Goal: Task Accomplishment & Management: Manage account settings

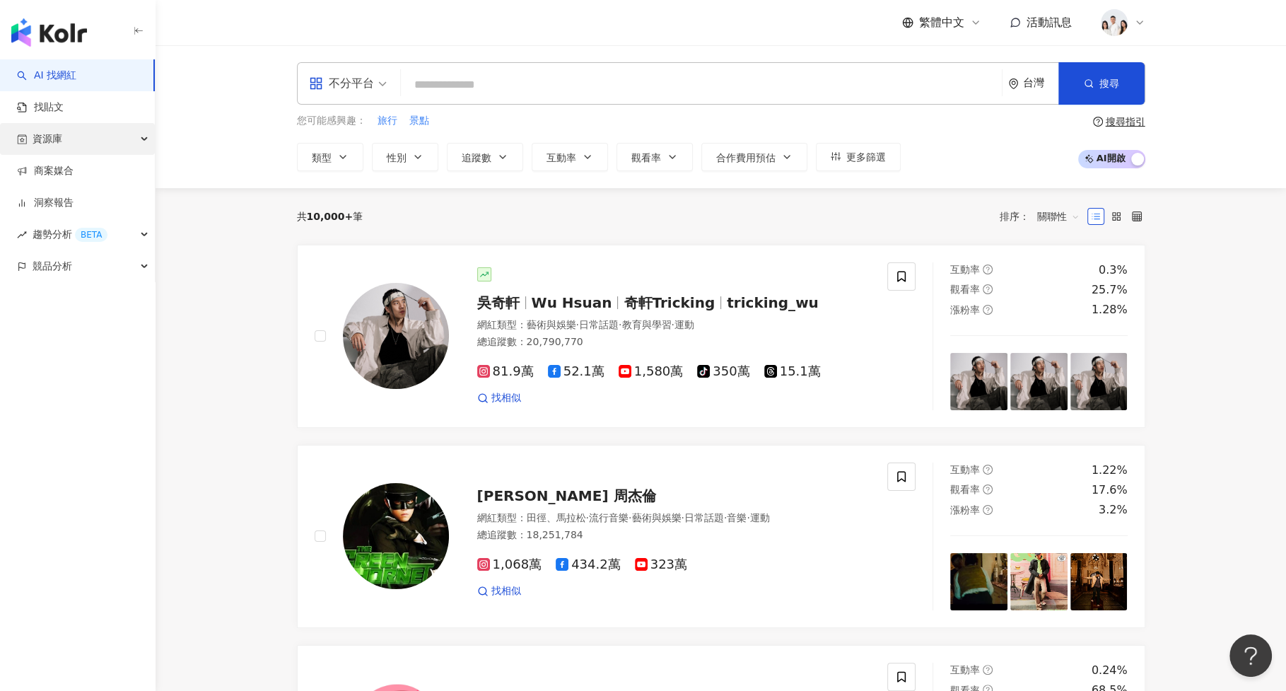
click at [121, 134] on div "資源庫" at bounding box center [77, 139] width 155 height 32
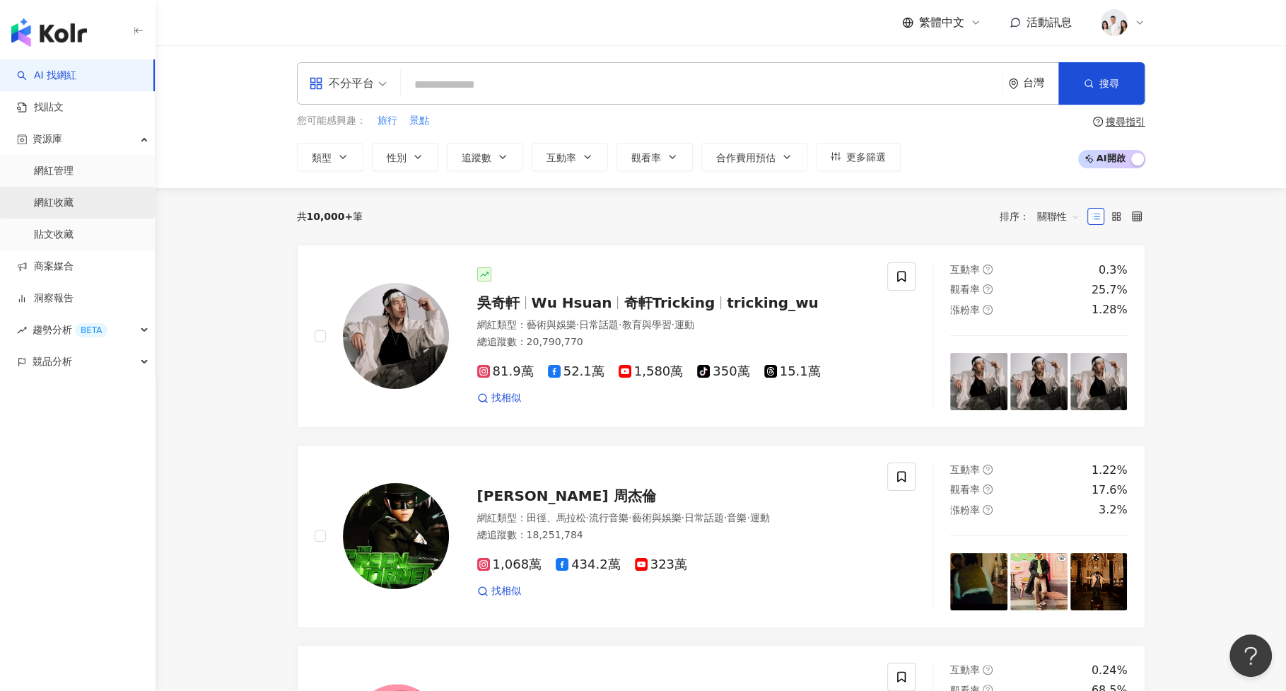
click at [74, 196] on link "網紅收藏" at bounding box center [54, 203] width 40 height 14
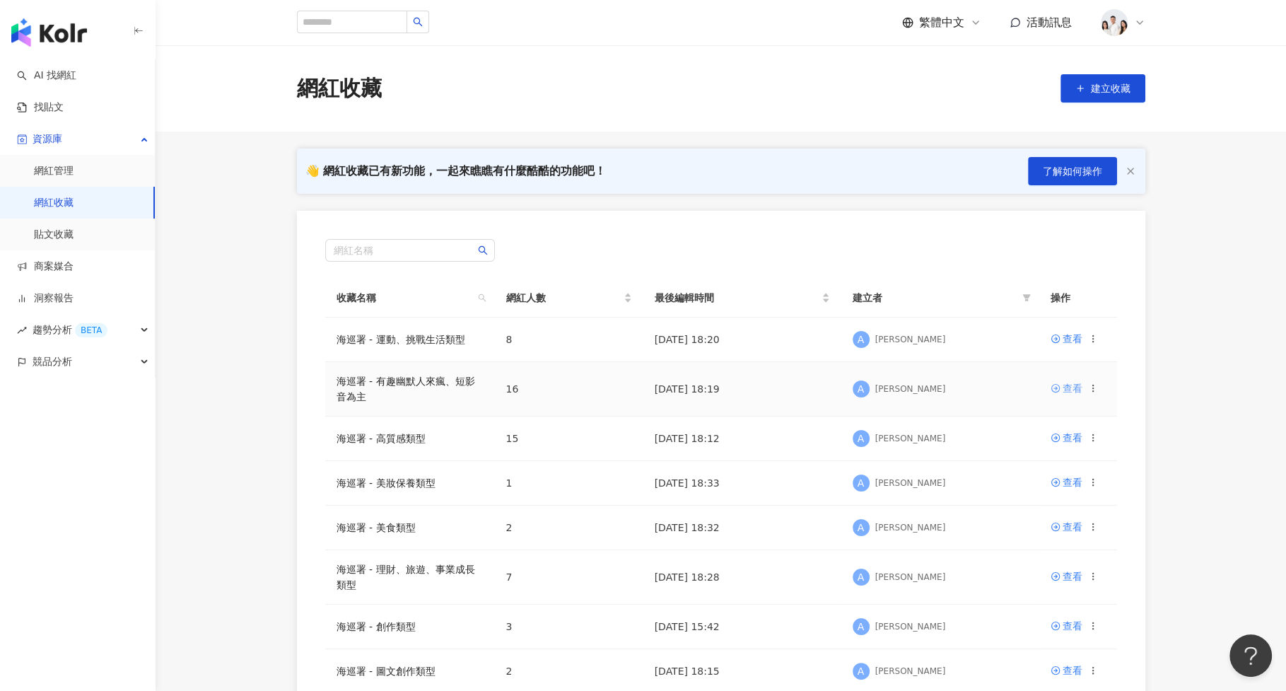
click at [1063, 391] on div "查看" at bounding box center [1073, 388] width 20 height 16
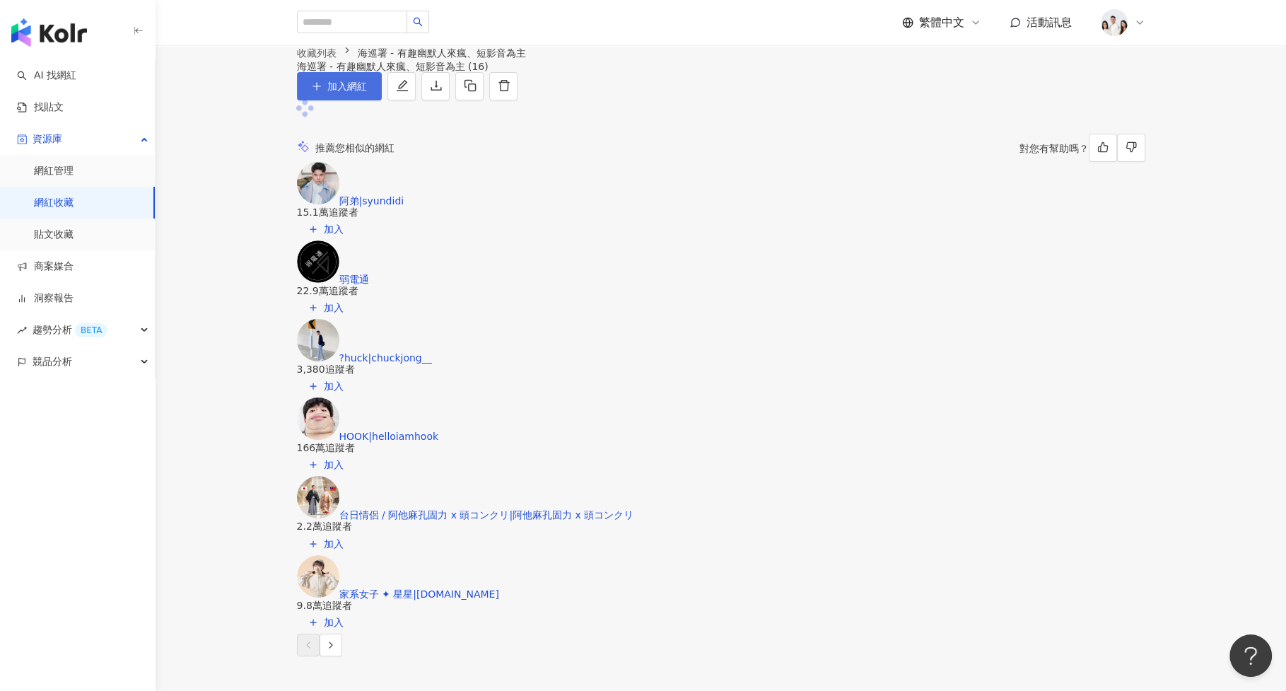
click at [382, 100] on button "加入網紅" at bounding box center [339, 86] width 85 height 28
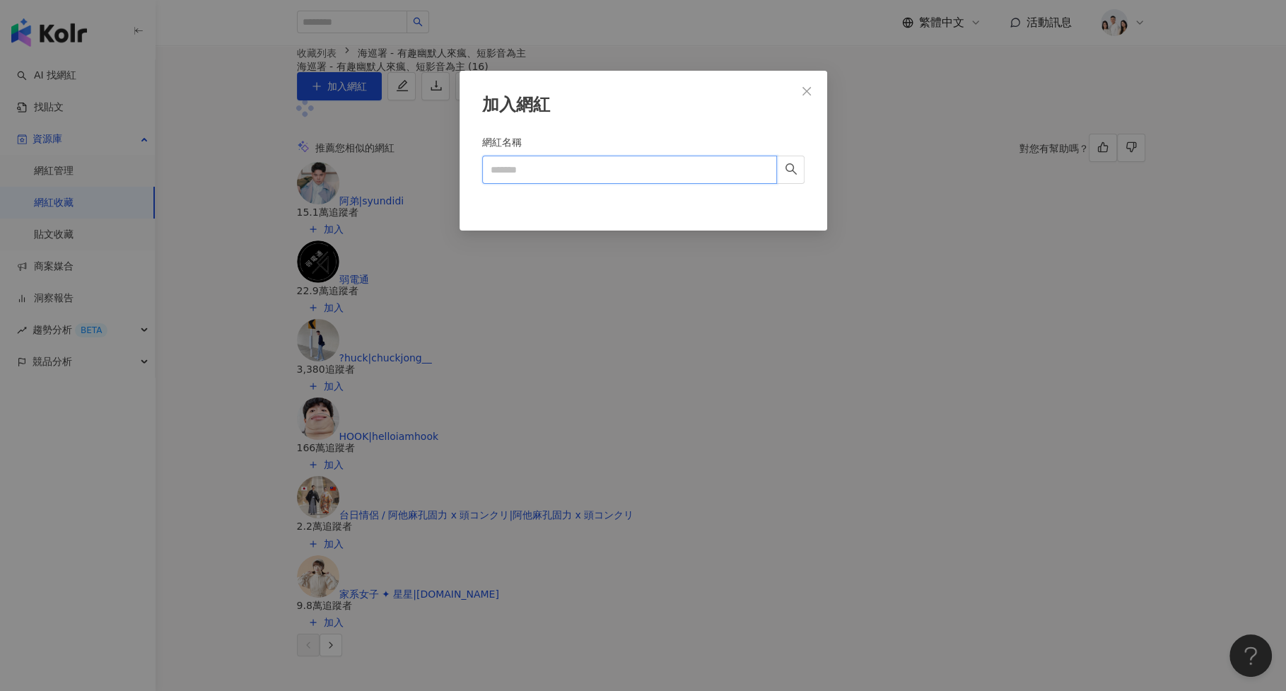
click at [602, 173] on input "網紅名稱" at bounding box center [629, 170] width 295 height 28
paste input "******"
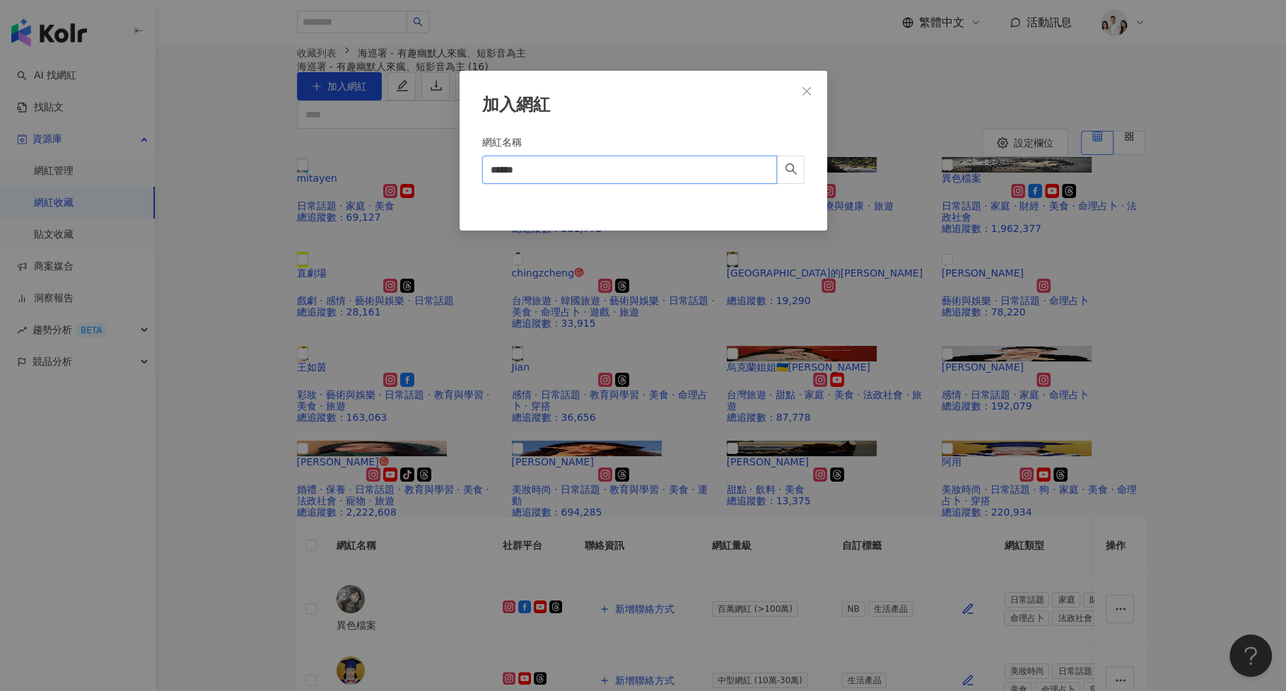
type input "******"
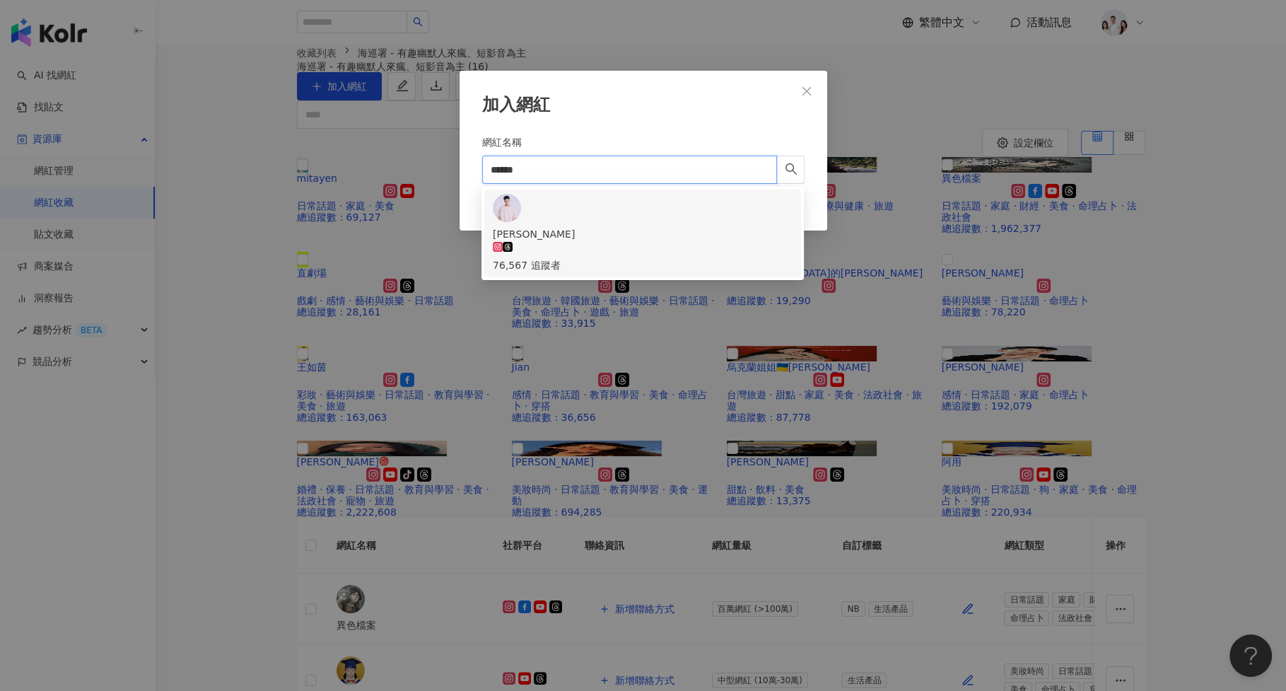
click at [631, 200] on div "[PERSON_NAME] 76,567 追蹤者" at bounding box center [643, 233] width 300 height 79
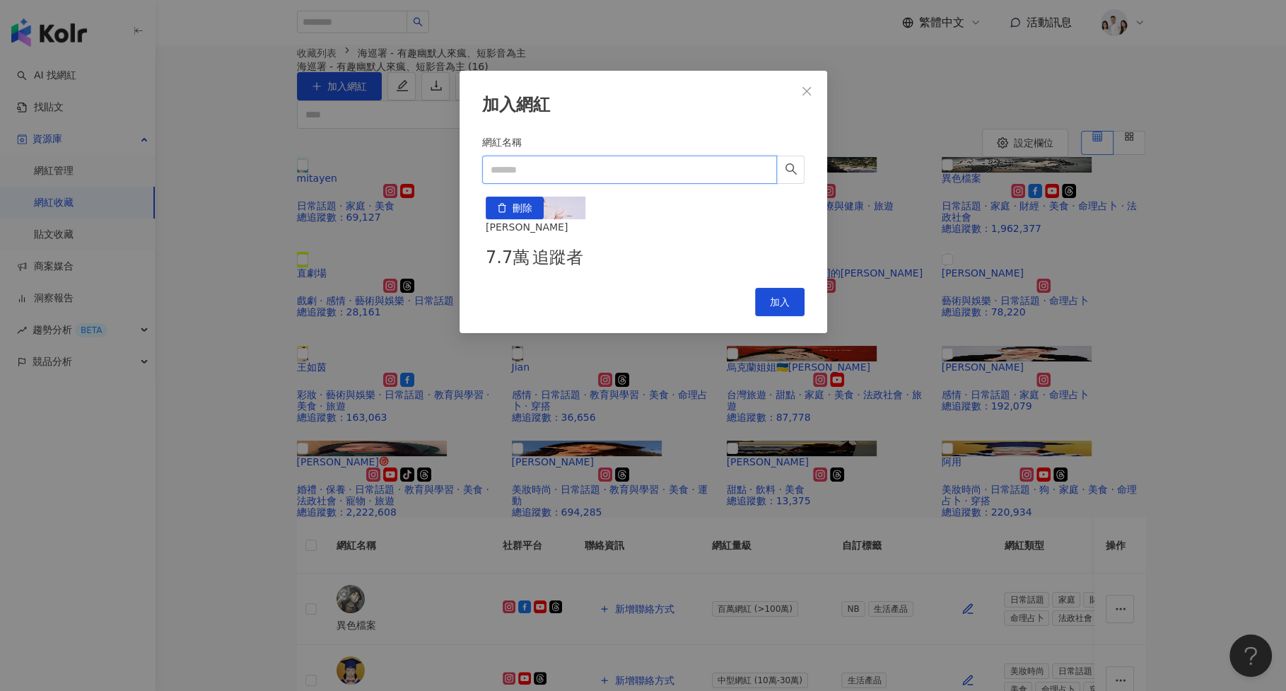
paste input "*********"
type input "*********"
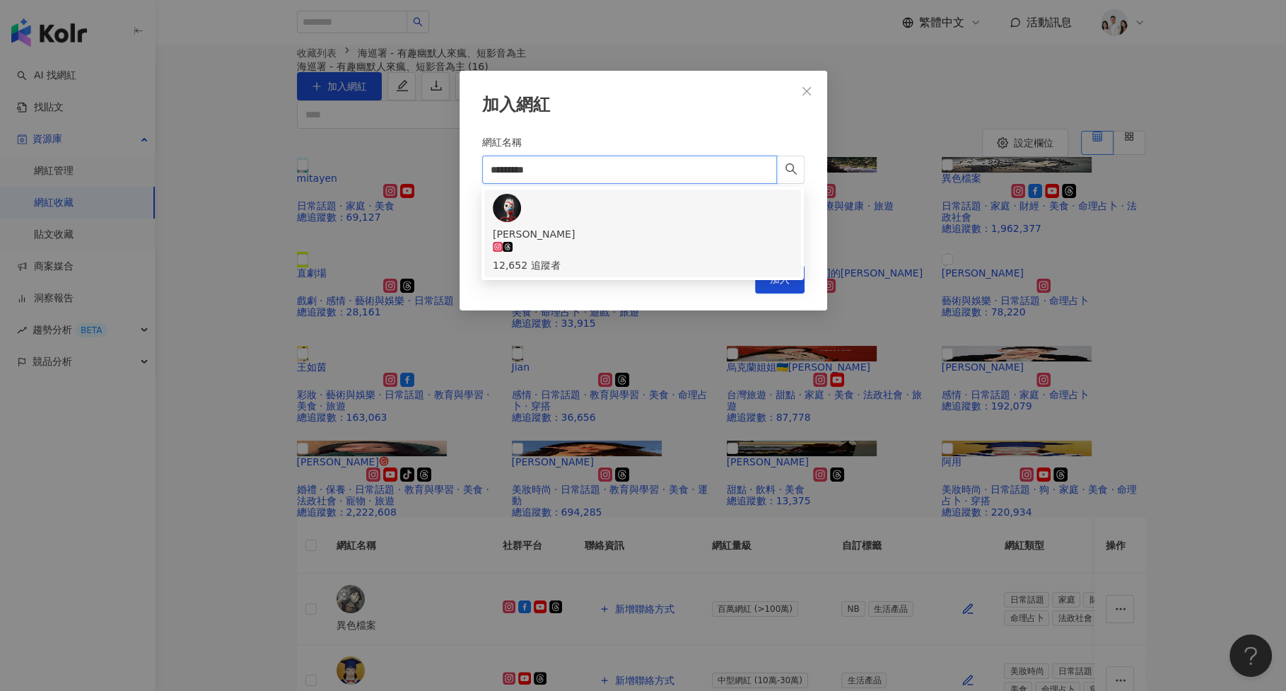
click at [617, 226] on div "[PERSON_NAME] 12,652 追蹤者" at bounding box center [643, 249] width 300 height 47
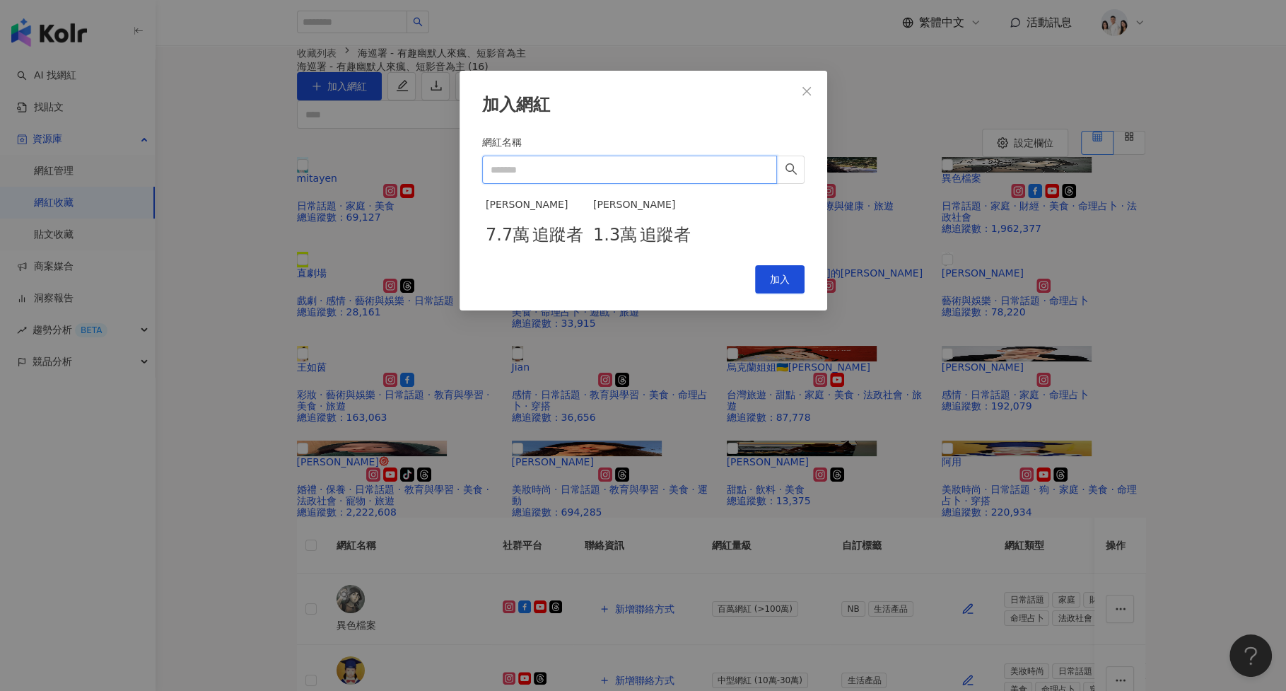
paste input "**********"
type input "**********"
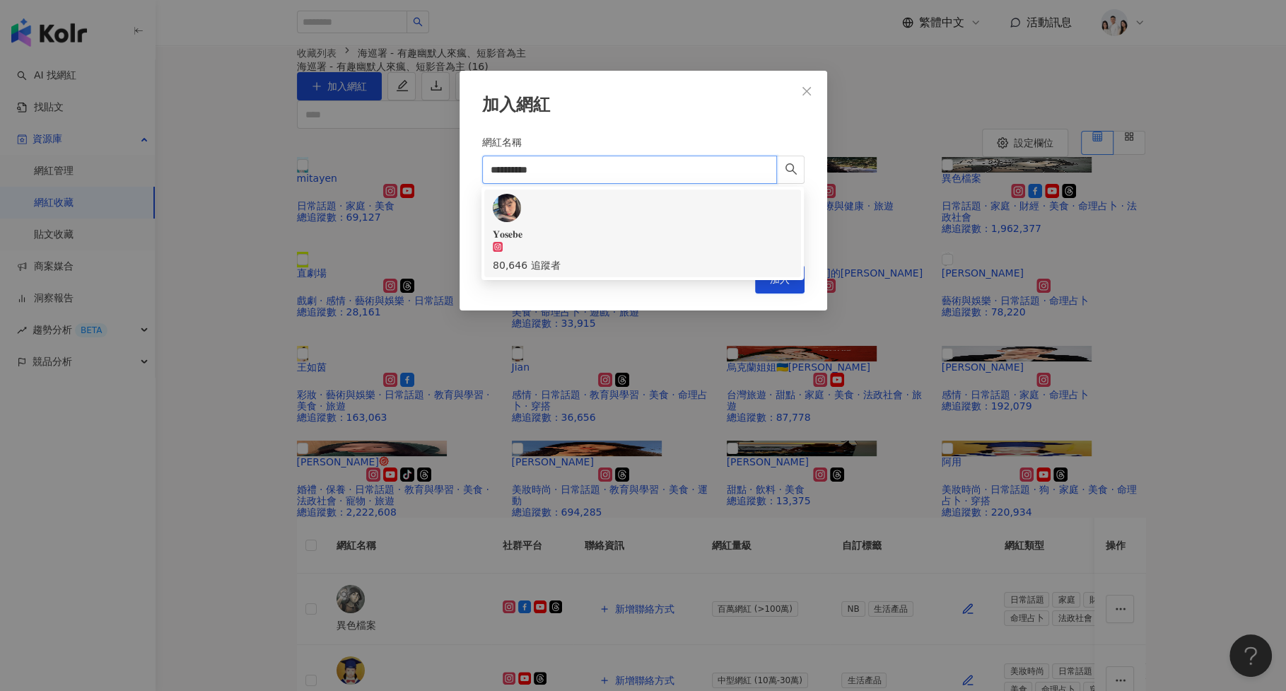
click at [583, 226] on div "𝐘𝐨𝐬𝐞𝐛𝐞 80,646 追蹤者" at bounding box center [643, 249] width 300 height 47
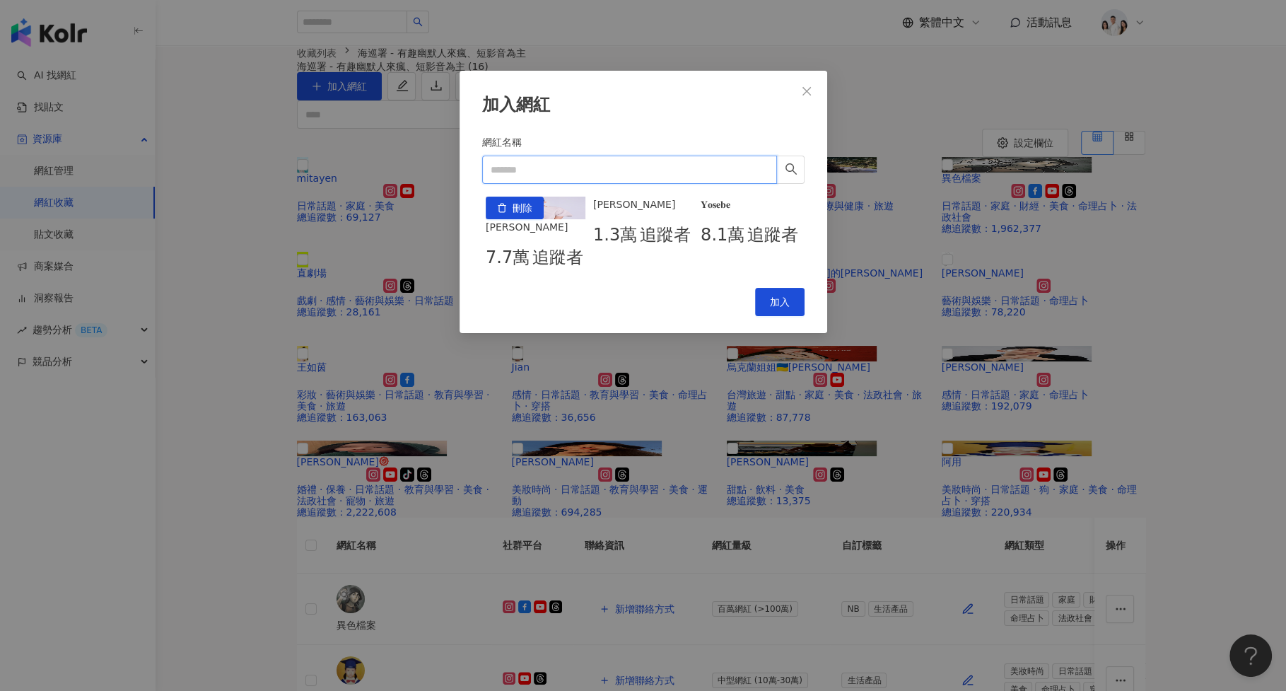
paste input "***"
type input "***"
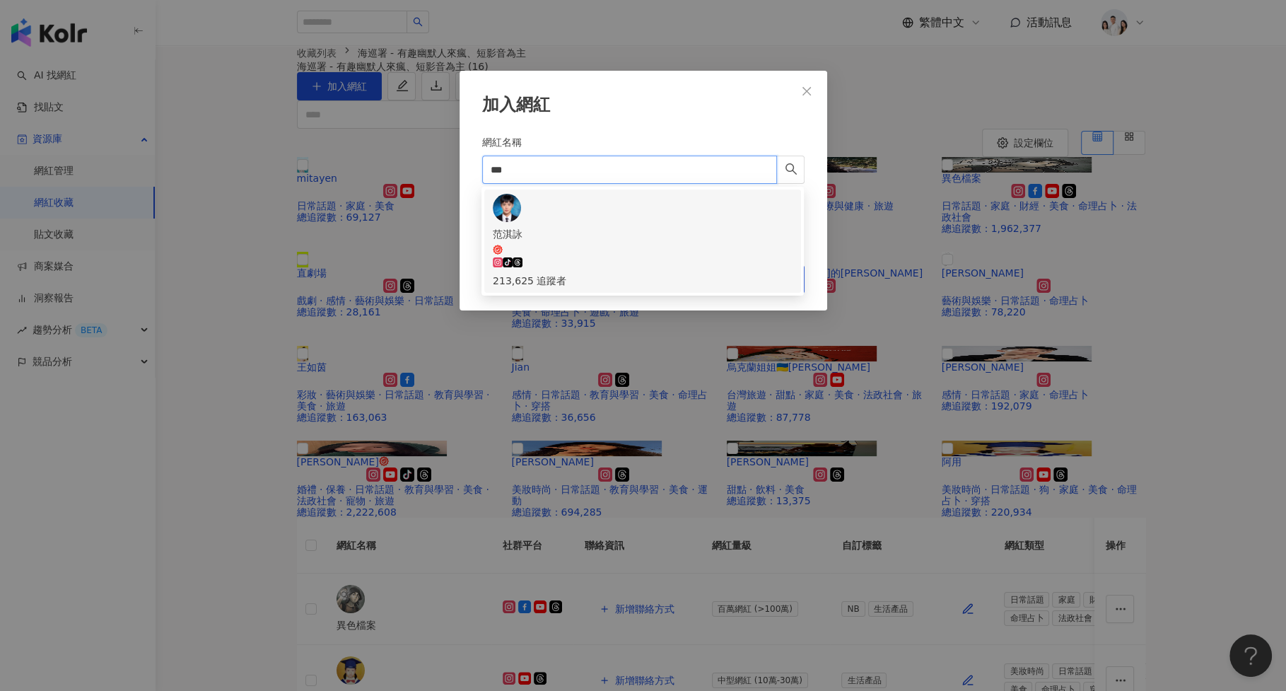
click at [590, 226] on div "[PERSON_NAME]-icon 213,625 追蹤者" at bounding box center [643, 257] width 300 height 62
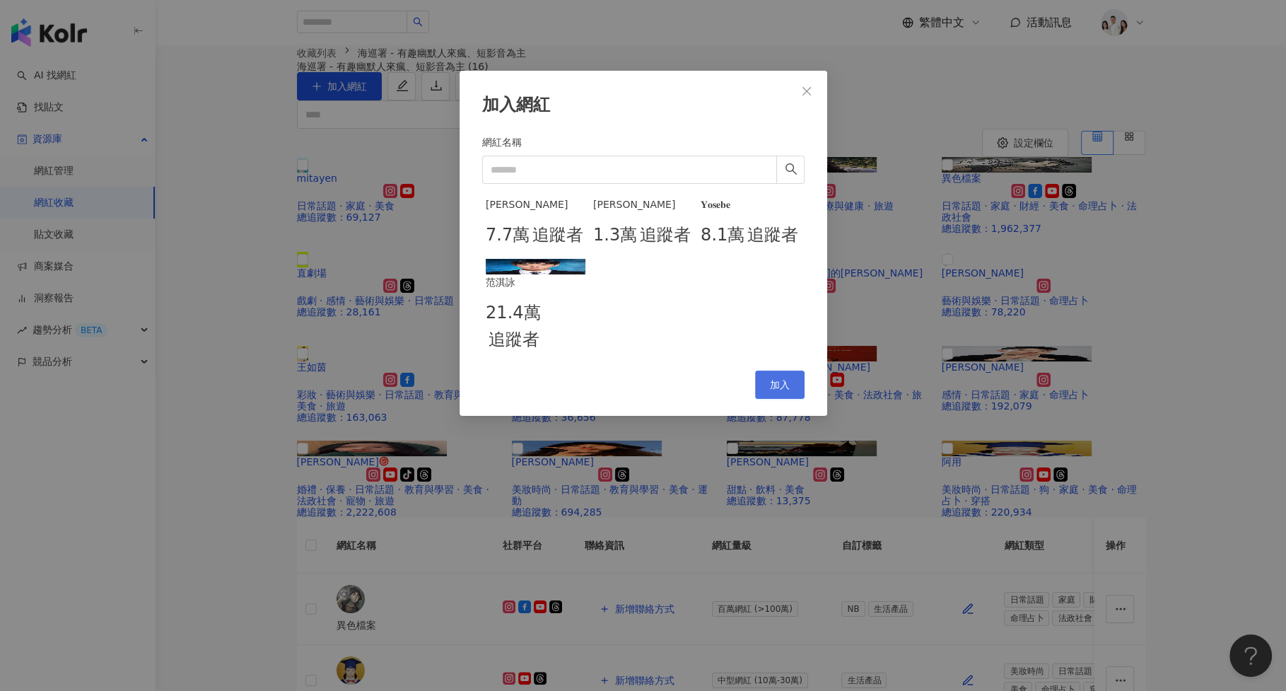
click at [769, 399] on button "加入" at bounding box center [780, 385] width 50 height 28
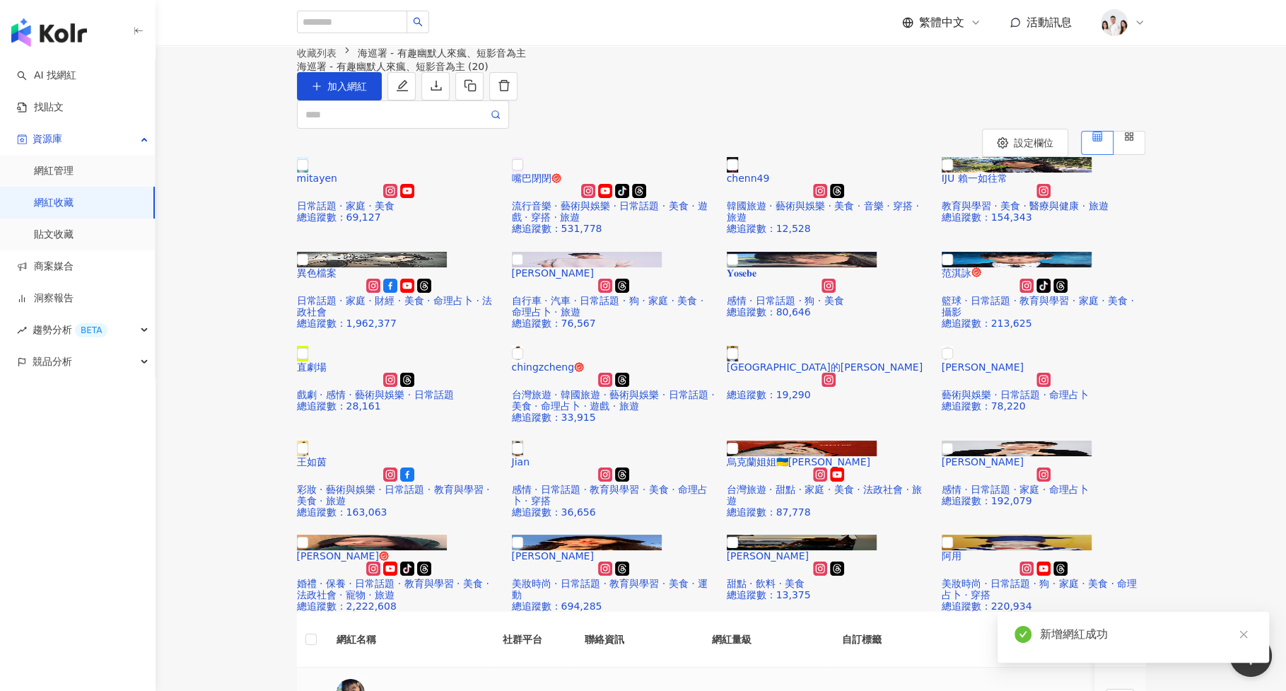
click at [842, 689] on button "新增標籤" at bounding box center [884, 703] width 85 height 28
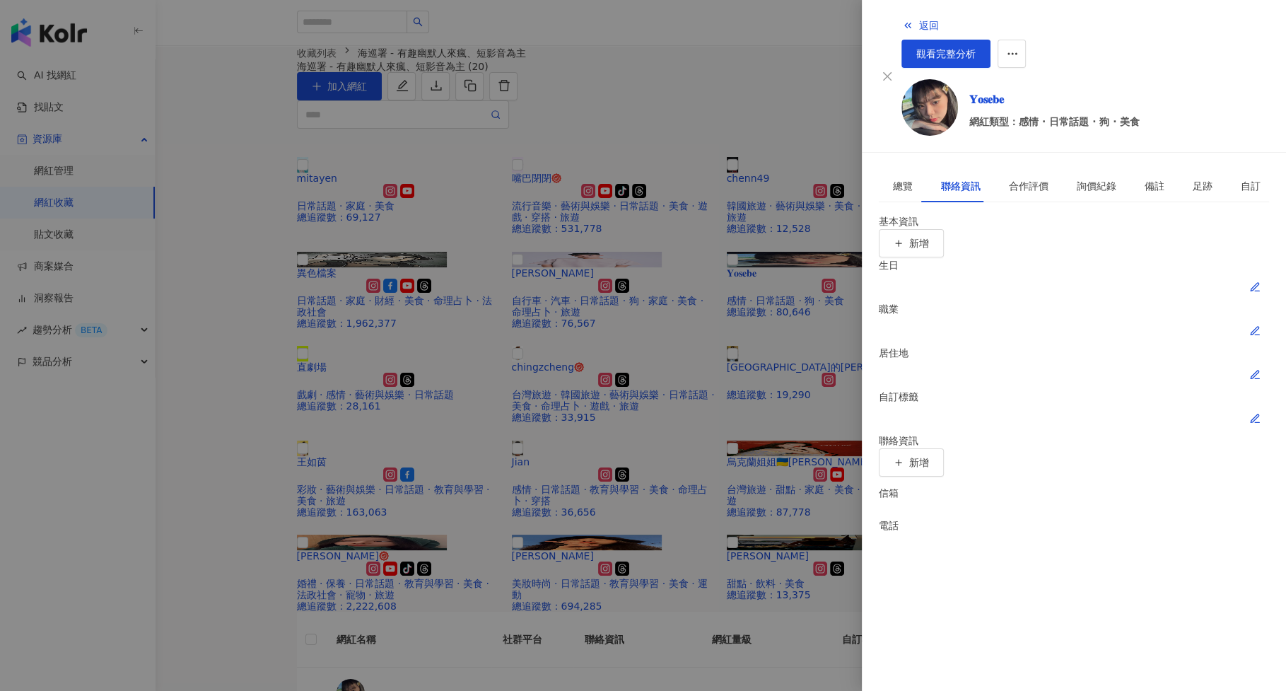
click at [1259, 414] on icon "button" at bounding box center [1255, 418] width 8 height 8
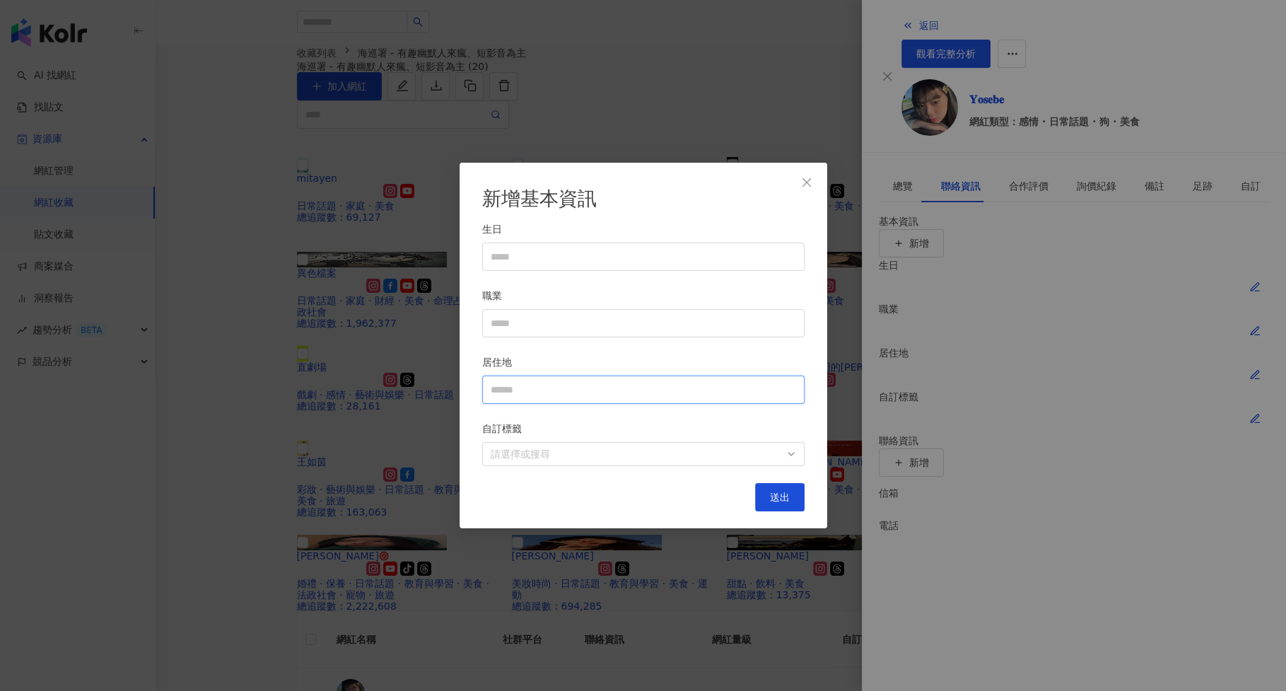
click at [725, 389] on input "居住地" at bounding box center [643, 389] width 322 height 28
click at [690, 450] on div at bounding box center [636, 454] width 302 height 11
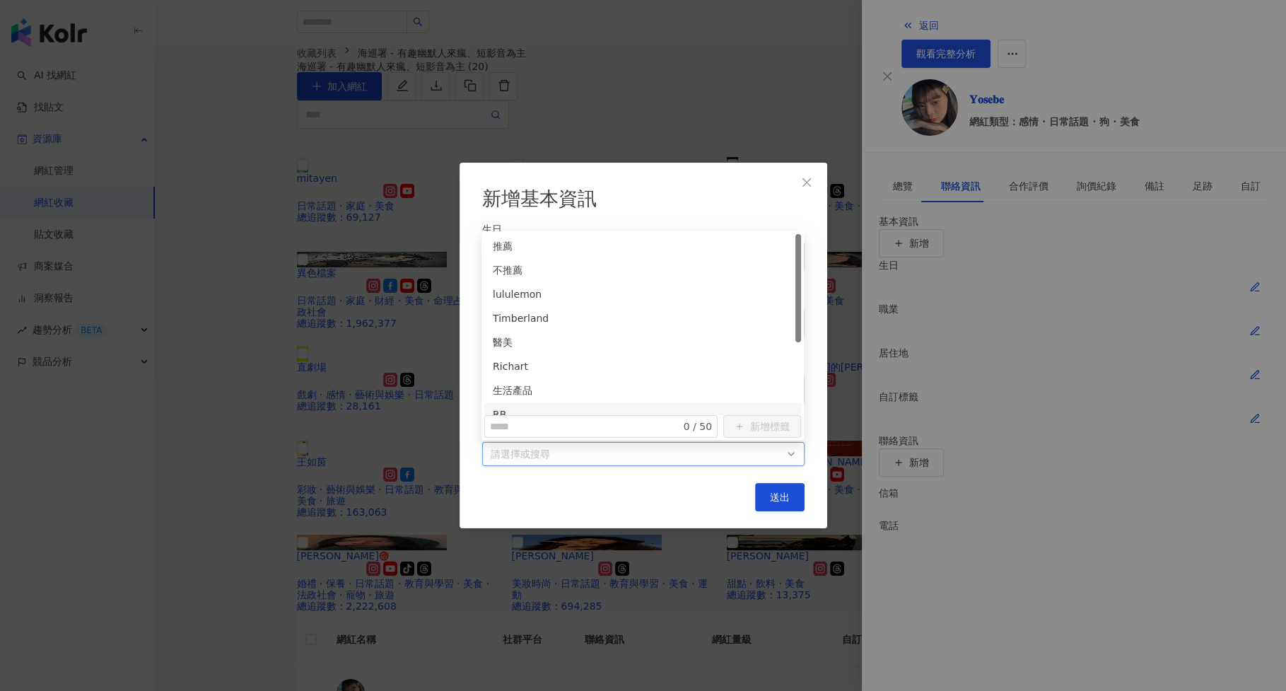
click at [627, 402] on div "RB" at bounding box center [642, 414] width 317 height 24
click at [627, 383] on div "生活產品" at bounding box center [643, 397] width 300 height 28
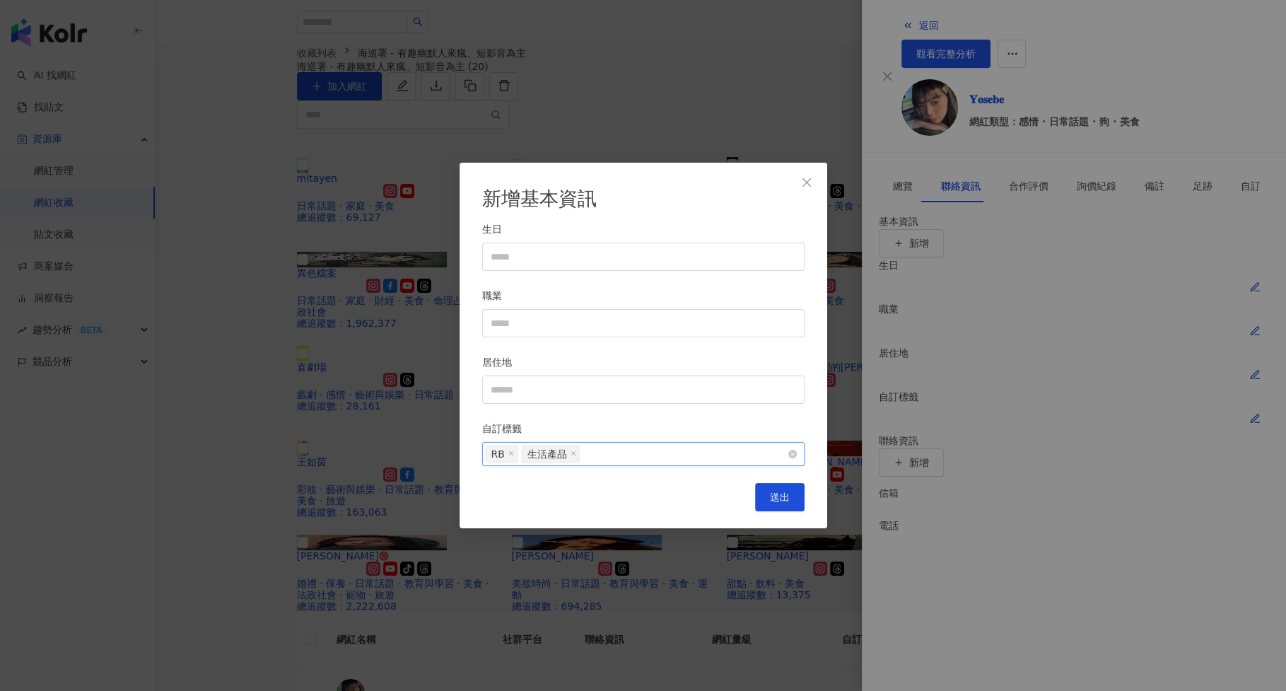
click at [644, 459] on div "RB 生活產品" at bounding box center [636, 453] width 302 height 21
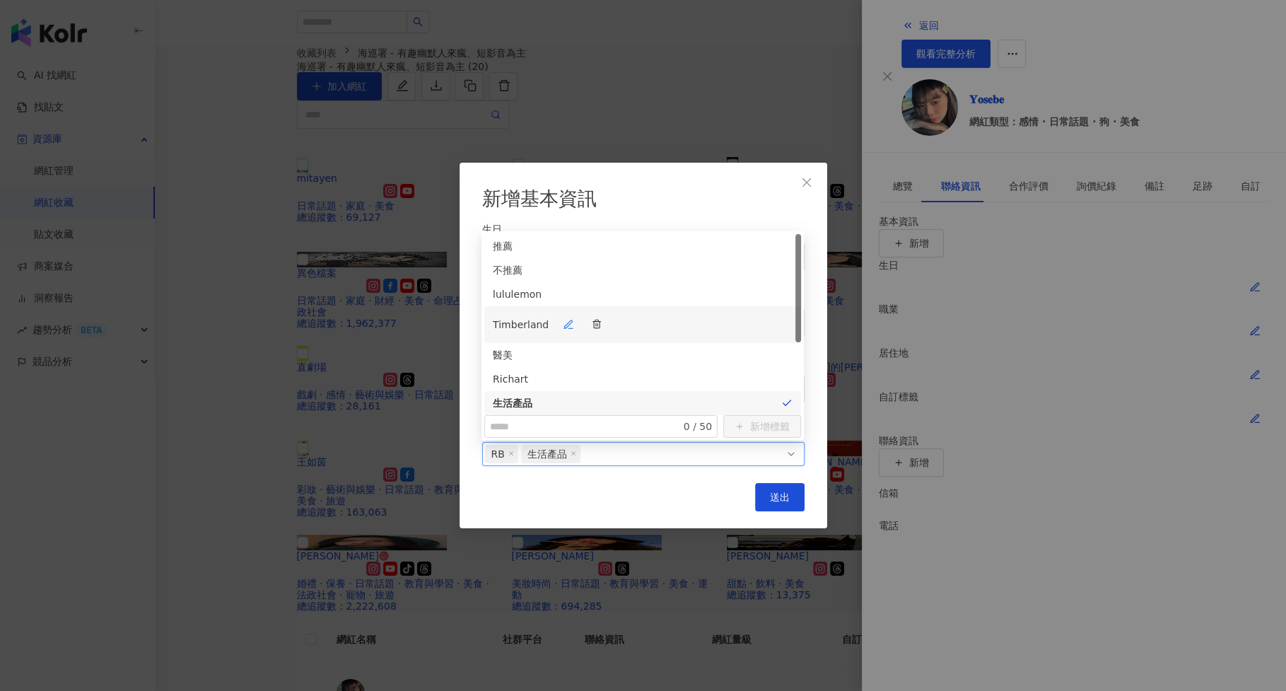
click at [598, 310] on div "Timberland" at bounding box center [643, 324] width 300 height 28
click at [598, 334] on div "醫美" at bounding box center [643, 348] width 300 height 28
click at [615, 320] on div "NB" at bounding box center [642, 332] width 317 height 24
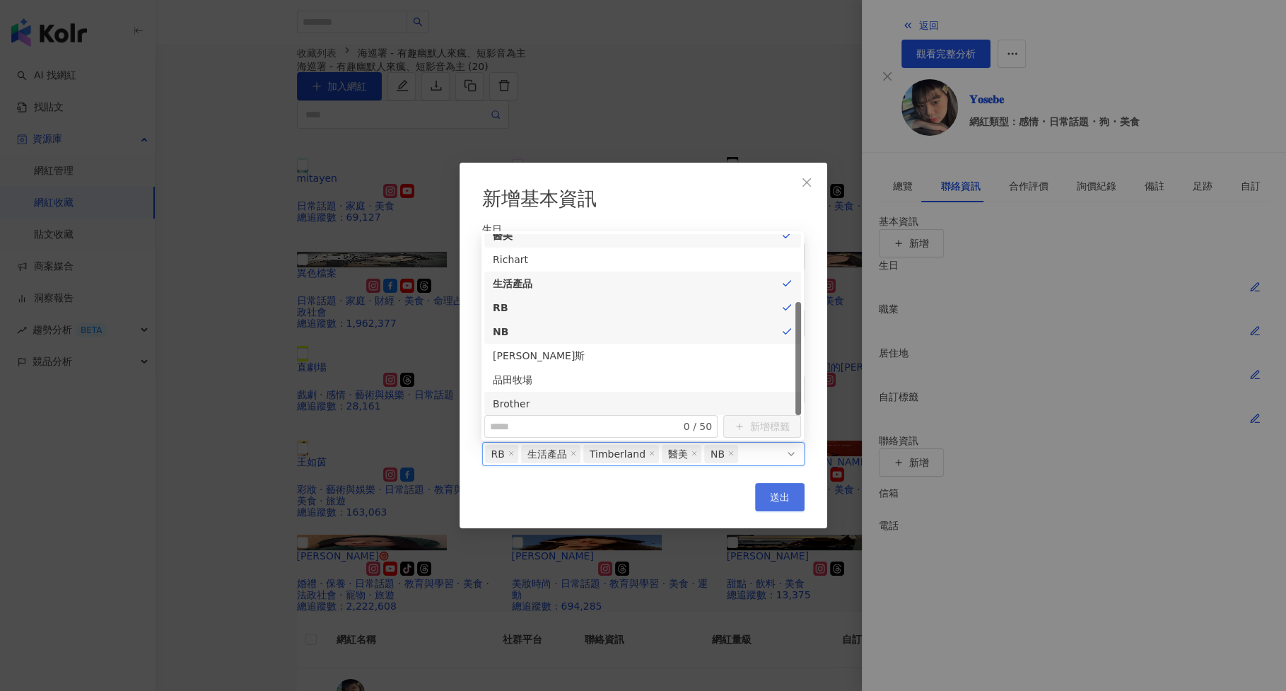
click at [786, 498] on span "送出" at bounding box center [780, 496] width 20 height 11
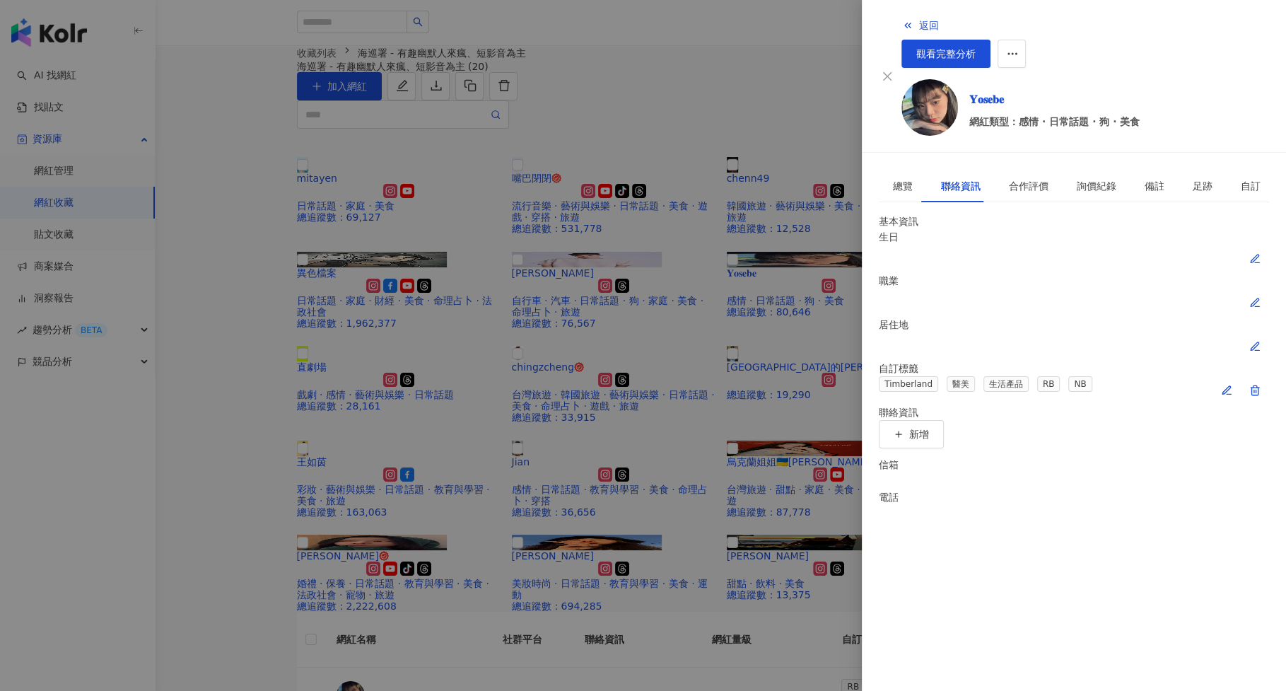
click at [775, 424] on div at bounding box center [643, 345] width 1286 height 691
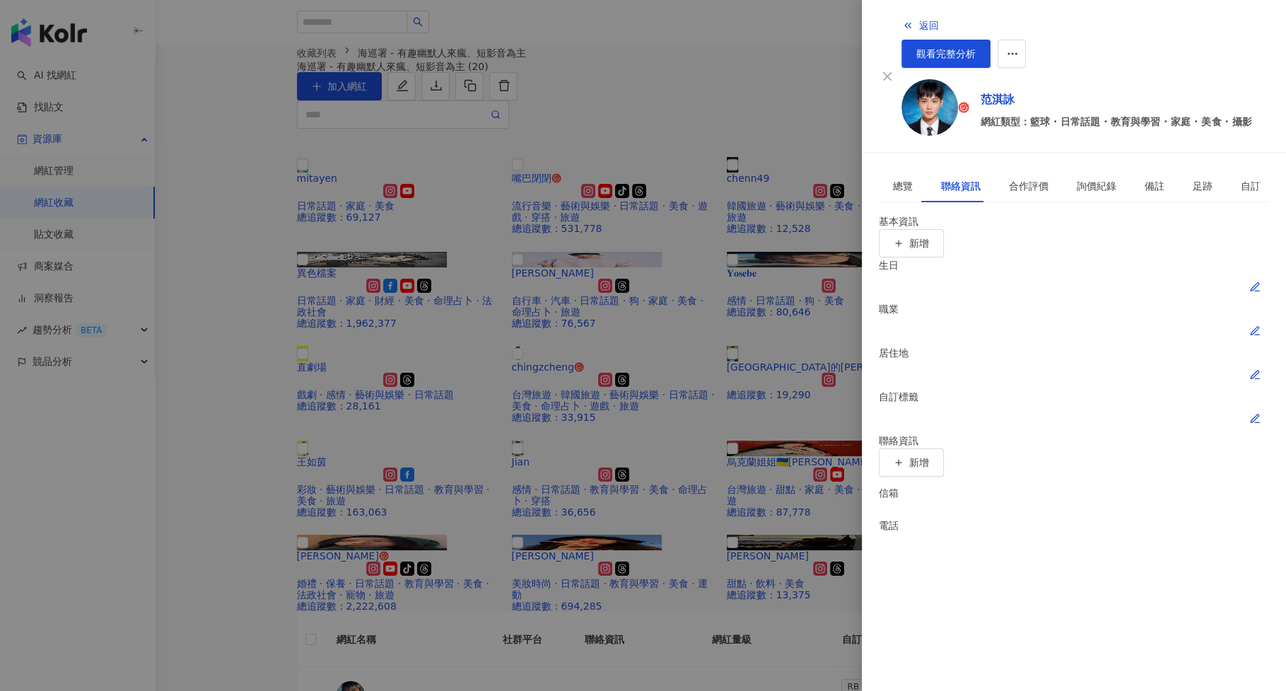
click at [1259, 414] on icon "button" at bounding box center [1255, 418] width 8 height 8
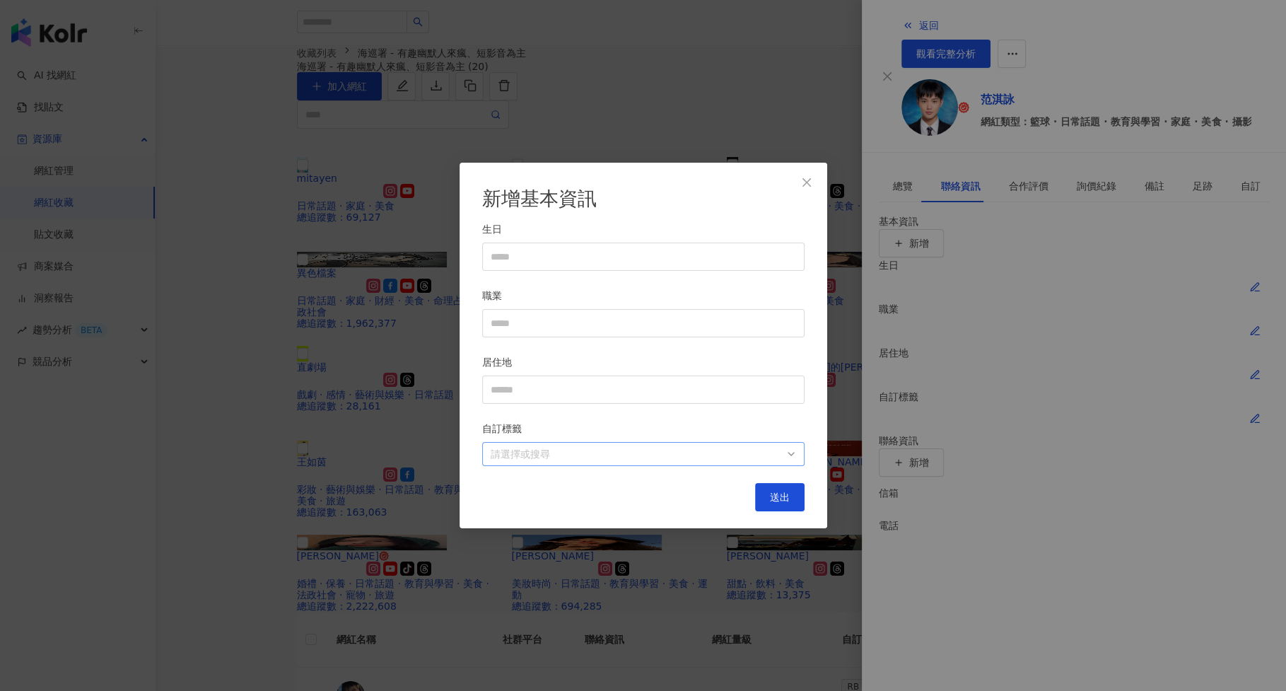
click at [656, 454] on div at bounding box center [636, 454] width 302 height 11
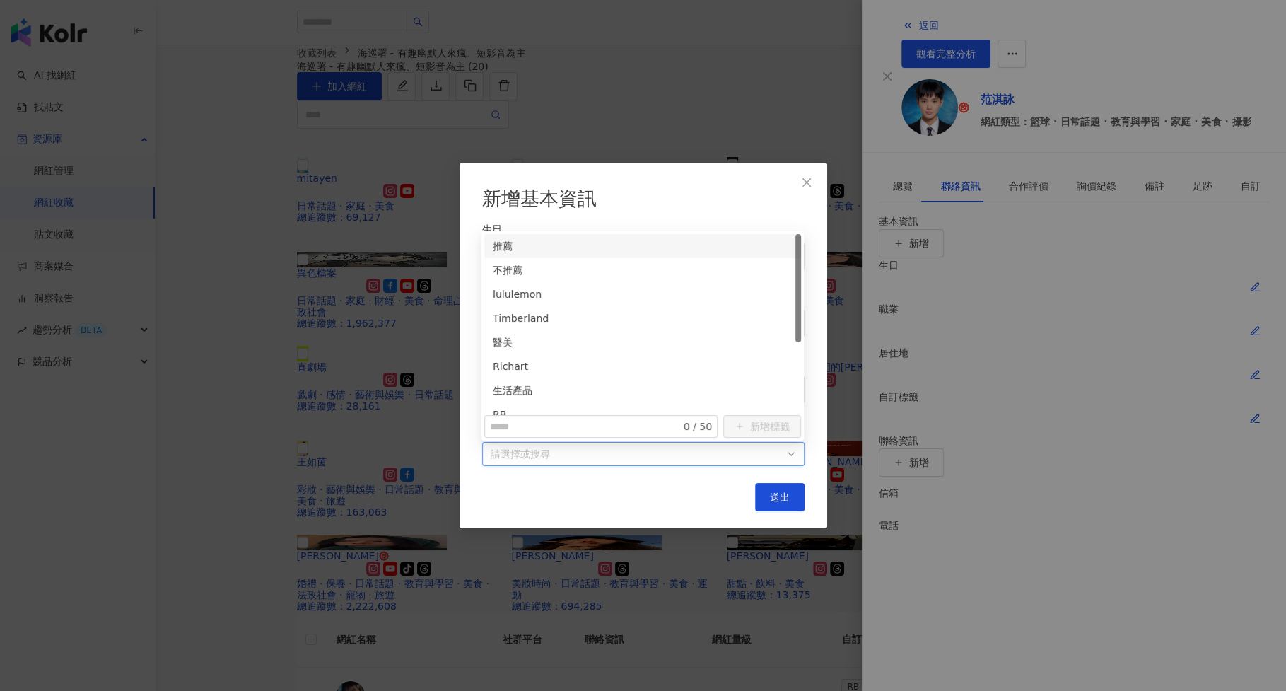
click at [550, 451] on div at bounding box center [636, 454] width 302 height 11
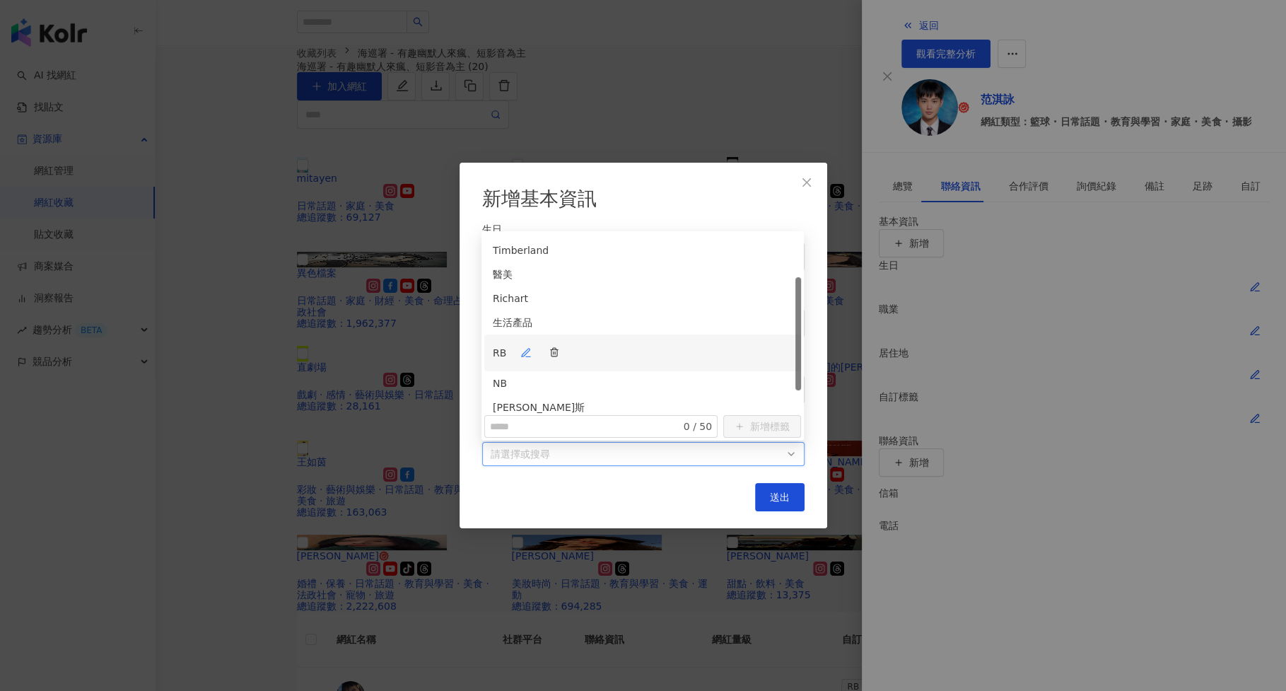
click at [569, 339] on div "RB" at bounding box center [643, 353] width 300 height 28
click at [571, 315] on div "生活產品" at bounding box center [643, 329] width 300 height 28
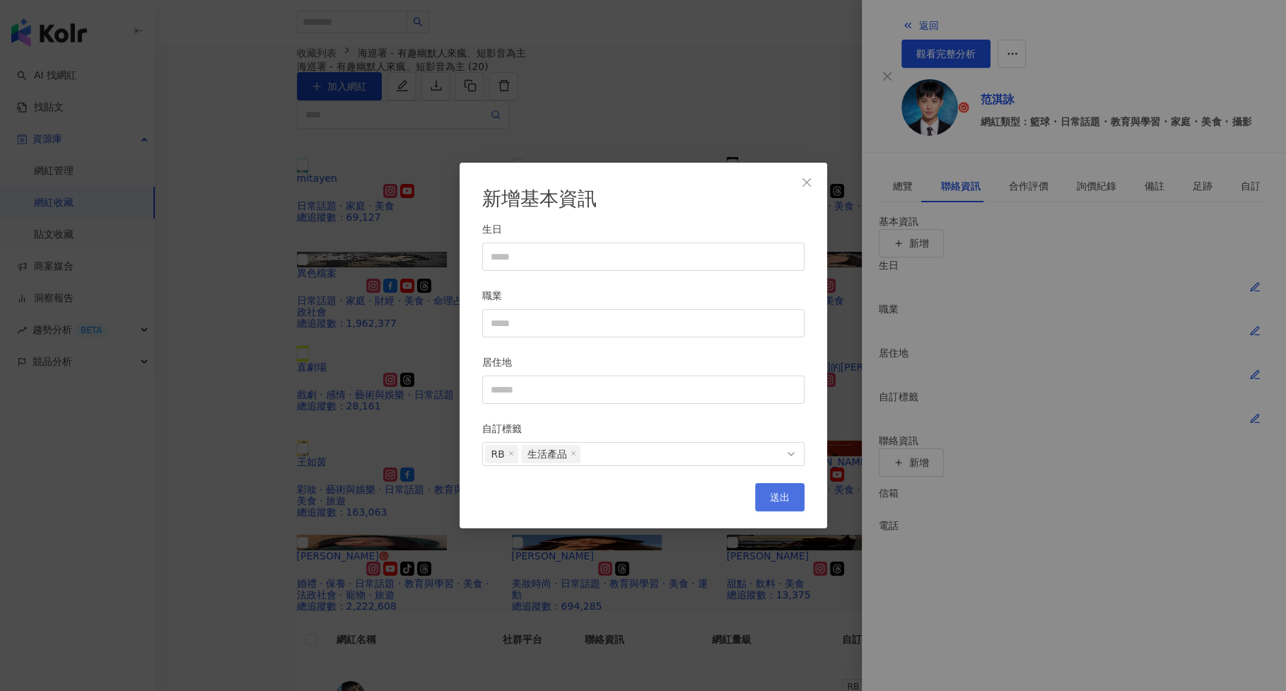
click at [781, 501] on span "送出" at bounding box center [780, 496] width 20 height 11
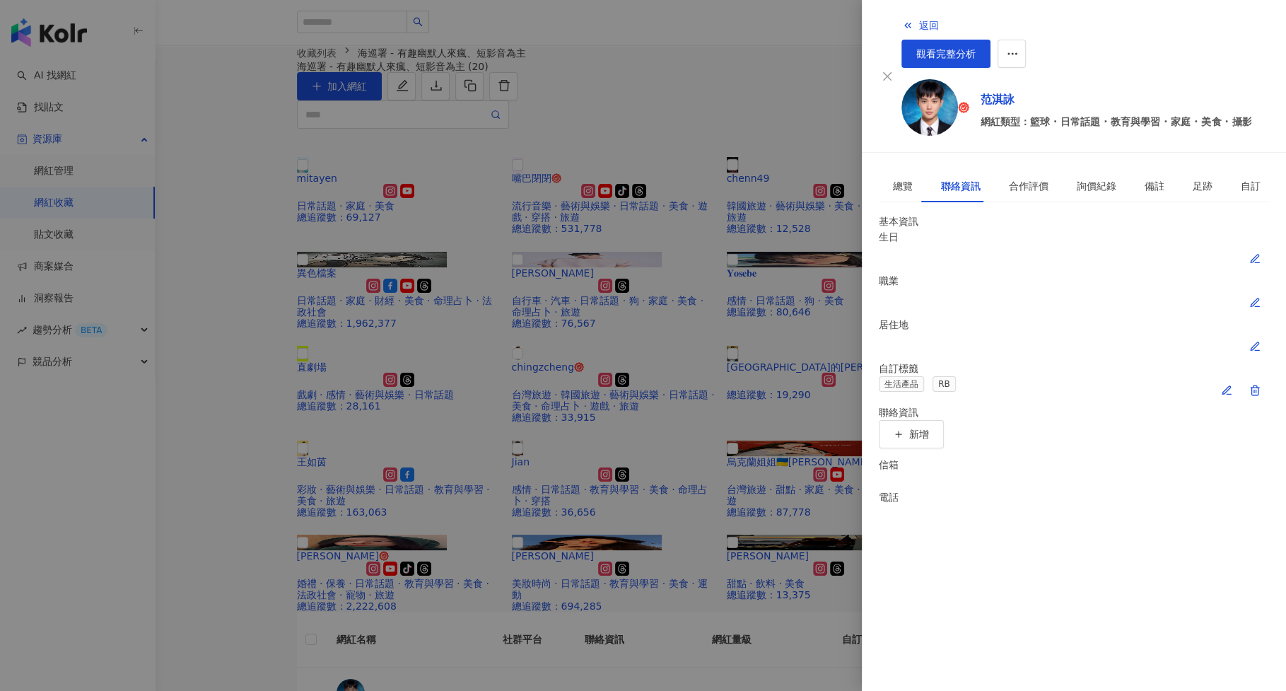
click at [781, 501] on div at bounding box center [643, 345] width 1286 height 691
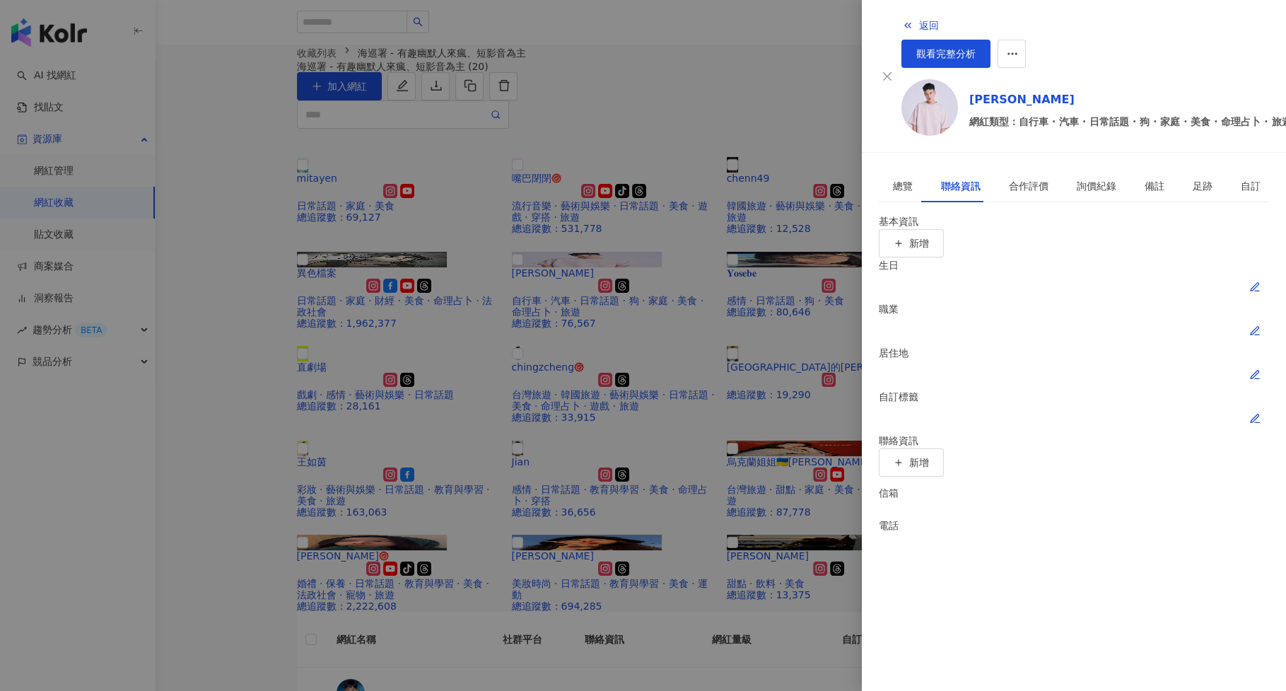
click at [1261, 413] on icon "button" at bounding box center [1255, 418] width 11 height 11
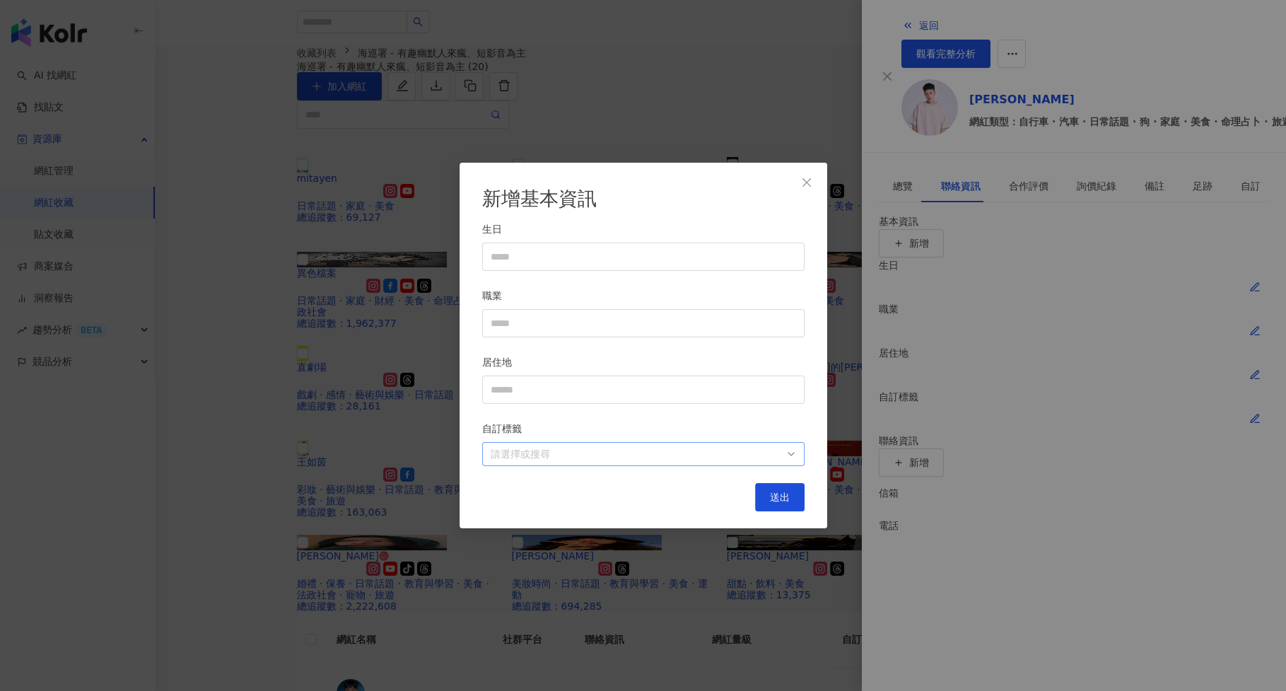
click at [585, 464] on div "請選擇或搜尋" at bounding box center [643, 454] width 322 height 24
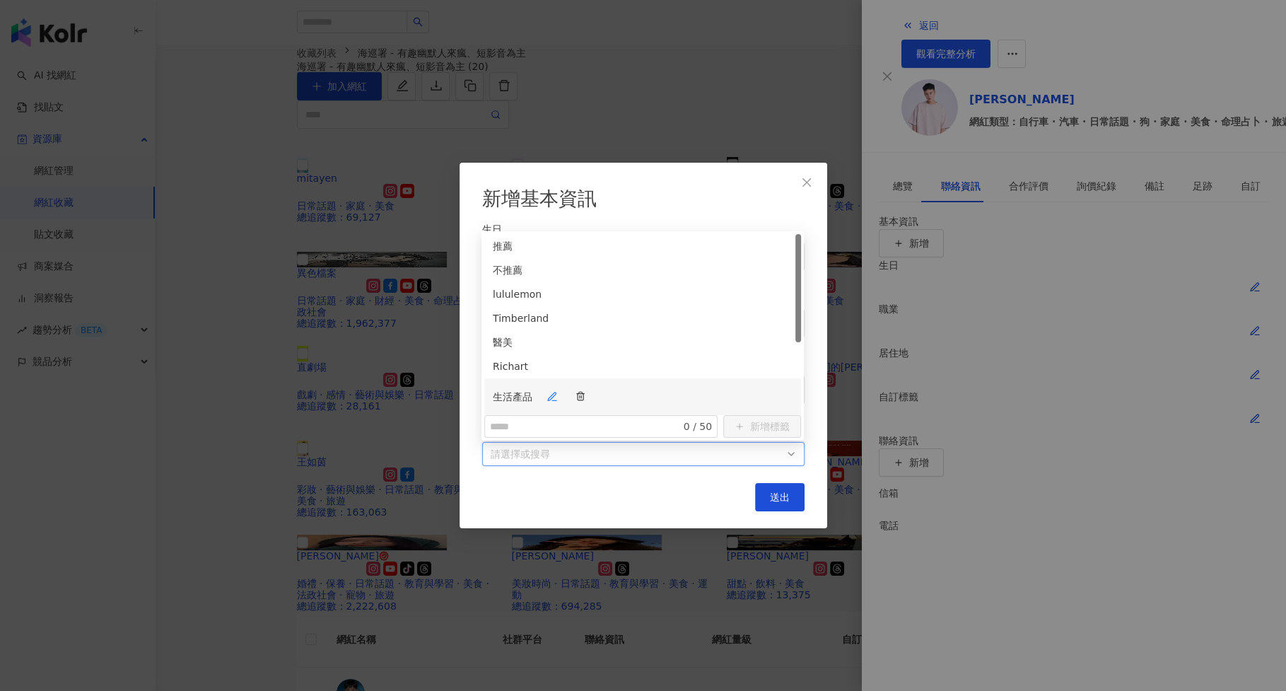
click at [588, 383] on div "生活產品" at bounding box center [643, 397] width 300 height 28
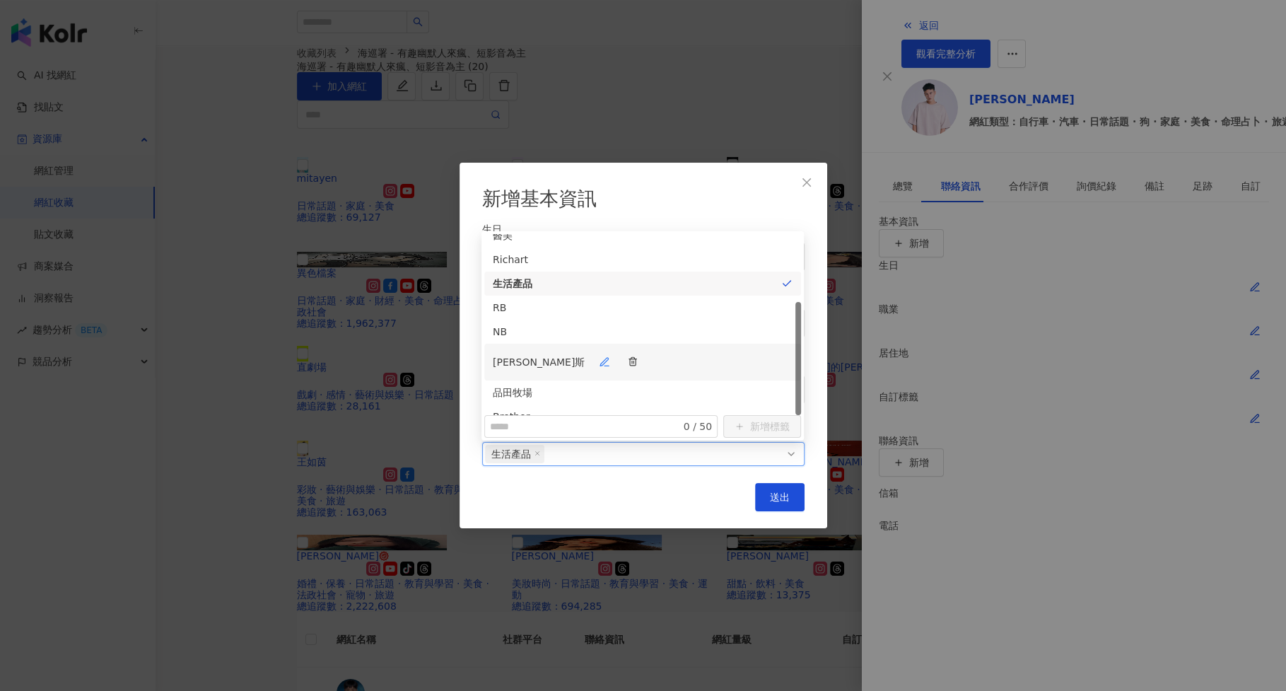
click at [602, 348] on div "[PERSON_NAME]斯" at bounding box center [643, 362] width 300 height 28
click at [783, 491] on button "送出" at bounding box center [780, 497] width 50 height 28
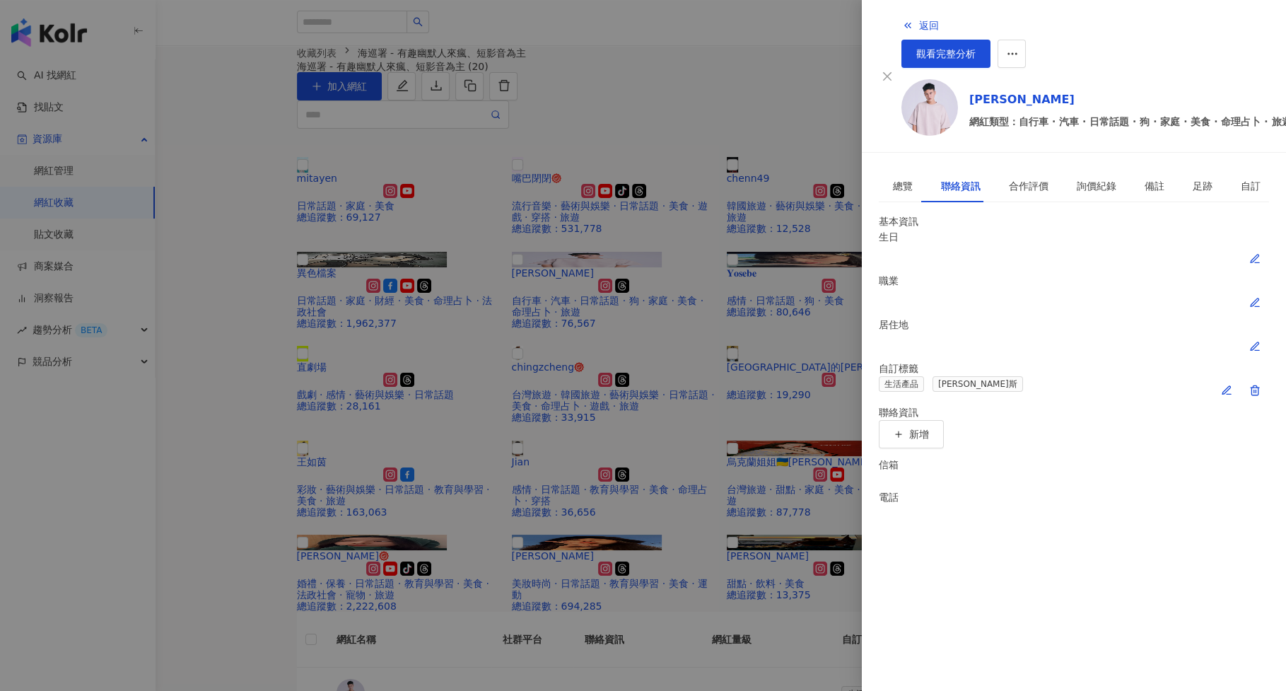
click at [783, 491] on div at bounding box center [643, 345] width 1286 height 691
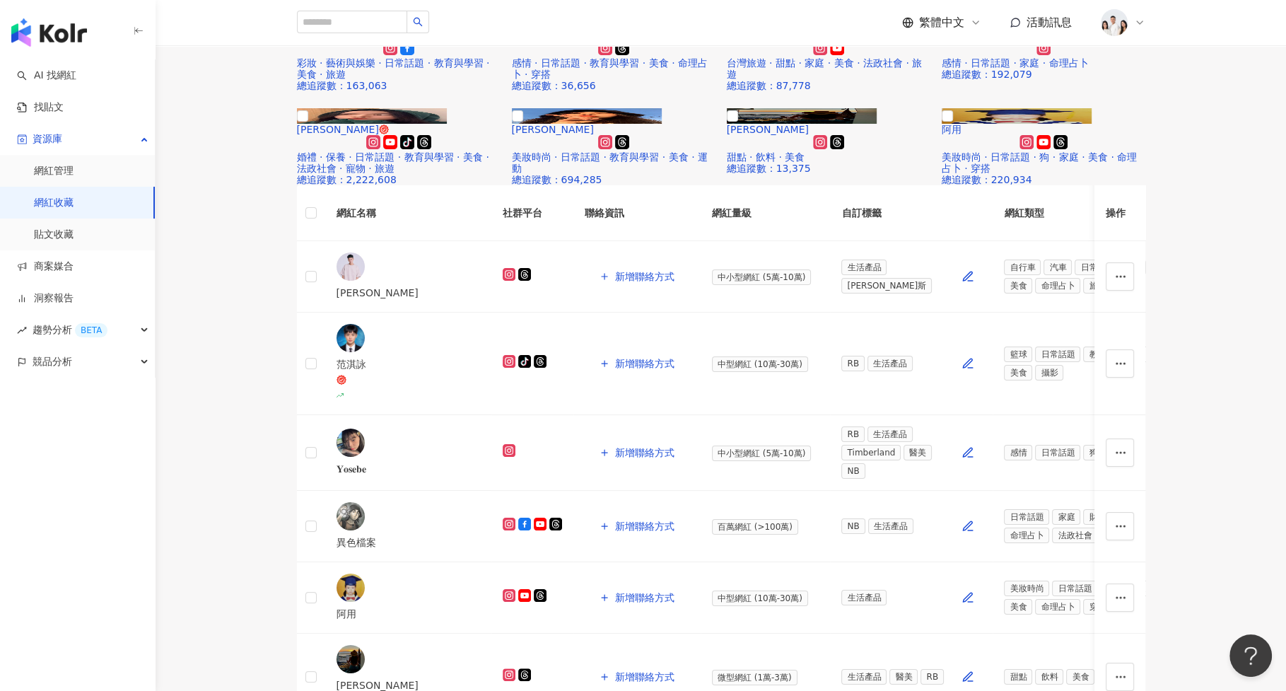
scroll to position [428, 0]
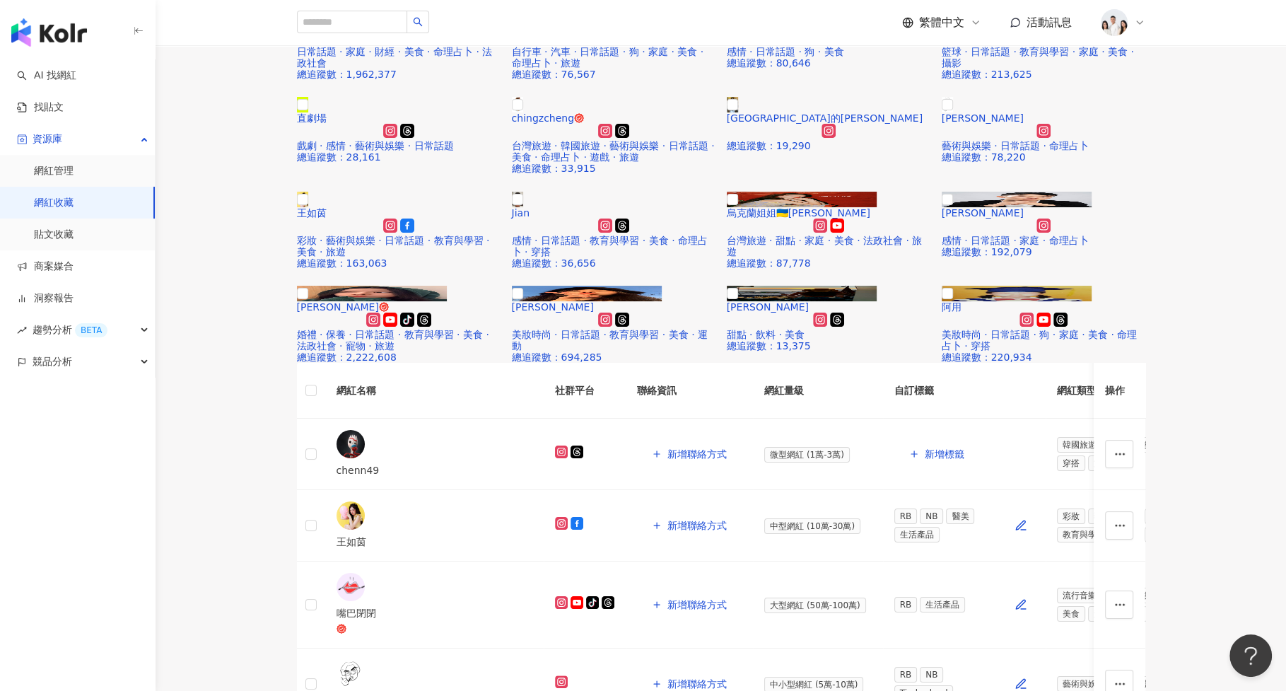
scroll to position [248, 0]
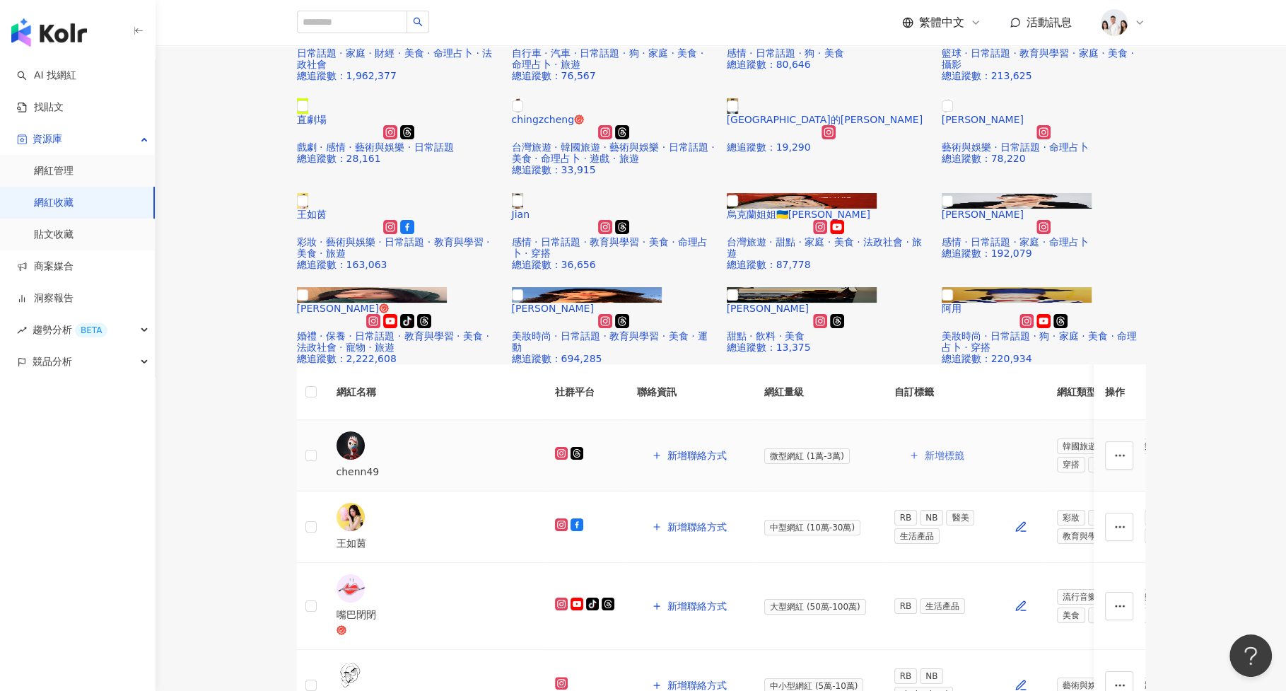
click at [925, 450] on span "新增標籤" at bounding box center [945, 455] width 40 height 11
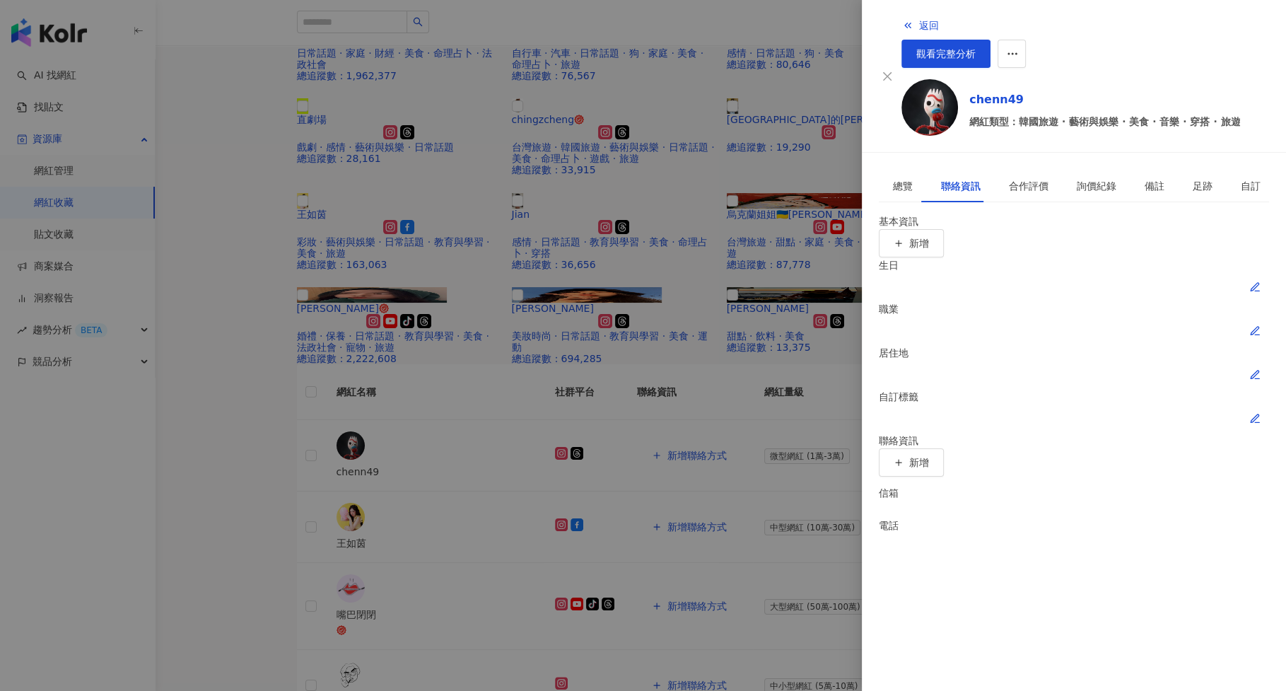
click at [1260, 413] on icon "button" at bounding box center [1255, 418] width 11 height 11
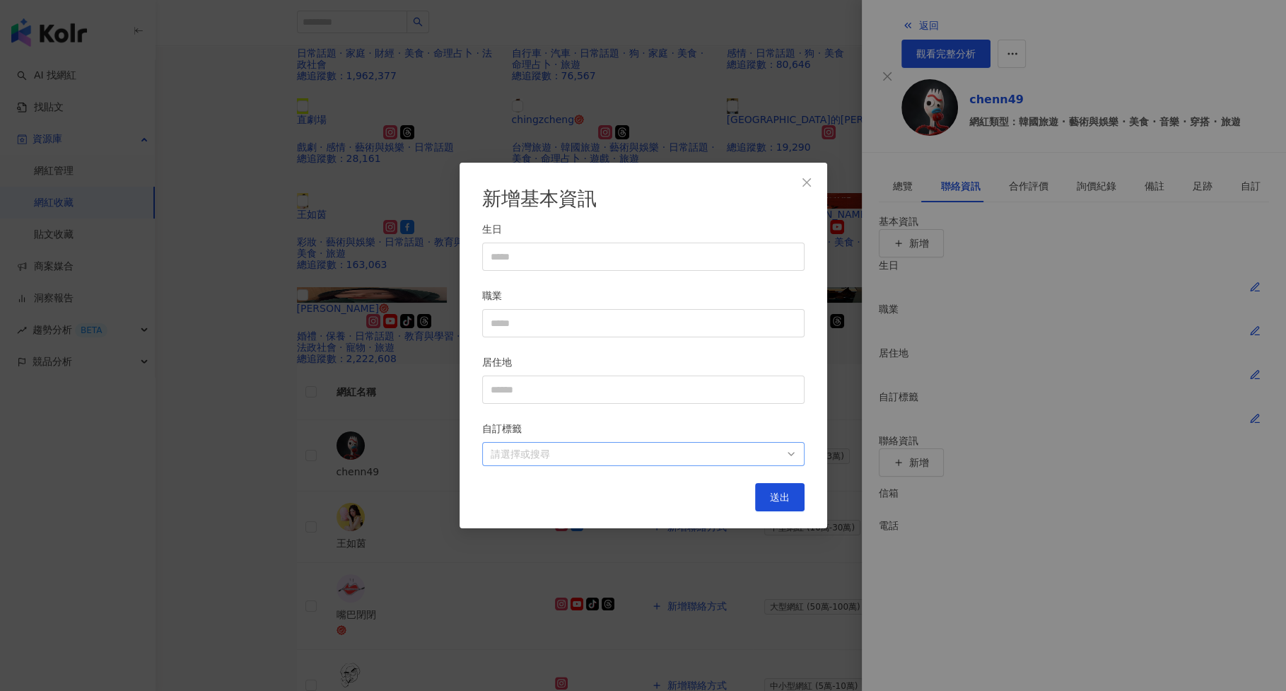
click at [601, 458] on div at bounding box center [636, 454] width 302 height 11
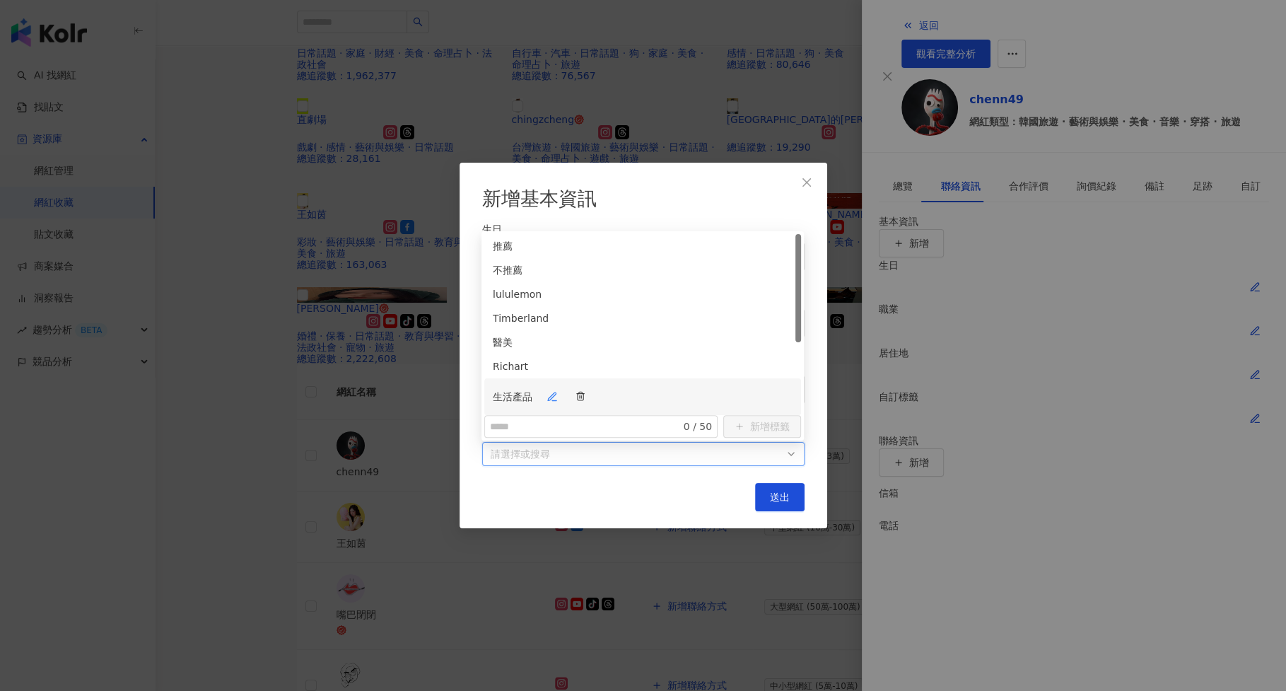
click at [589, 383] on div "生活產品" at bounding box center [643, 397] width 300 height 28
click at [621, 310] on div "Timberland" at bounding box center [643, 324] width 300 height 28
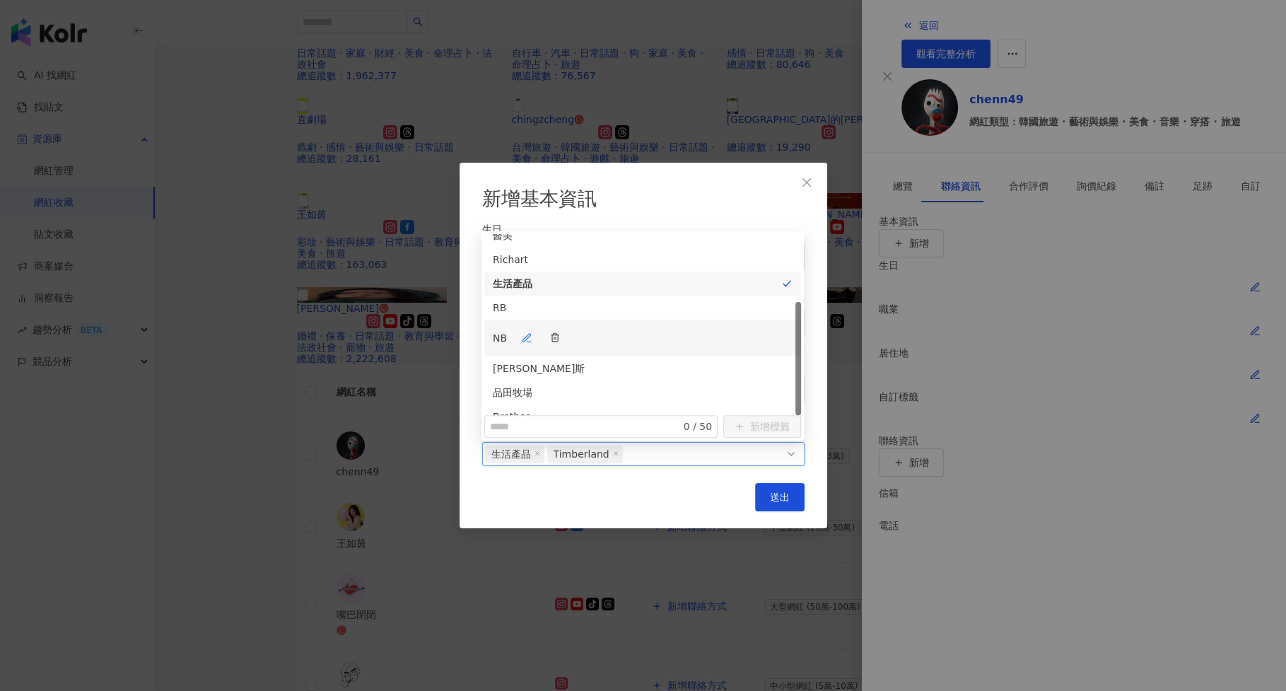
click at [604, 324] on div "NB" at bounding box center [643, 338] width 300 height 28
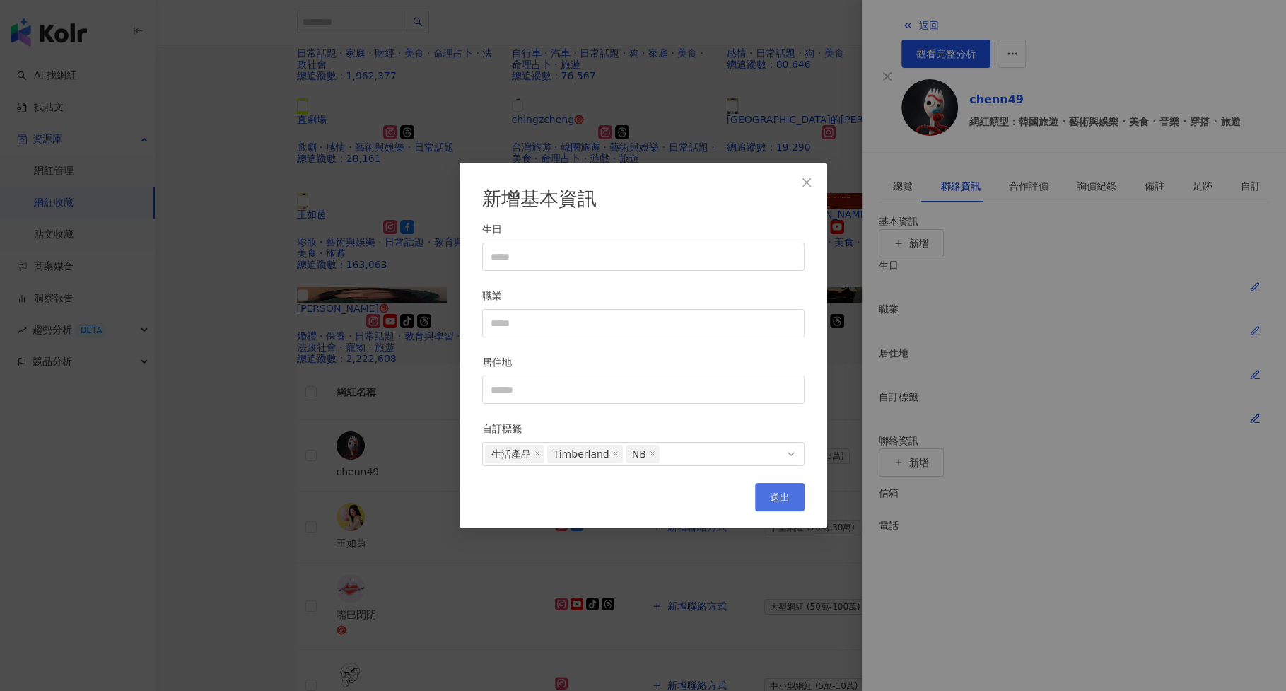
click at [763, 492] on button "送出" at bounding box center [780, 497] width 50 height 28
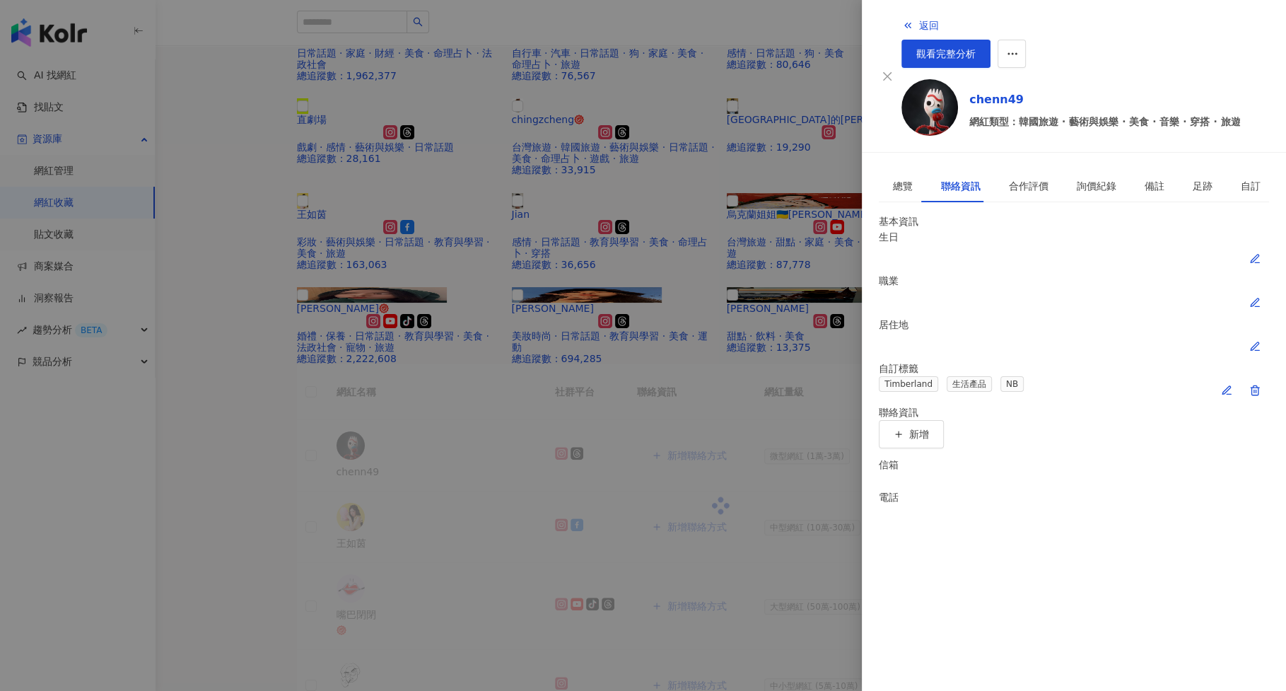
click at [757, 477] on div at bounding box center [643, 345] width 1286 height 691
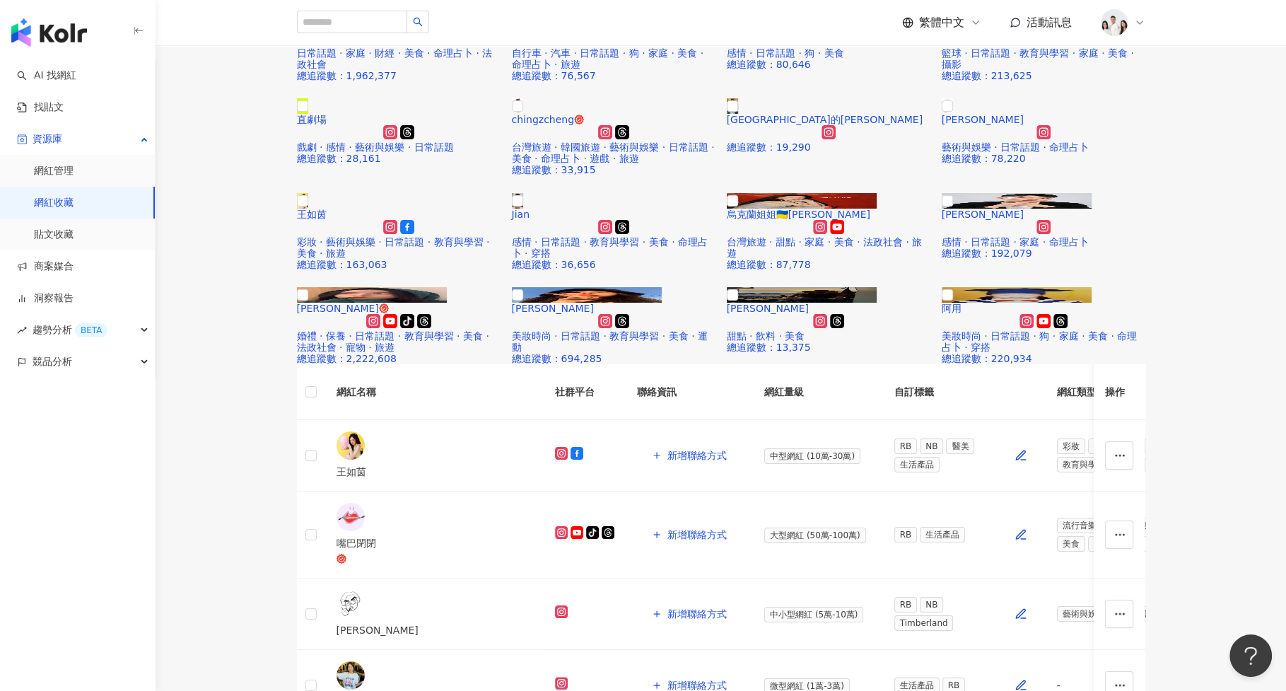
click at [74, 206] on link "網紅收藏" at bounding box center [54, 203] width 40 height 14
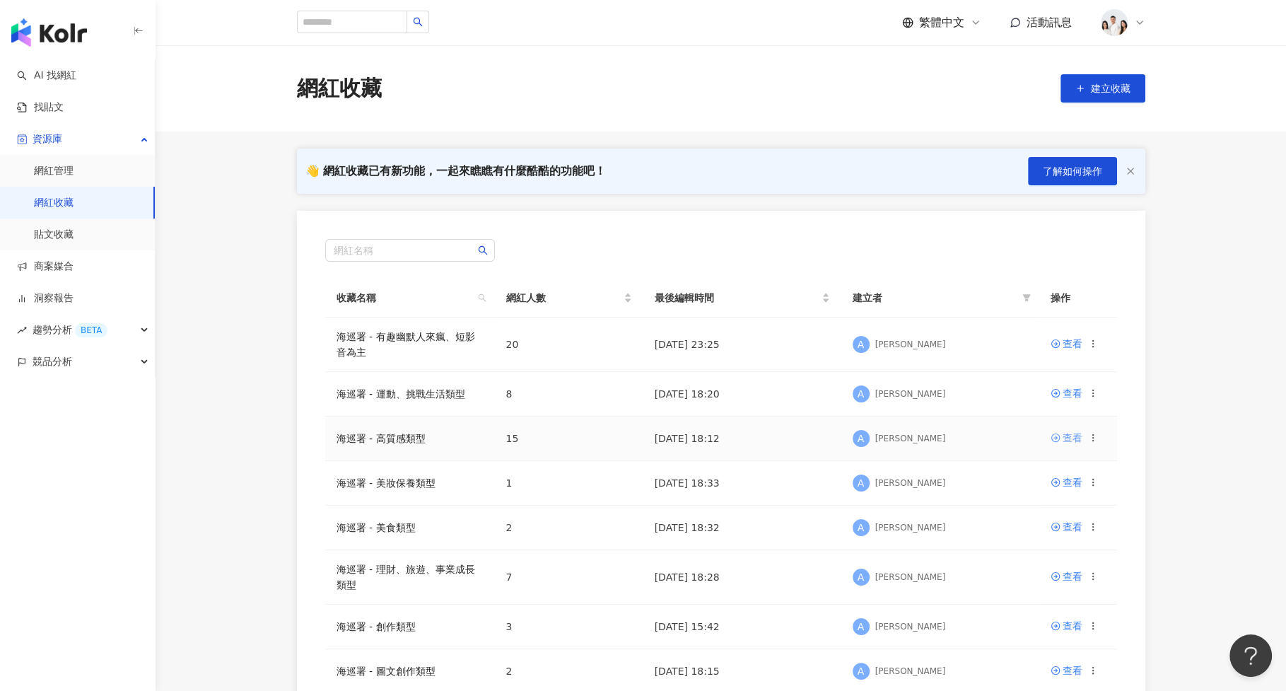
click at [1052, 433] on icon at bounding box center [1056, 438] width 10 height 10
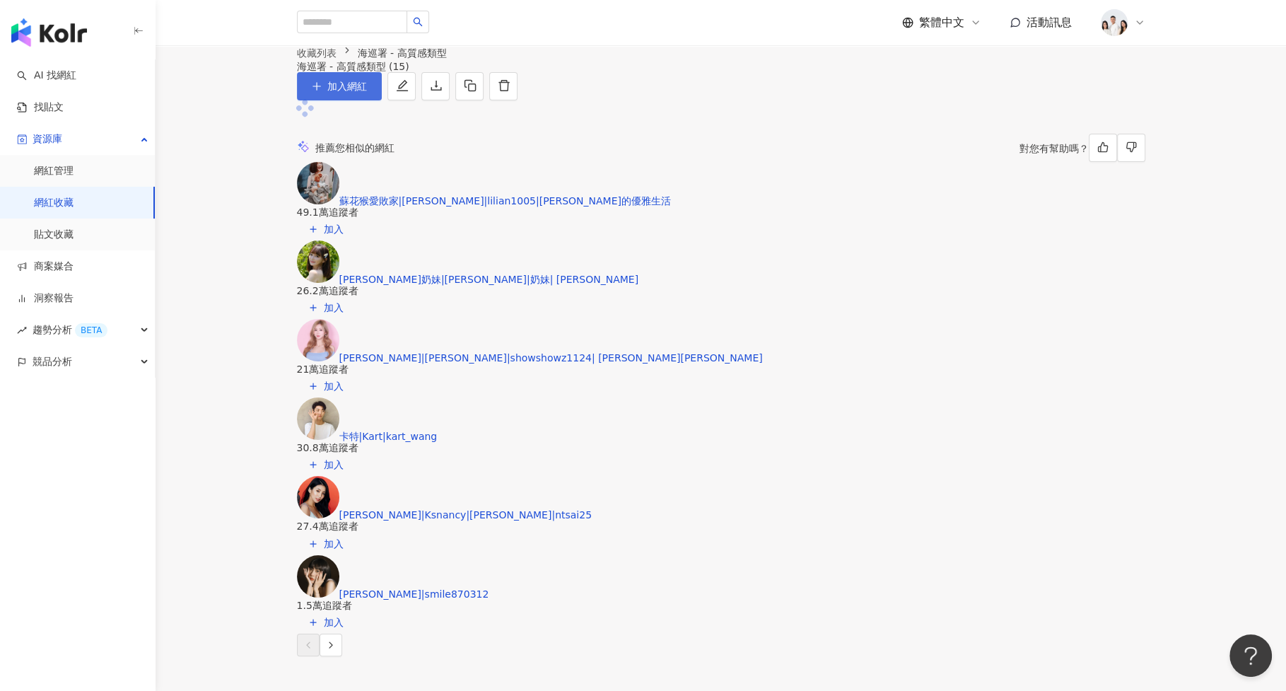
click at [367, 92] on span "加入網紅" at bounding box center [347, 86] width 40 height 11
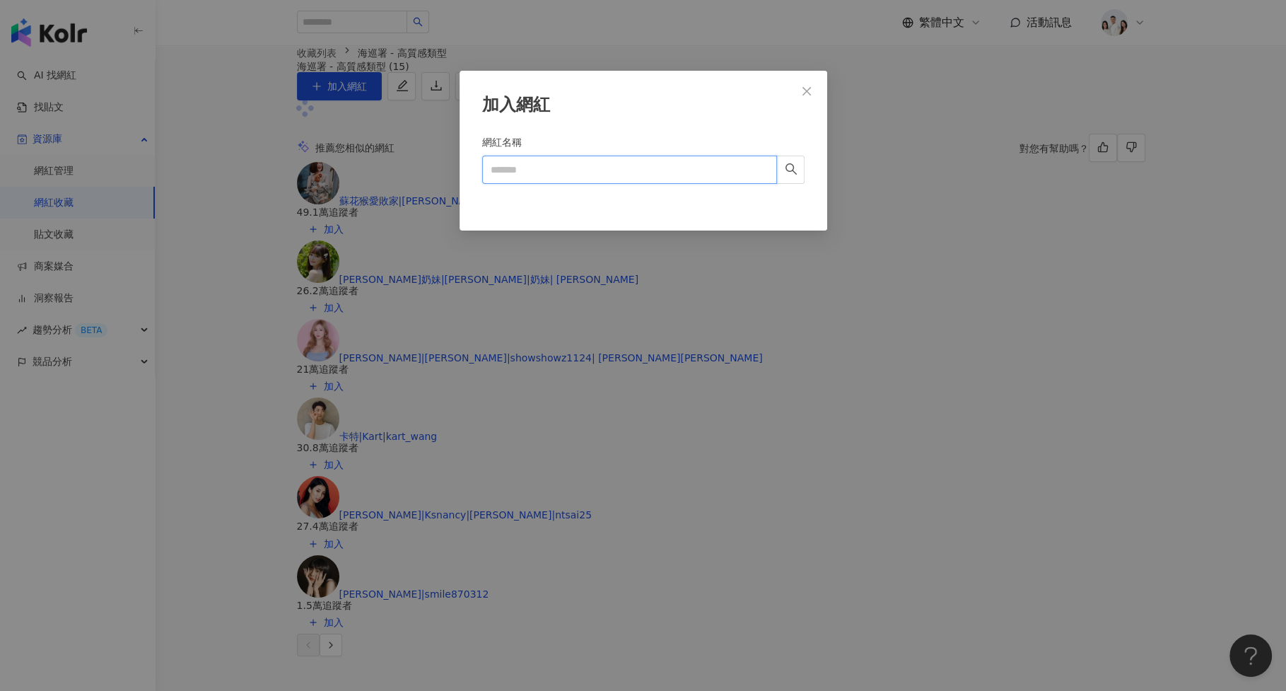
click at [575, 174] on input "網紅名稱" at bounding box center [629, 170] width 295 height 28
paste input "****"
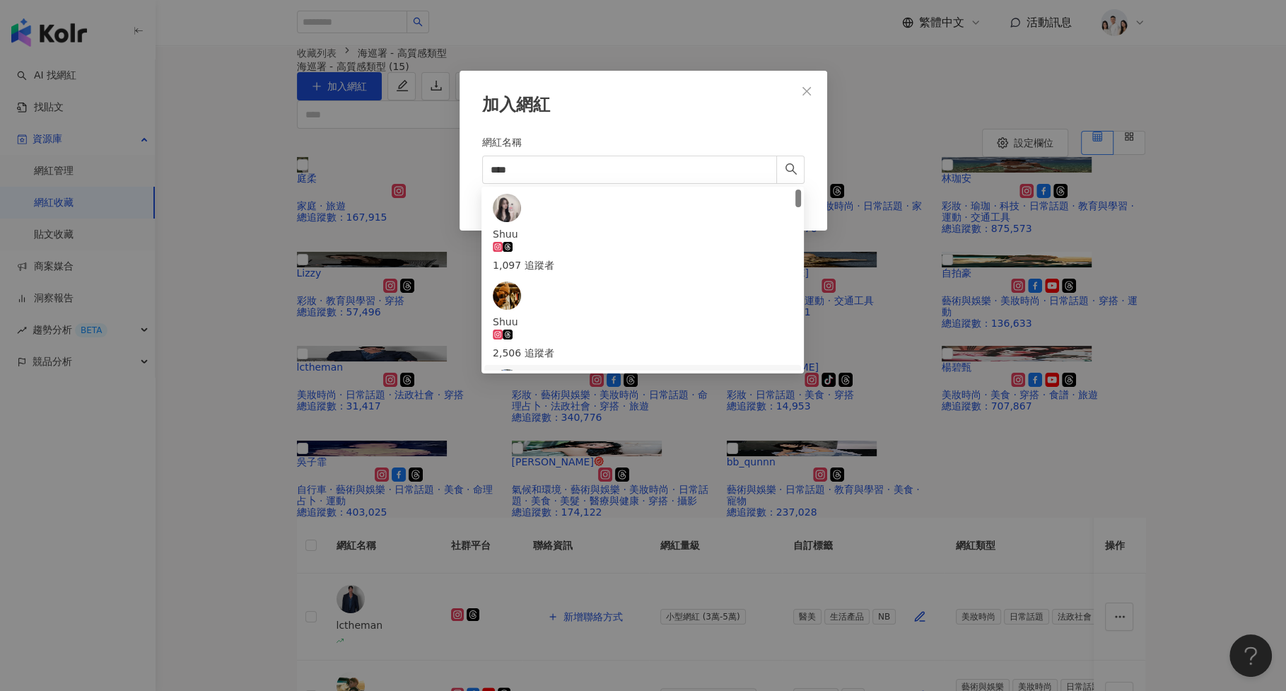
click at [272, 345] on div "加入網紅 網紅名稱 **** Cancel 加入" at bounding box center [643, 345] width 1286 height 691
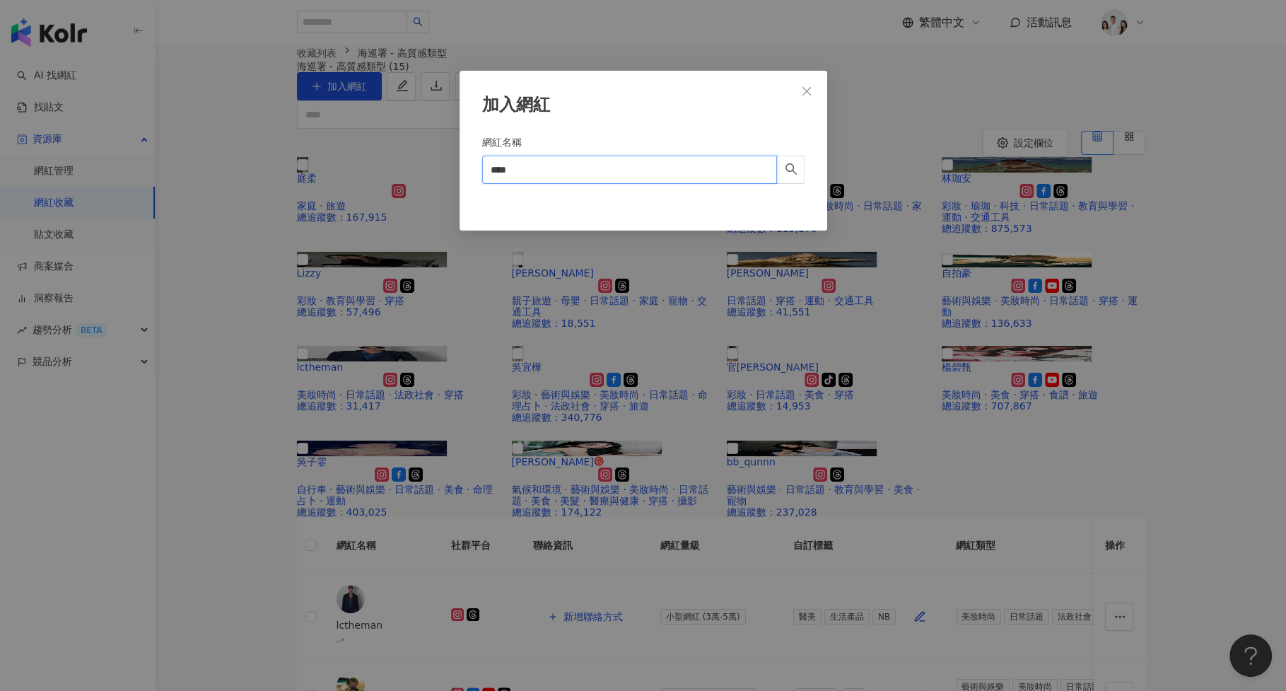
click at [550, 168] on input "****" at bounding box center [629, 170] width 295 height 28
click at [552, 170] on input "****" at bounding box center [629, 170] width 295 height 28
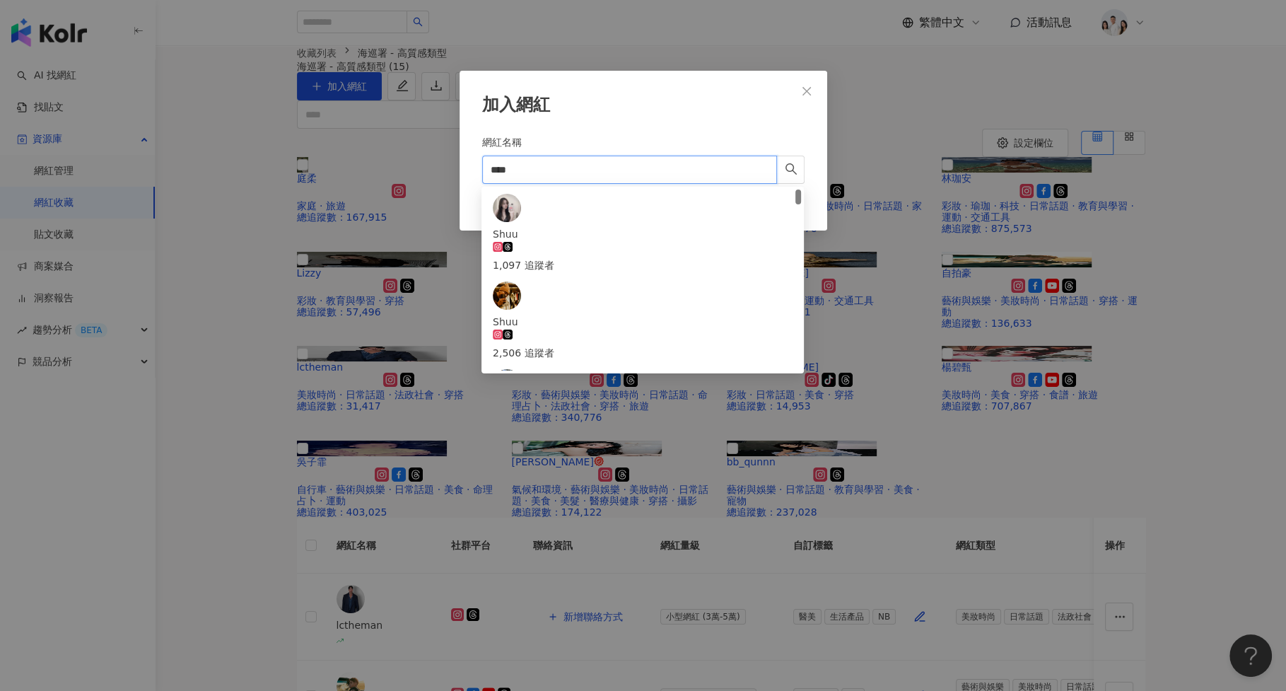
click at [552, 170] on input "****" at bounding box center [629, 170] width 295 height 28
paste input "****"
type input "********"
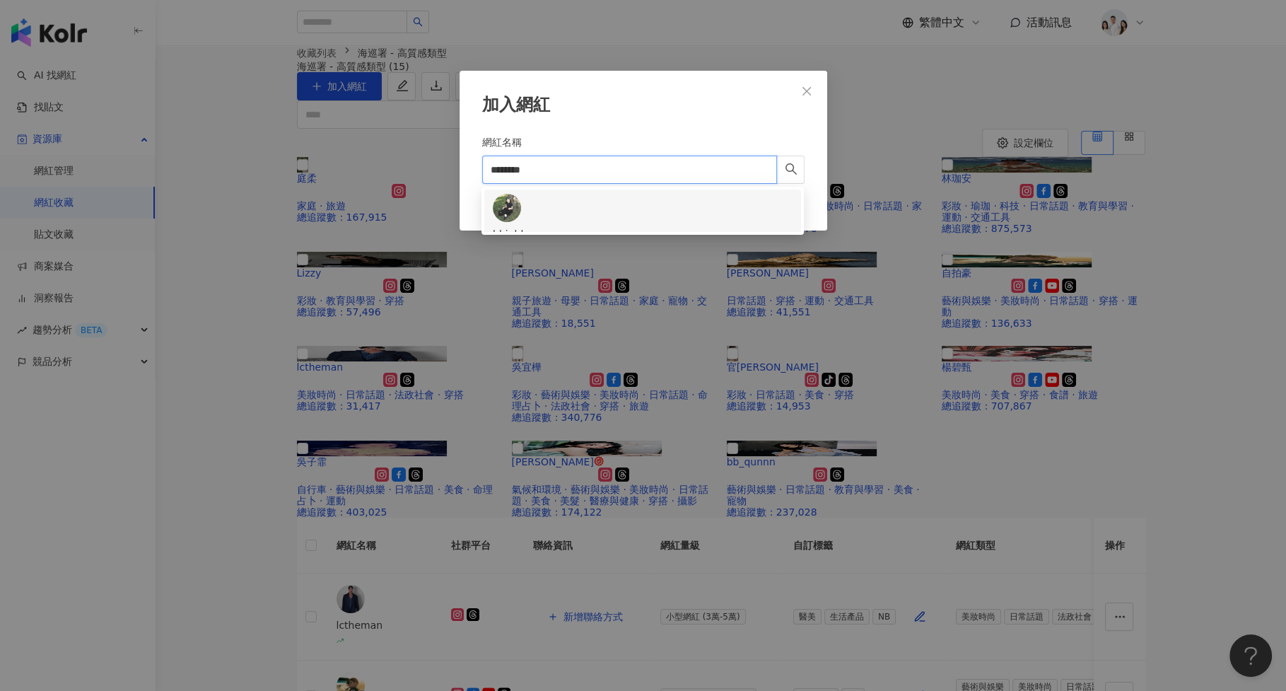
click at [587, 226] on span "hhighlee" at bounding box center [643, 234] width 300 height 16
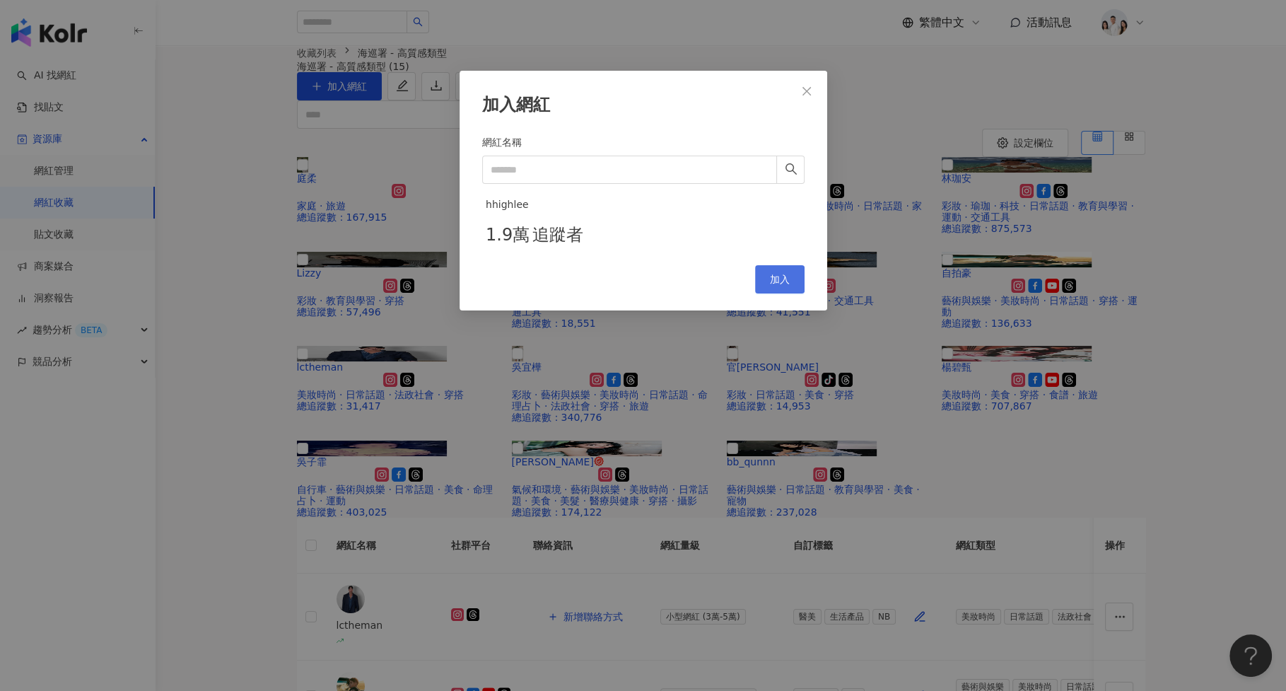
click at [787, 285] on span "加入" at bounding box center [780, 279] width 20 height 11
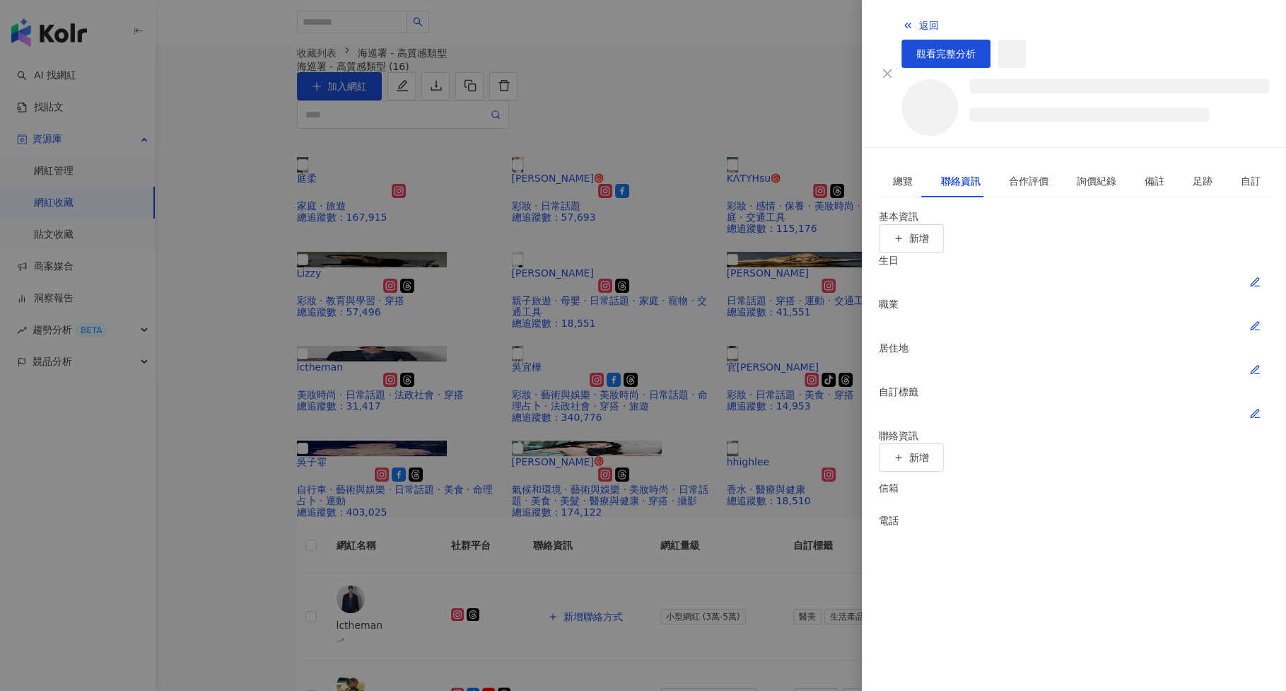
click at [1261, 408] on icon "button" at bounding box center [1255, 413] width 11 height 11
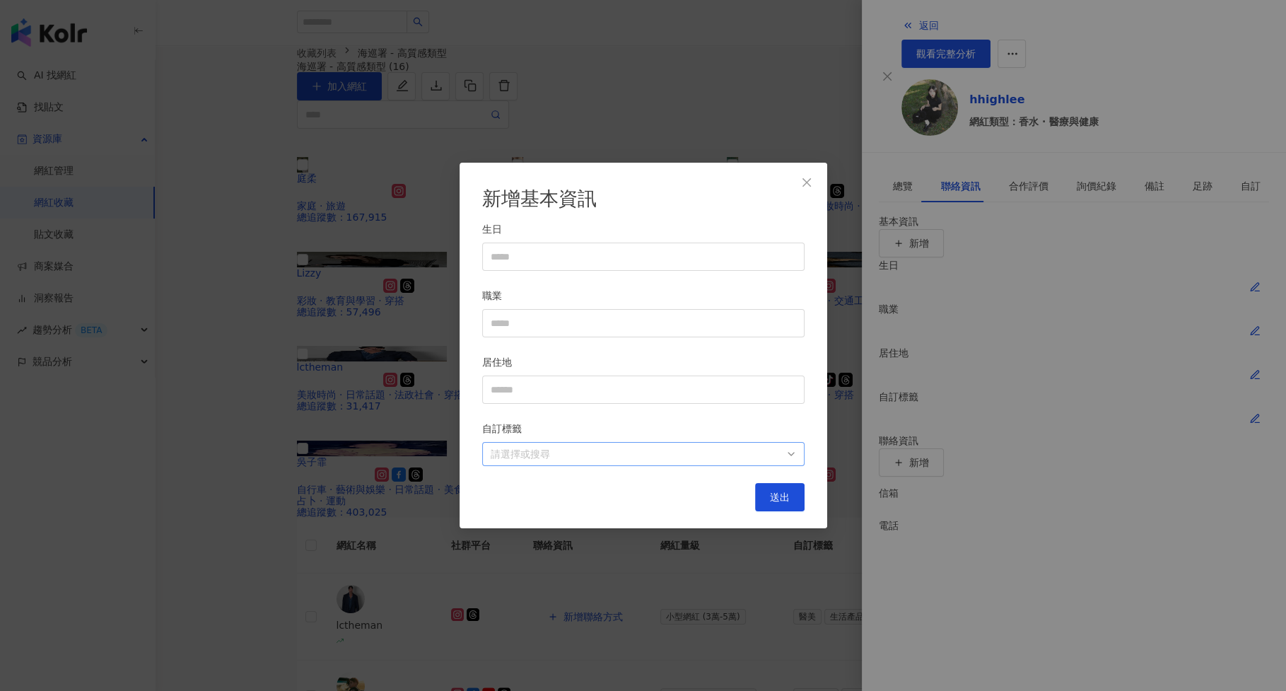
click at [617, 463] on div "請選擇或搜尋" at bounding box center [643, 454] width 322 height 24
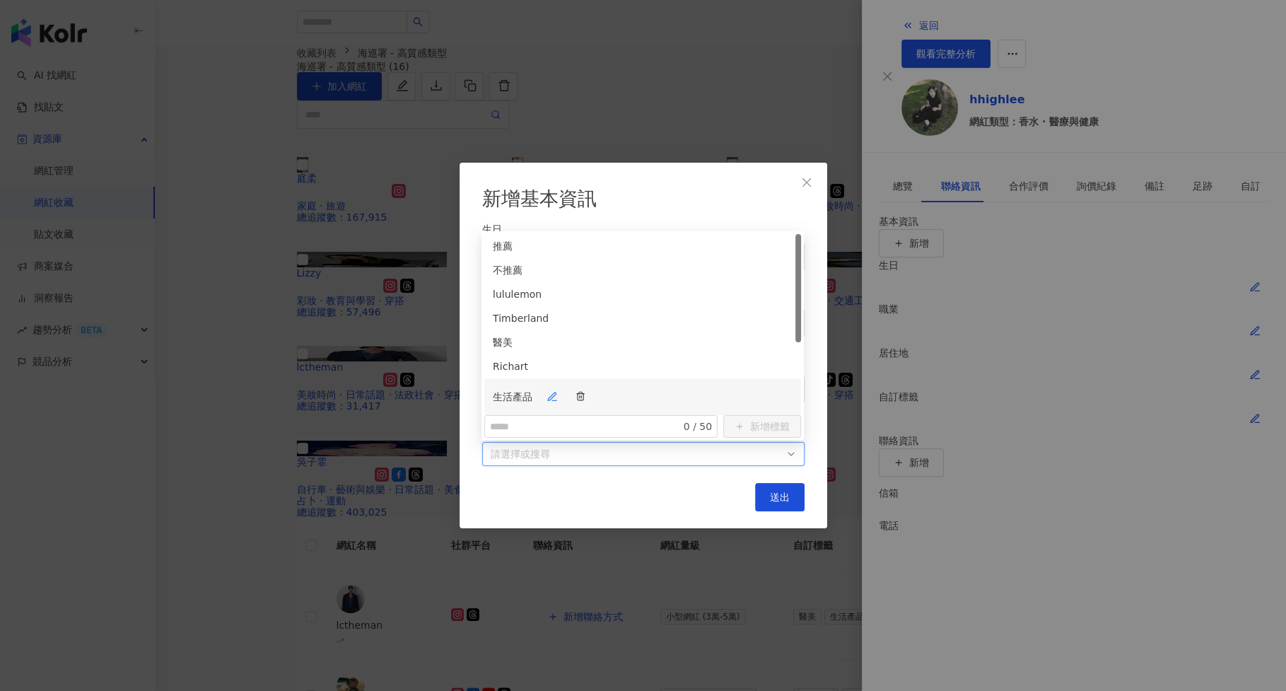
click at [615, 383] on div "生活產品" at bounding box center [643, 397] width 300 height 28
click at [618, 334] on div "醫美" at bounding box center [643, 348] width 300 height 28
click at [611, 372] on div "NB" at bounding box center [643, 386] width 300 height 28
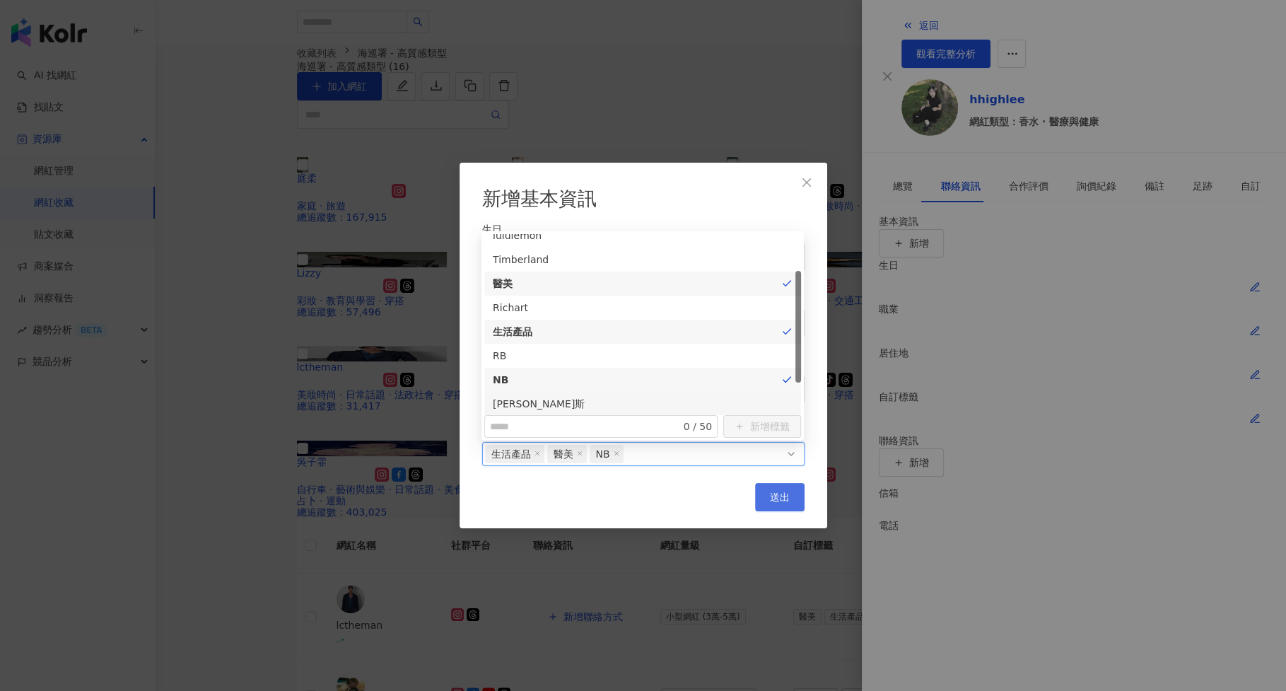
click at [784, 501] on span "送出" at bounding box center [780, 496] width 20 height 11
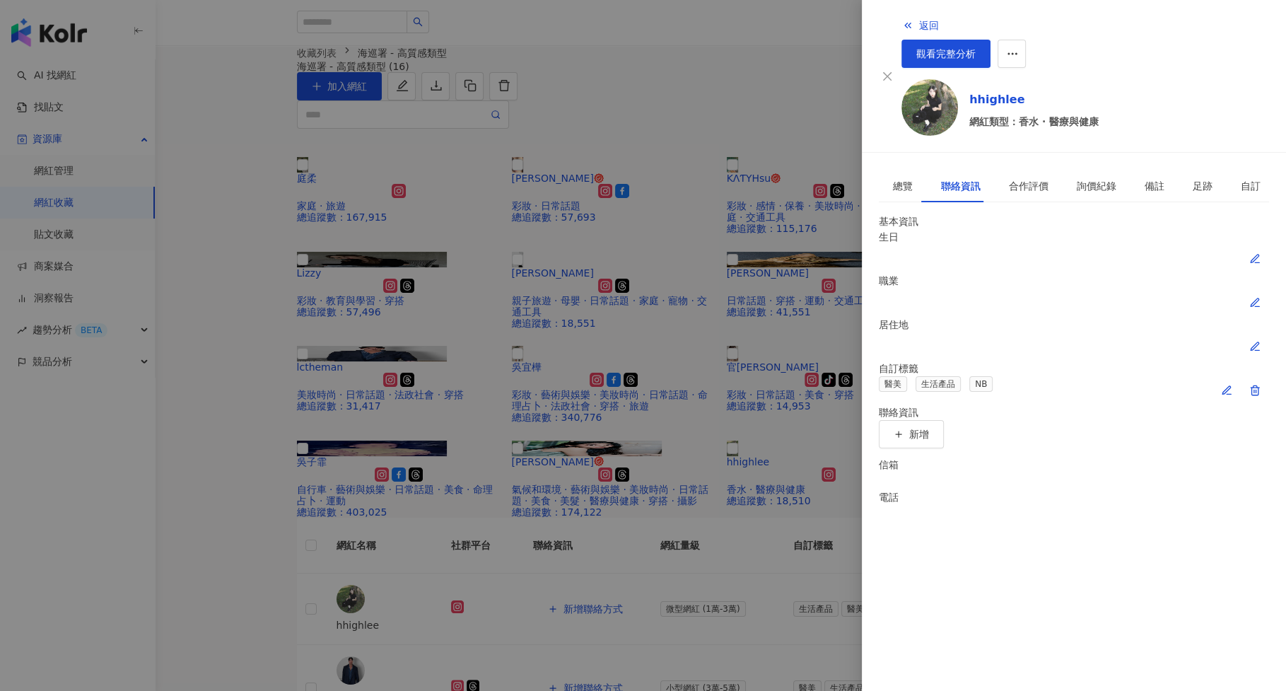
click at [784, 501] on div at bounding box center [643, 345] width 1286 height 691
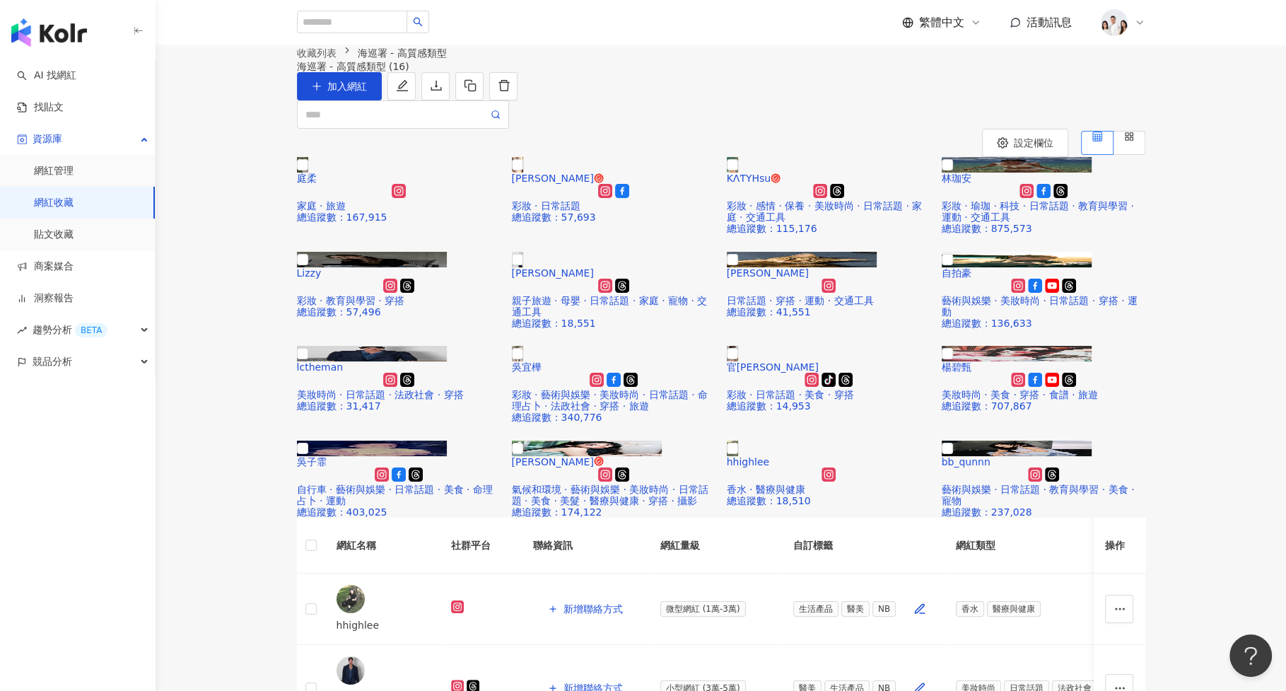
click at [74, 209] on link "網紅收藏" at bounding box center [54, 203] width 40 height 14
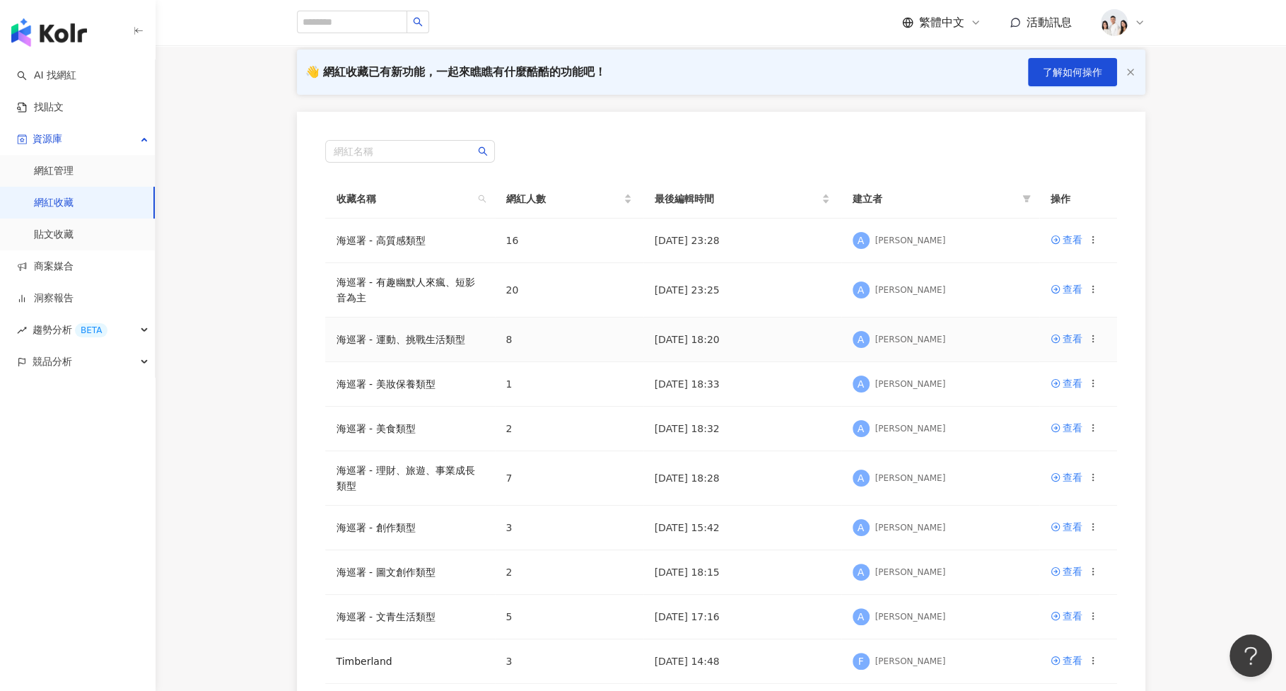
scroll to position [129, 0]
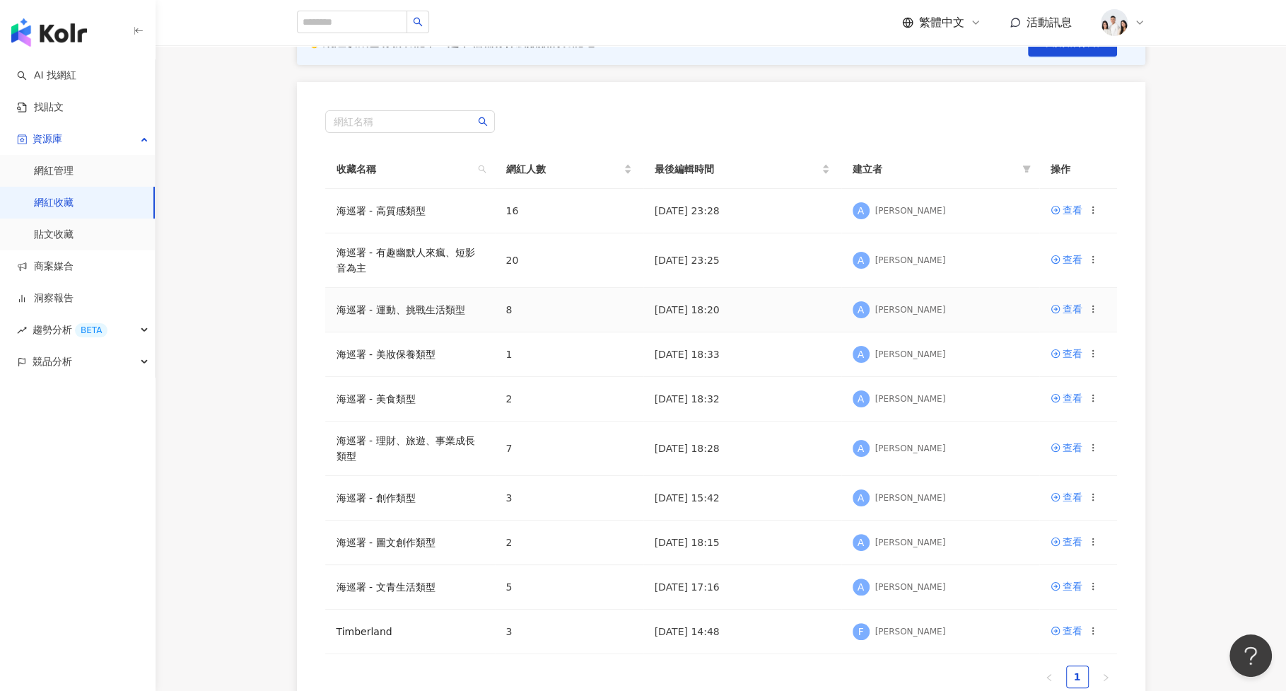
click at [1071, 315] on td "查看" at bounding box center [1079, 310] width 78 height 45
click at [1071, 307] on div "查看" at bounding box center [1073, 309] width 20 height 16
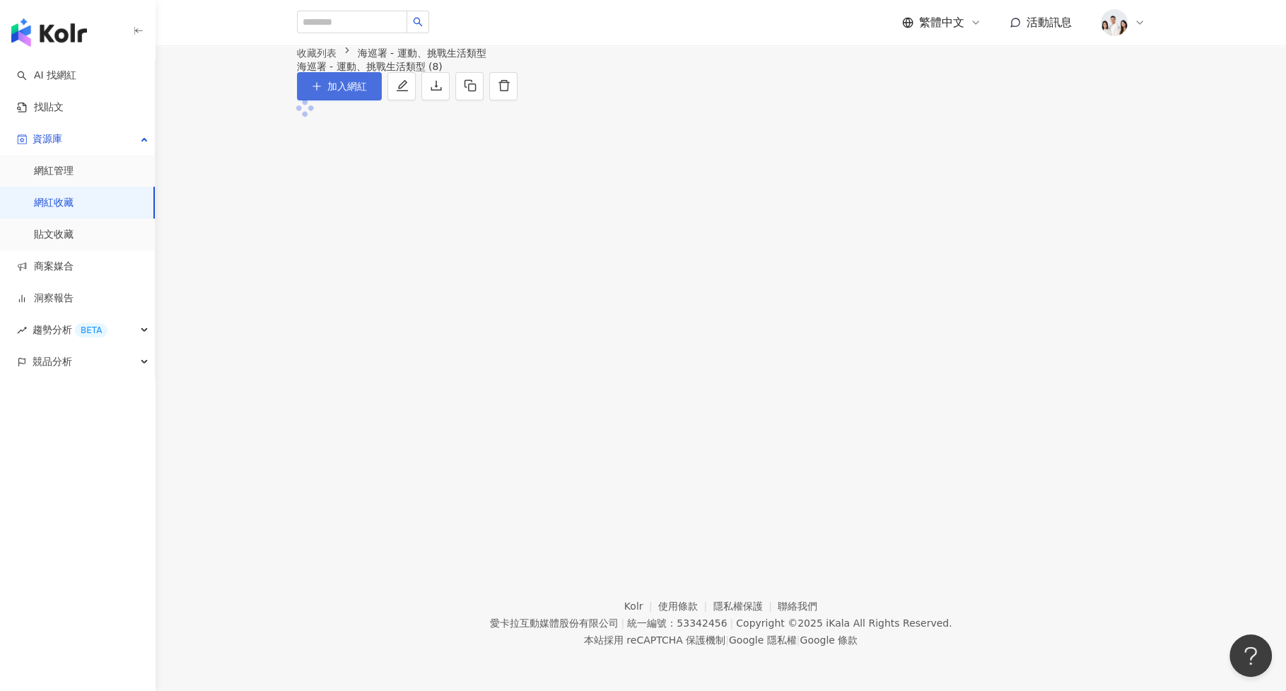
click at [382, 100] on button "加入網紅" at bounding box center [339, 86] width 85 height 28
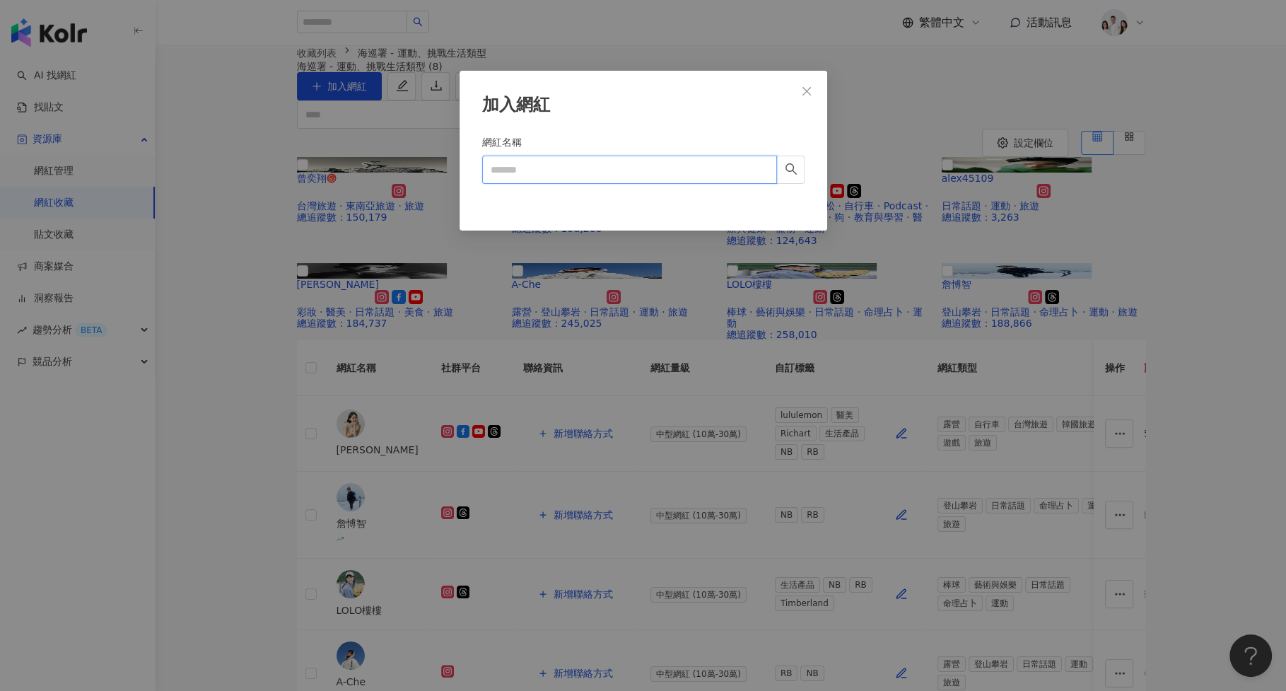
click at [517, 173] on input "網紅名稱" at bounding box center [629, 170] width 295 height 28
paste input "*****"
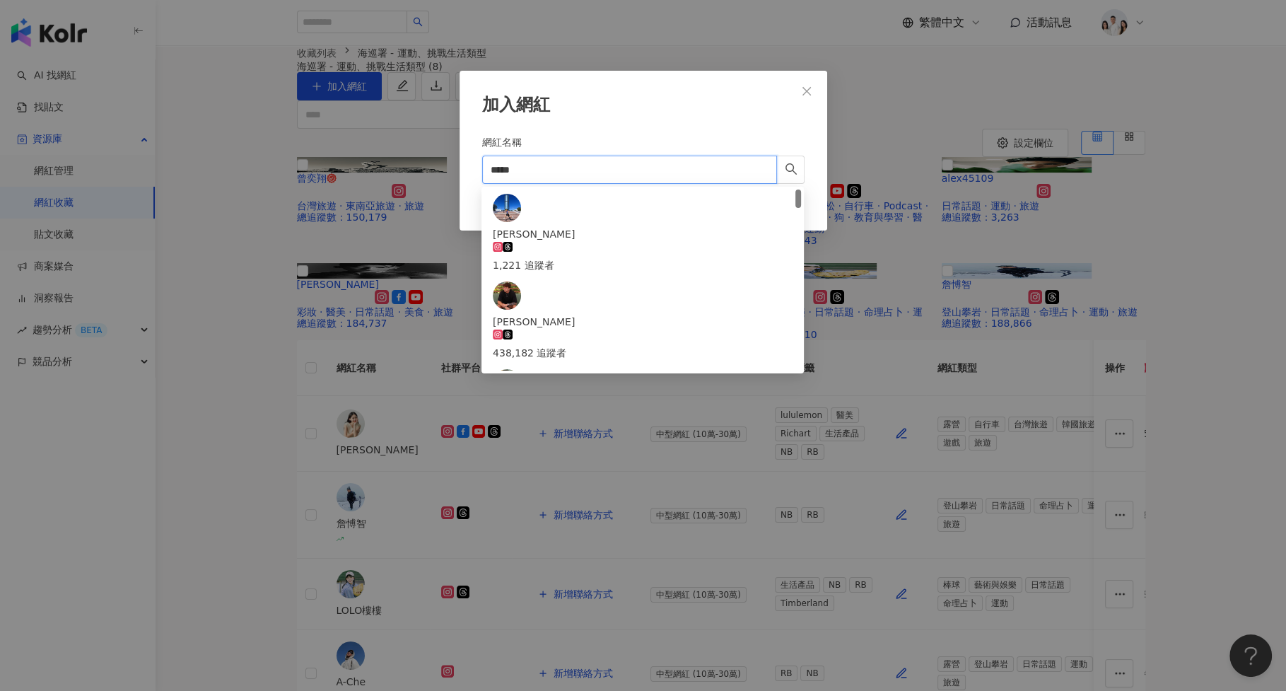
drag, startPoint x: 573, startPoint y: 162, endPoint x: 448, endPoint y: 162, distance: 125.2
click at [448, 162] on div "加入網紅 網紅名稱 ***** Cancel 加入" at bounding box center [643, 345] width 1286 height 691
paste input "*****"
type input "**********"
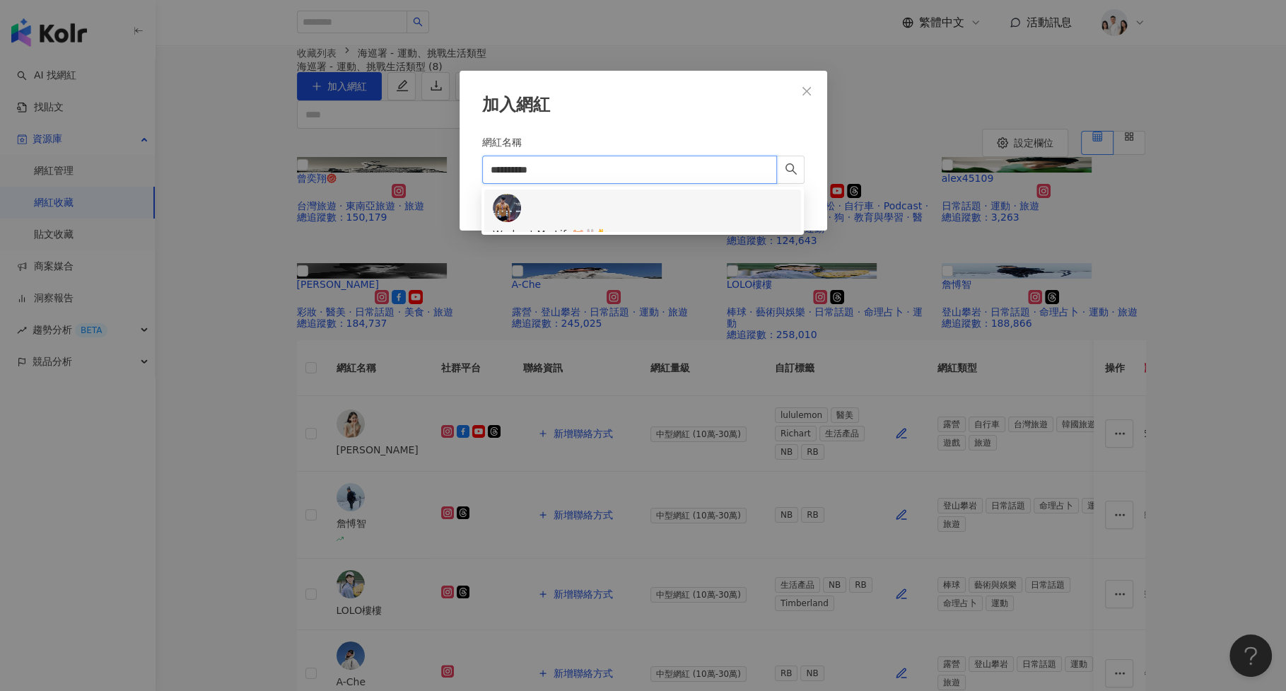
click at [715, 217] on div "Workout My Life🐹🐰🐈 9,771 追蹤者" at bounding box center [643, 241] width 300 height 95
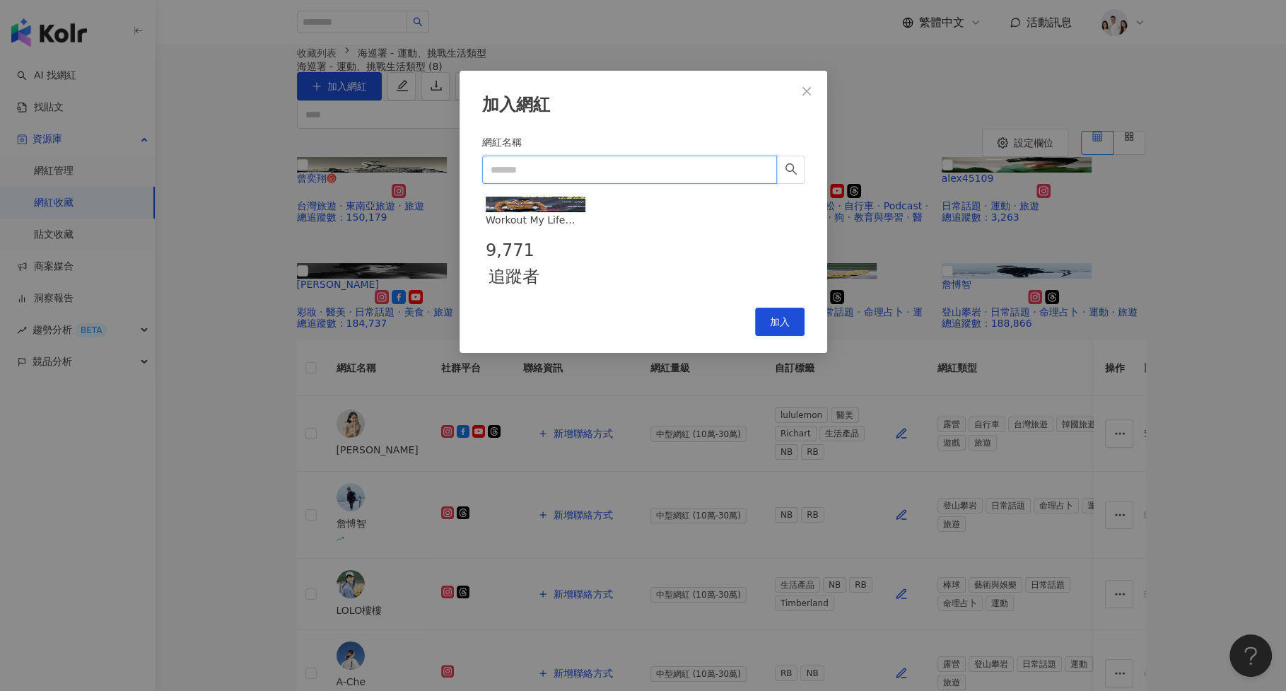
paste input "*****"
type input "*****"
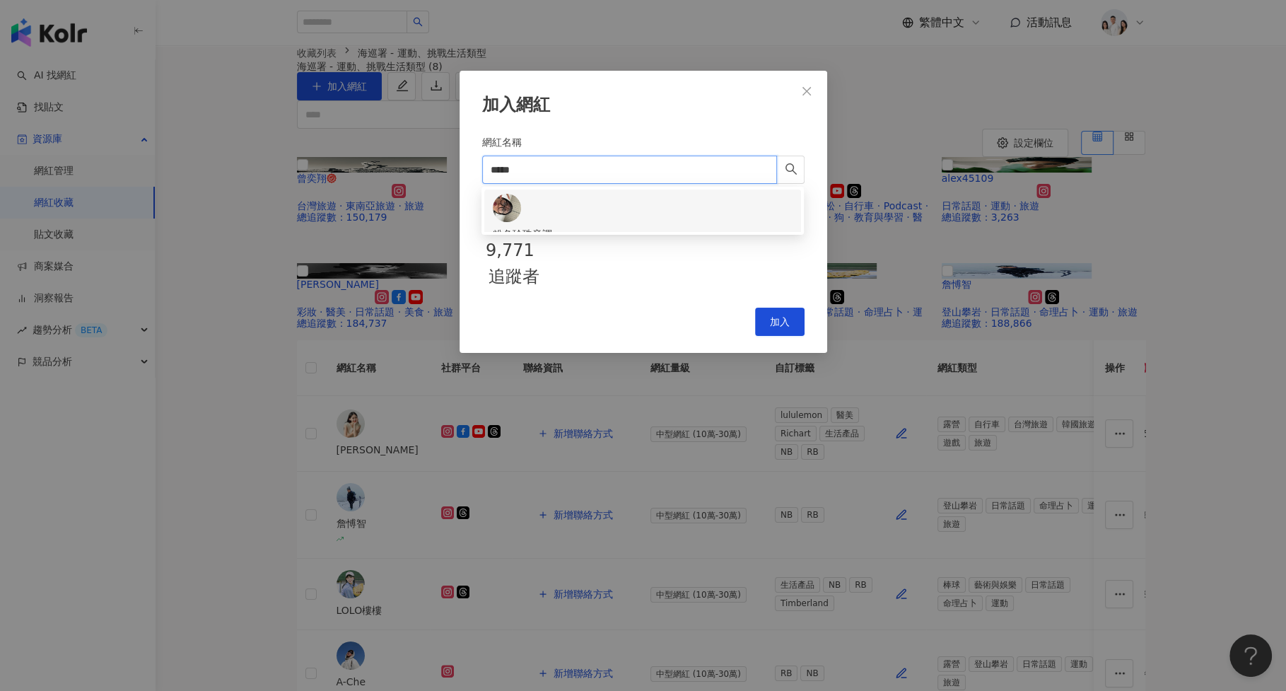
click at [619, 226] on div "粉色珍珠音調 37,374 追蹤者" at bounding box center [643, 249] width 300 height 47
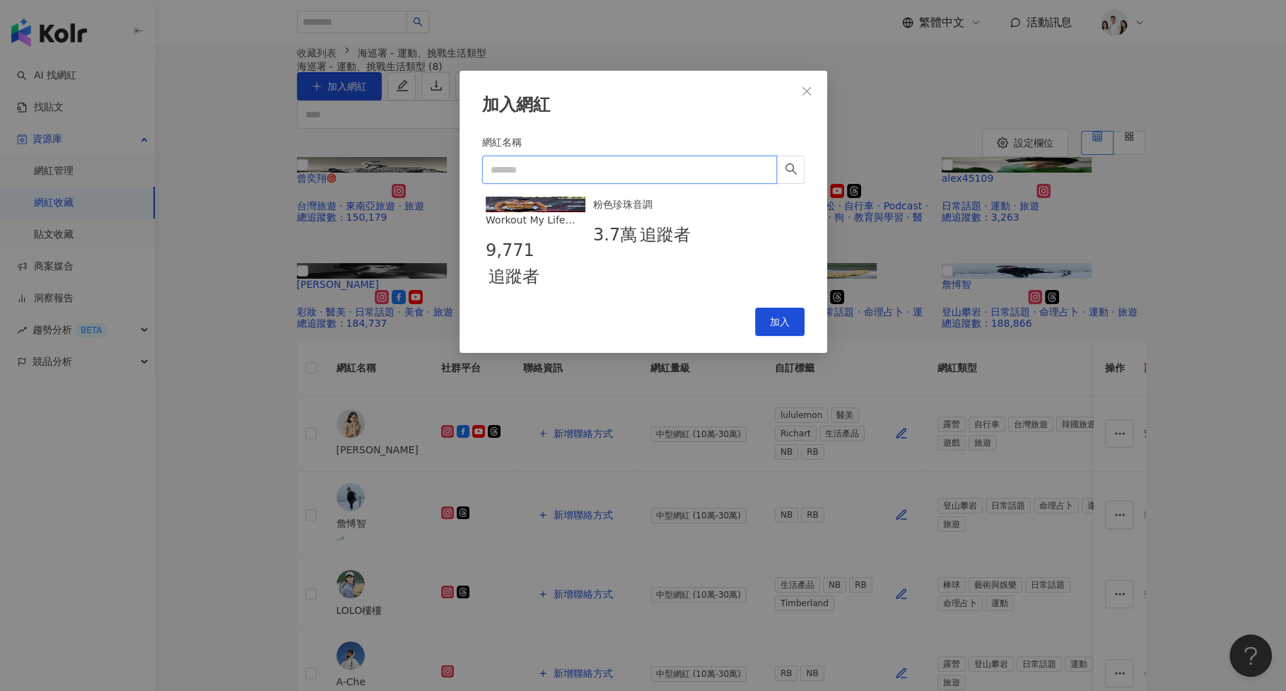
paste input "*******"
type input "*******"
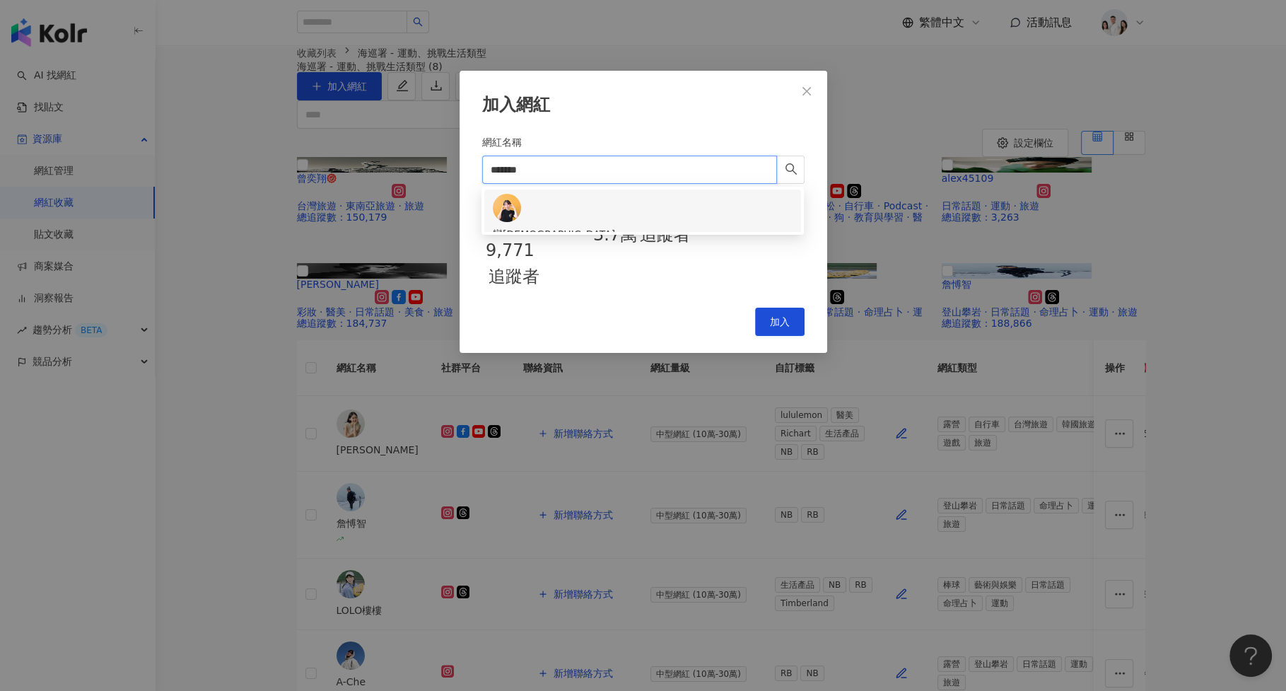
click at [540, 226] on div "蠻[DEMOGRAPHIC_DATA]" at bounding box center [643, 234] width 300 height 16
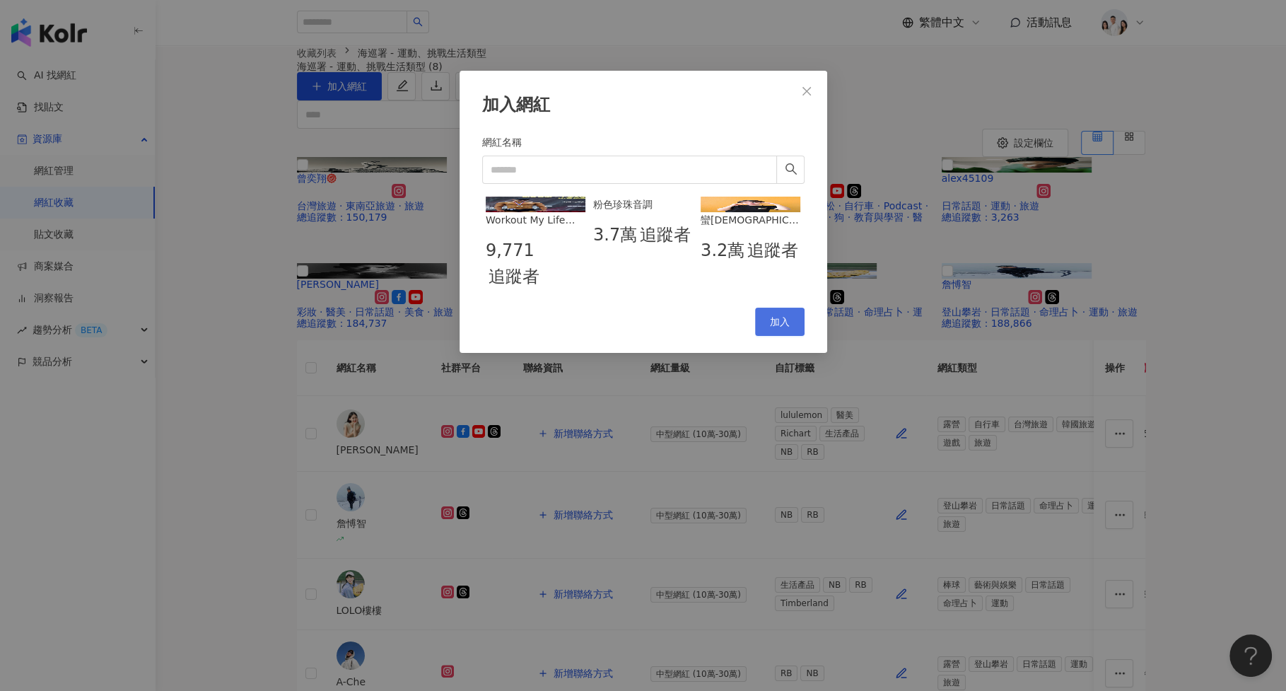
click at [791, 336] on button "加入" at bounding box center [780, 322] width 50 height 28
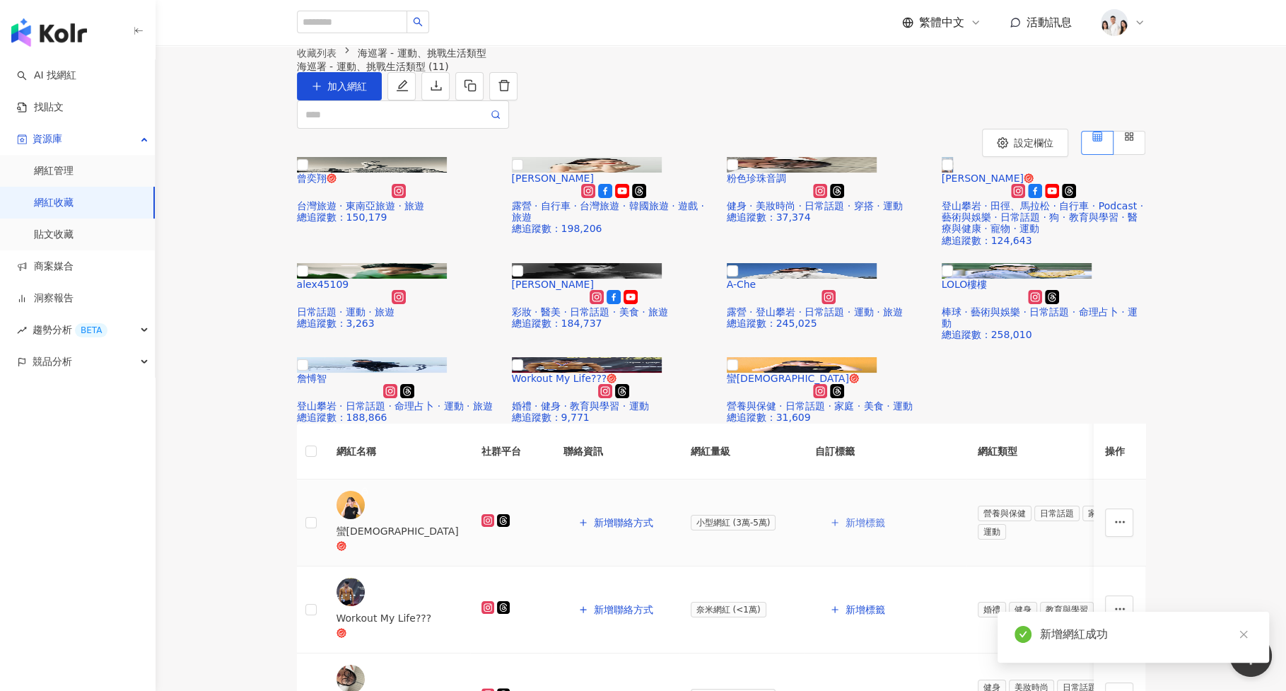
click at [846, 517] on span "新增標籤" at bounding box center [866, 522] width 40 height 11
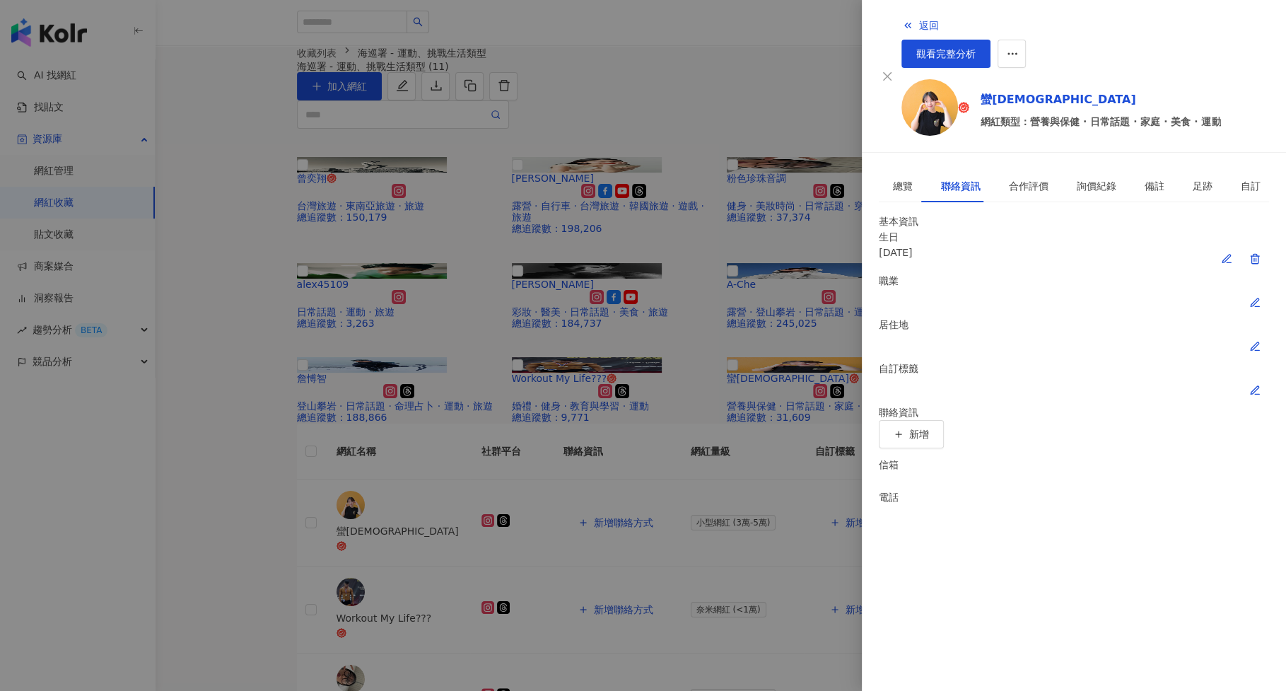
click at [1259, 386] on icon "button" at bounding box center [1255, 390] width 8 height 8
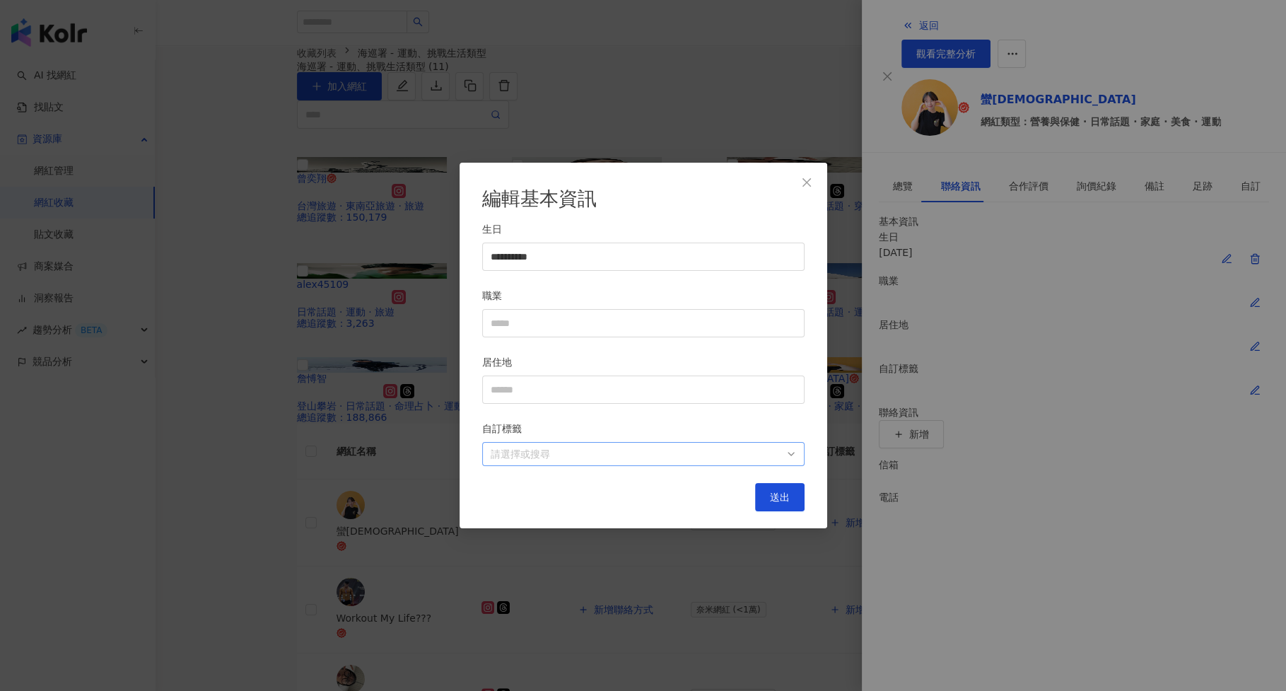
click at [615, 458] on div at bounding box center [636, 454] width 302 height 11
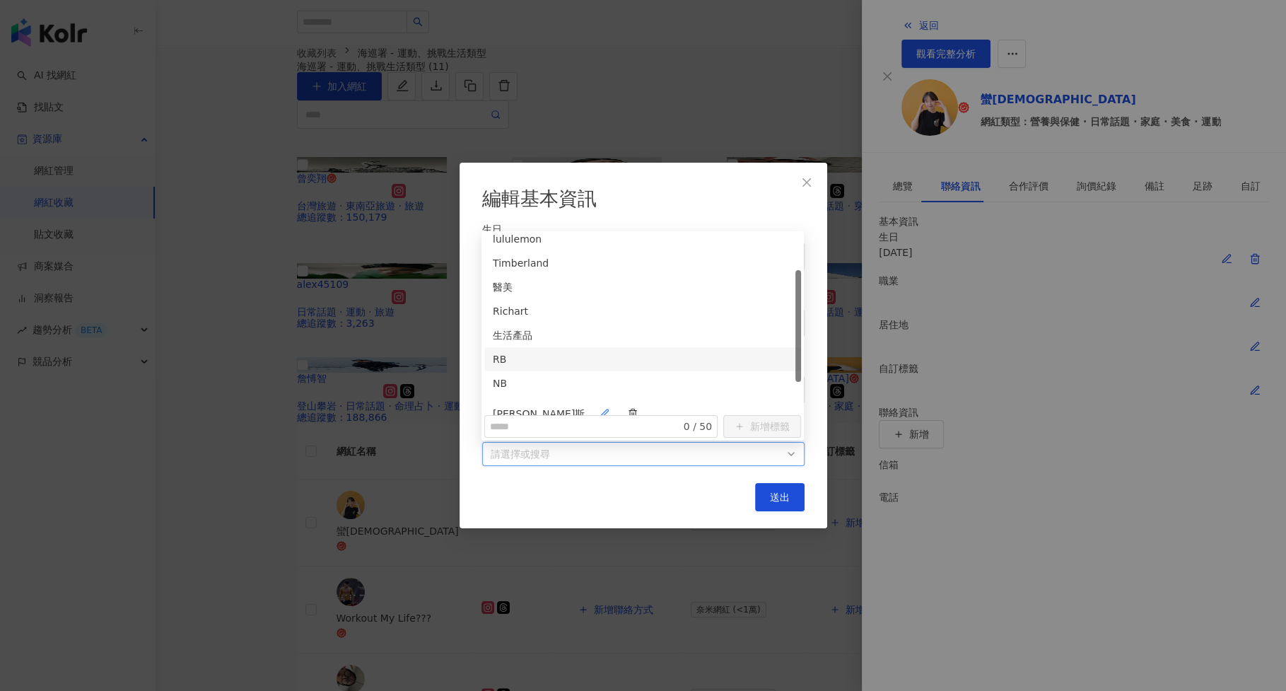
scroll to position [60, 0]
click at [639, 347] on div "RB" at bounding box center [643, 355] width 300 height 16
click at [776, 494] on span "送出" at bounding box center [780, 496] width 20 height 11
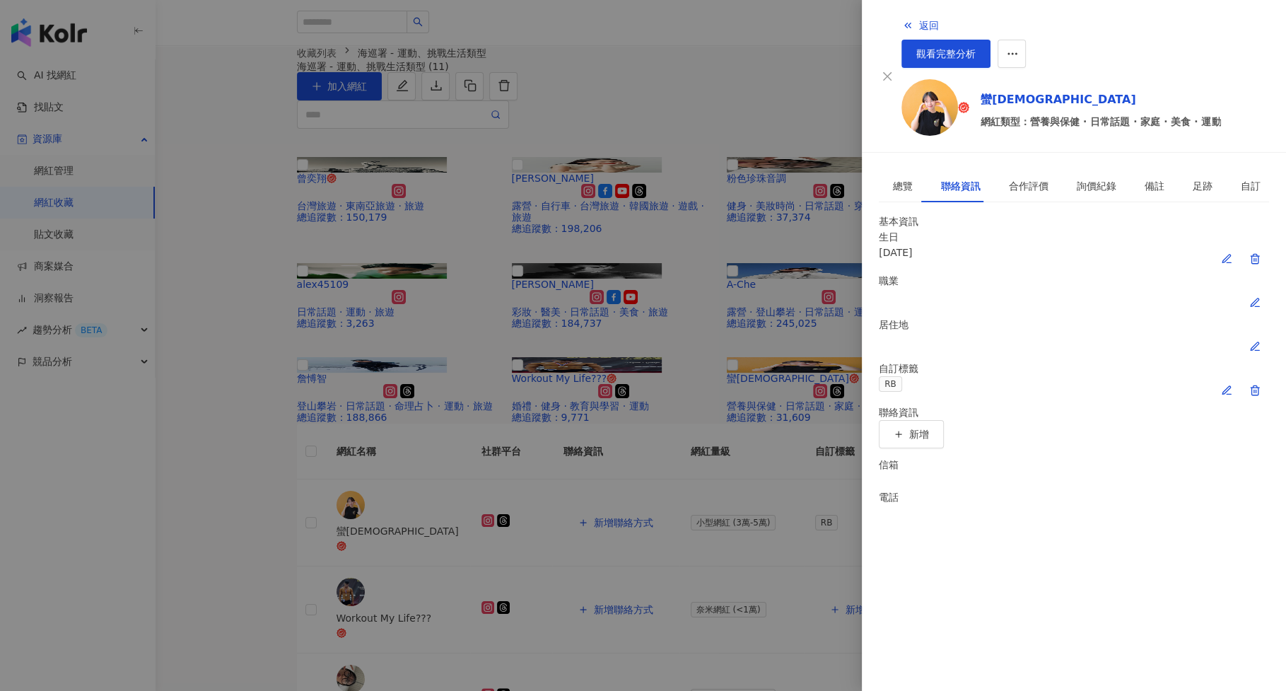
click at [825, 393] on div at bounding box center [643, 345] width 1286 height 691
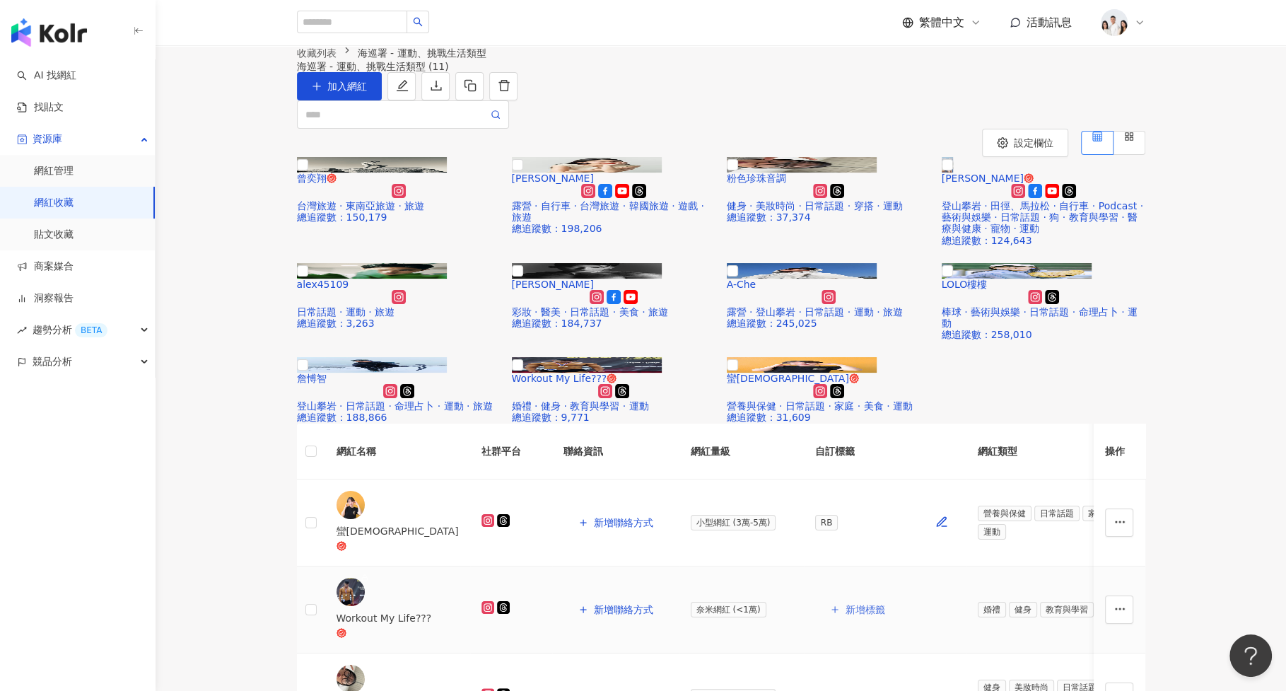
click at [846, 604] on span "新增標籤" at bounding box center [866, 609] width 40 height 11
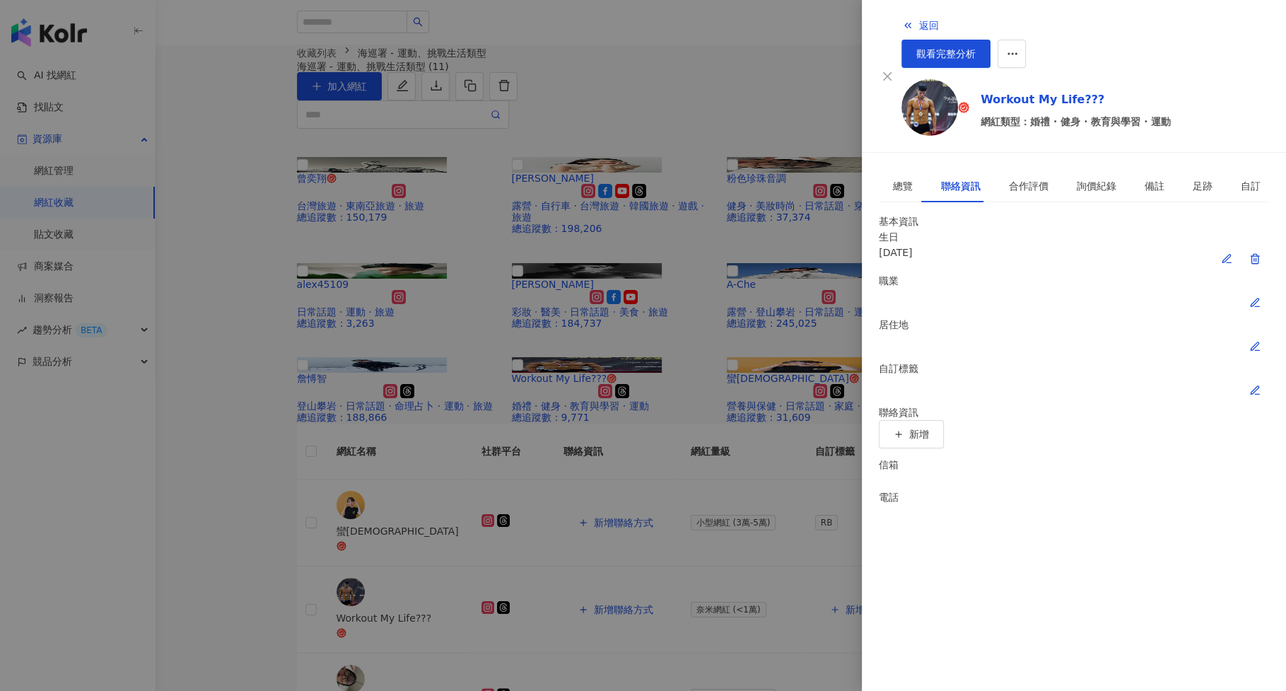
click at [1259, 386] on icon "button" at bounding box center [1255, 390] width 8 height 8
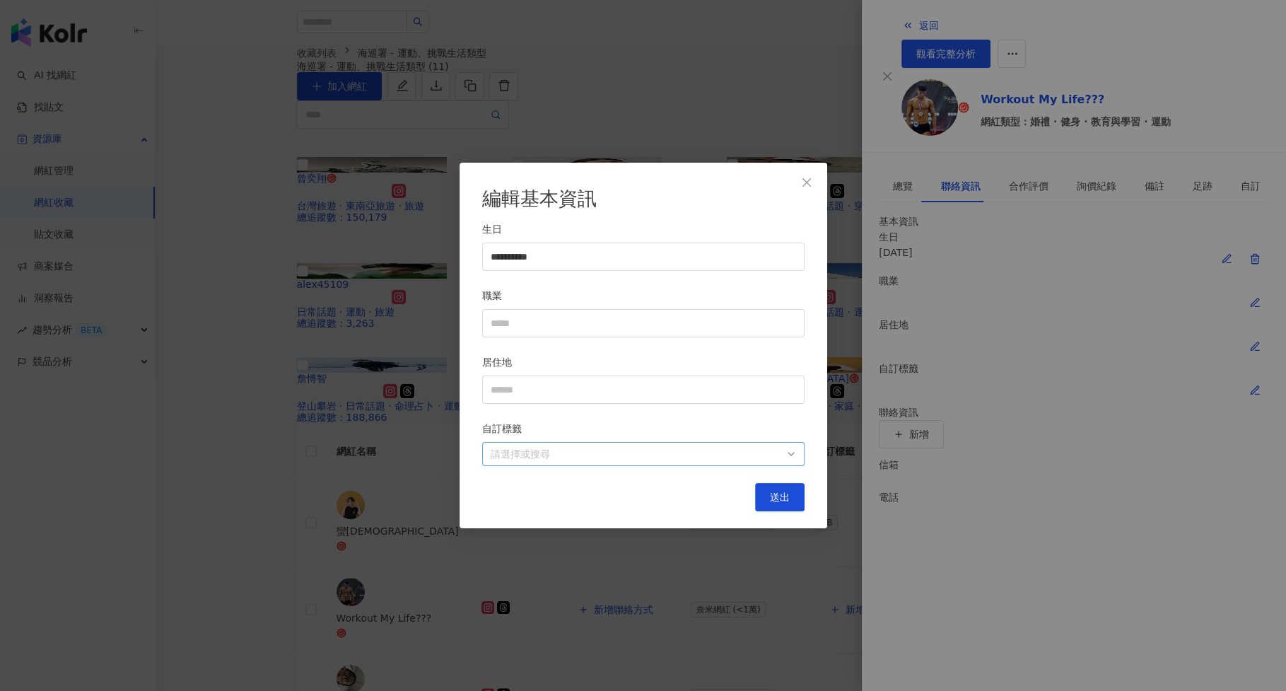
click at [603, 450] on div at bounding box center [636, 454] width 302 height 11
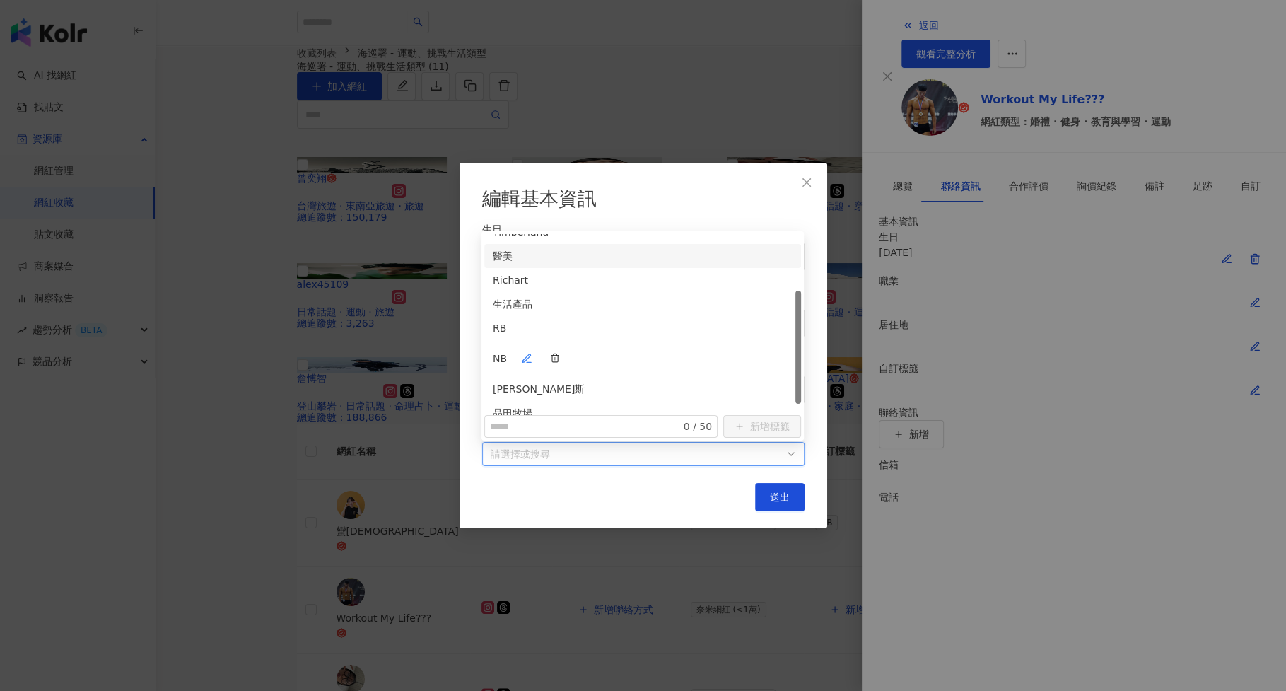
scroll to position [89, 0]
click at [617, 319] on div "RB" at bounding box center [643, 332] width 300 height 28
click at [627, 289] on div "生活產品" at bounding box center [642, 301] width 317 height 24
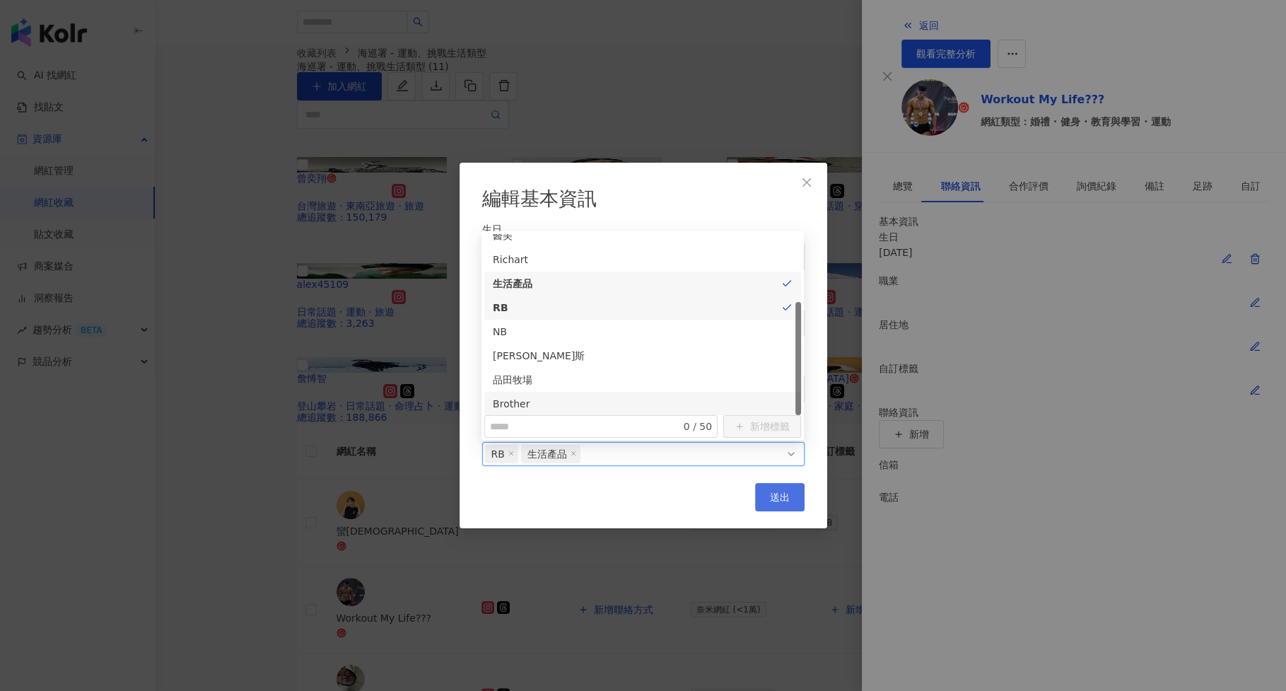
click at [785, 503] on span "送出" at bounding box center [780, 496] width 20 height 11
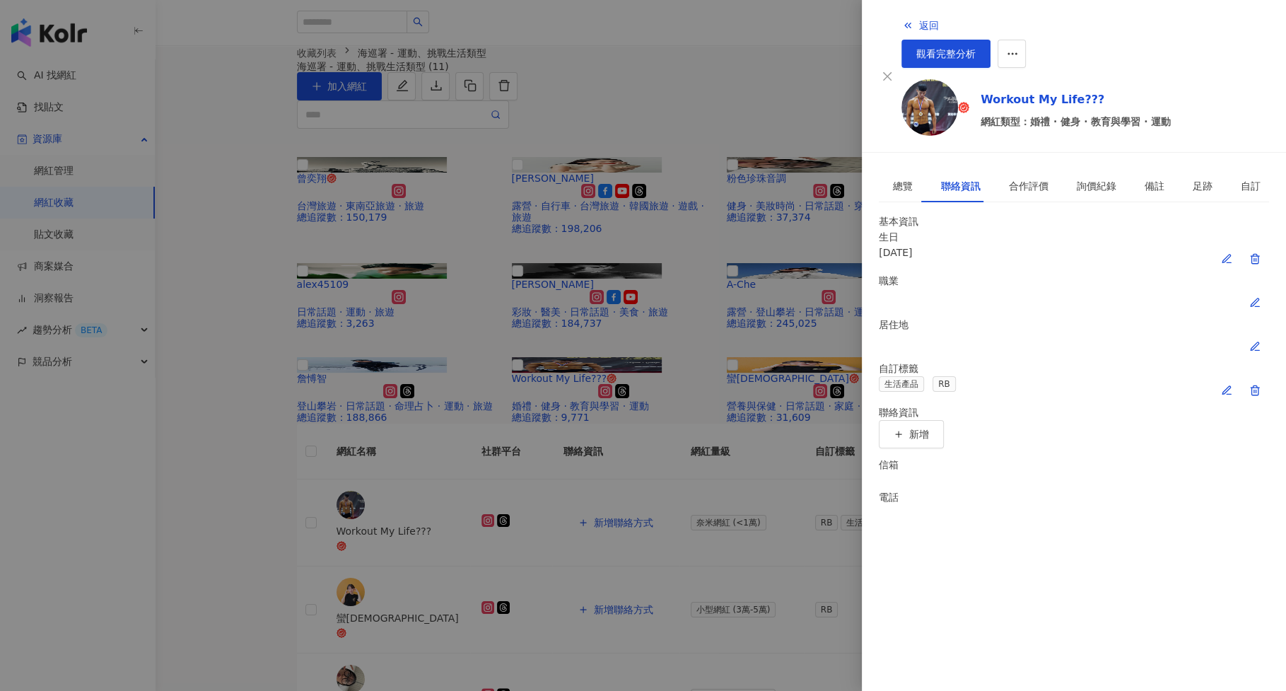
click at [827, 437] on div at bounding box center [643, 345] width 1286 height 691
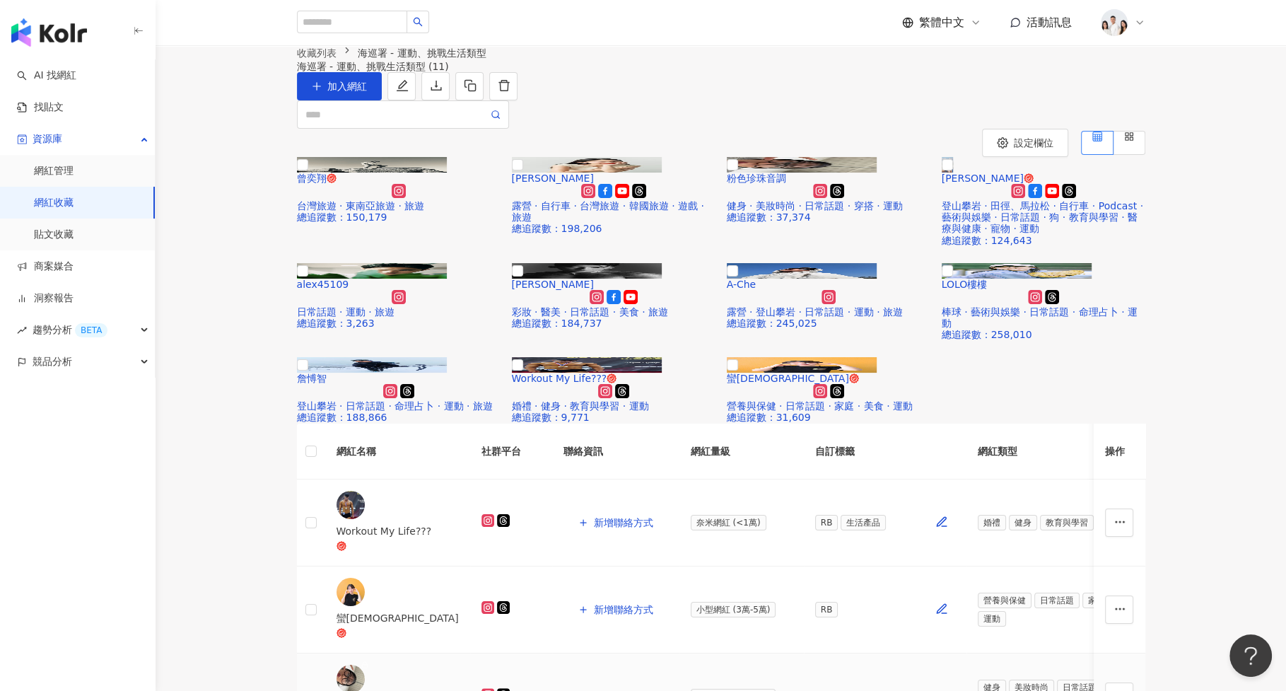
click at [846, 690] on span "新增標籤" at bounding box center [866, 696] width 40 height 11
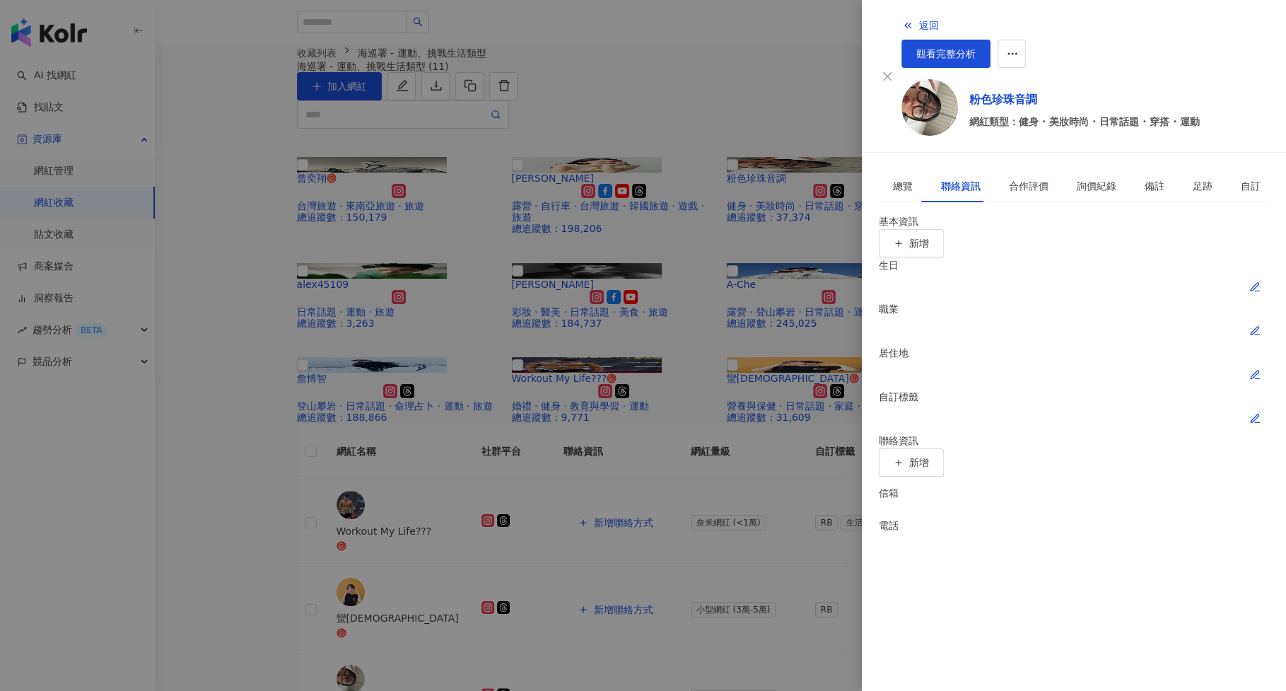
click at [1260, 413] on icon "button" at bounding box center [1255, 418] width 11 height 11
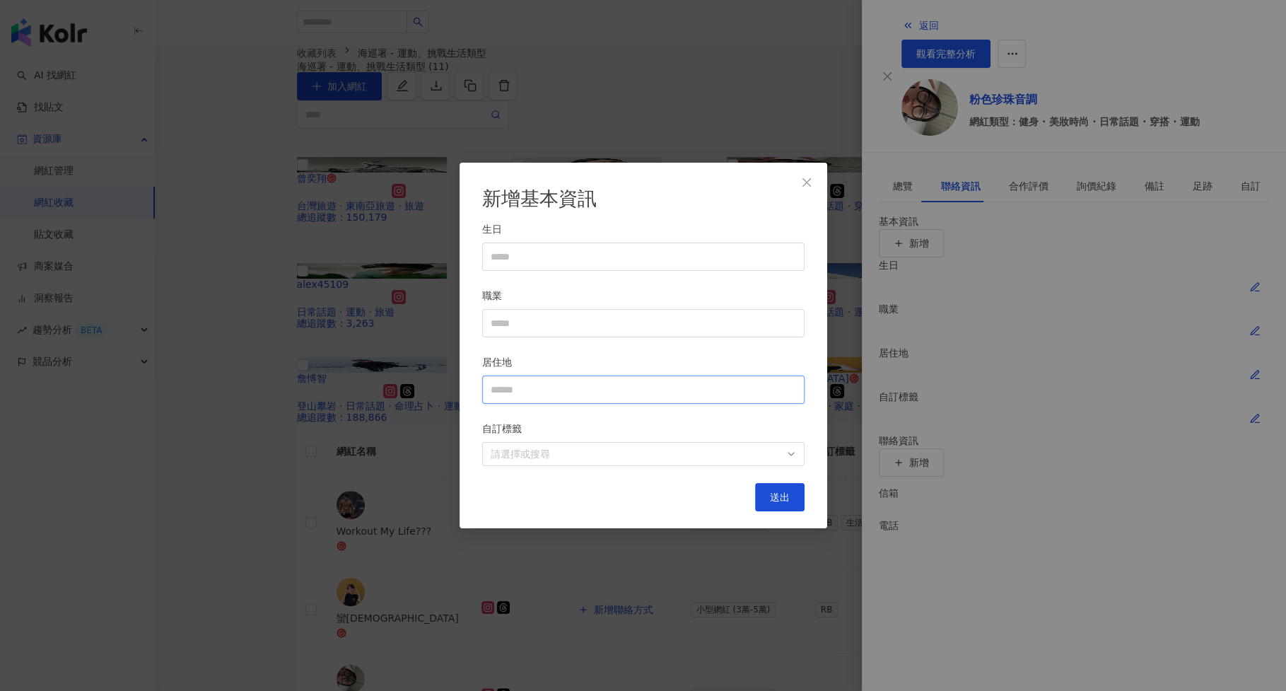
click at [684, 393] on input "居住地" at bounding box center [643, 389] width 322 height 28
click at [695, 328] on input "職業" at bounding box center [643, 323] width 322 height 28
click at [660, 455] on div at bounding box center [636, 454] width 302 height 11
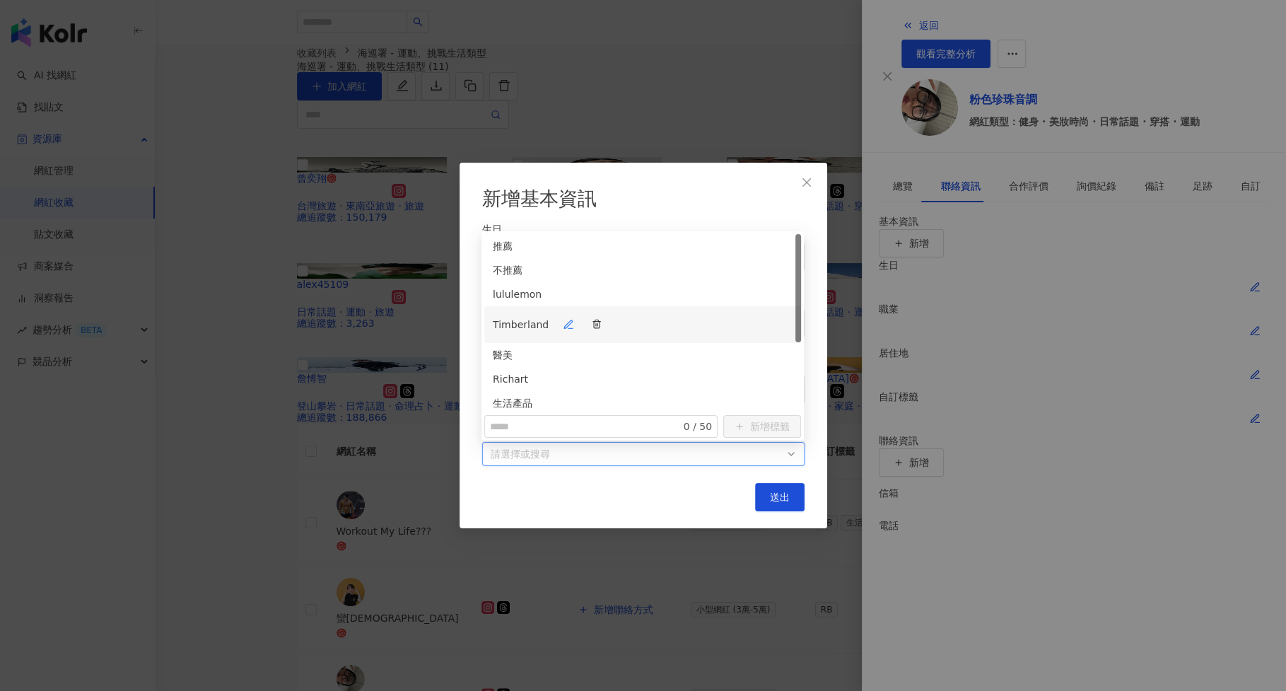
click at [720, 310] on div "Timberland" at bounding box center [643, 324] width 300 height 28
click at [720, 340] on div "醫美" at bounding box center [642, 342] width 317 height 24
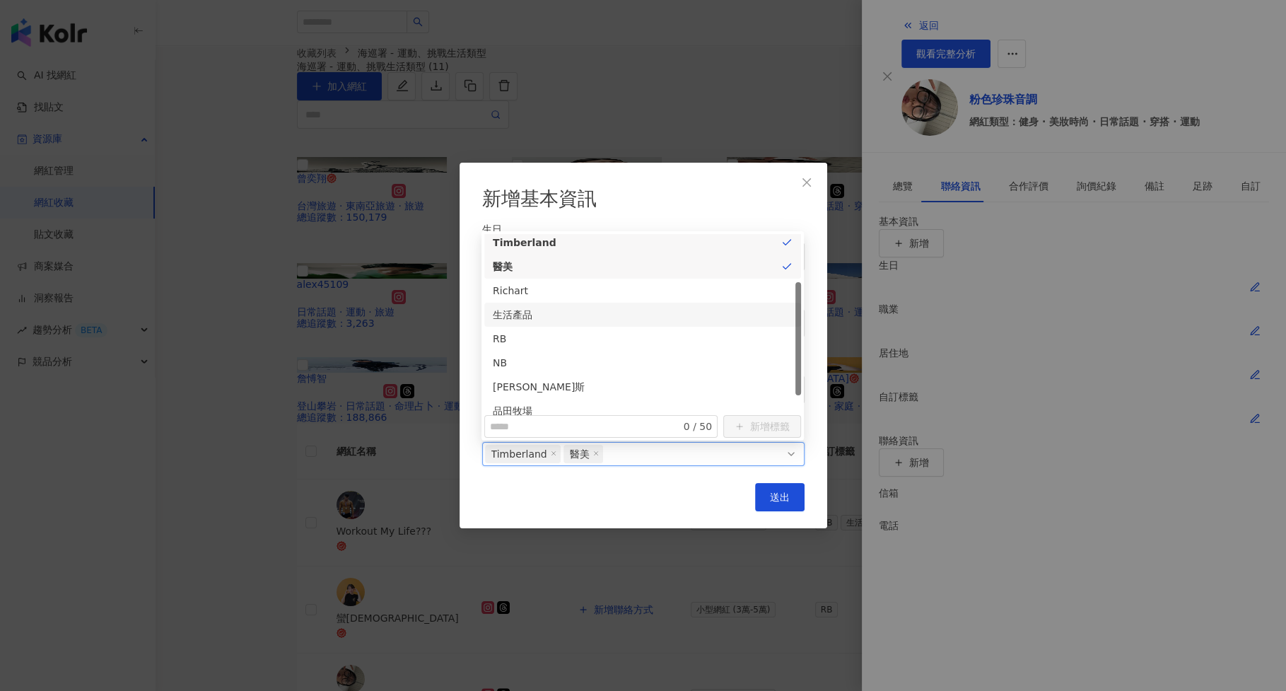
click at [730, 313] on div "生活產品" at bounding box center [642, 315] width 317 height 24
click at [730, 331] on div "RB" at bounding box center [643, 345] width 300 height 28
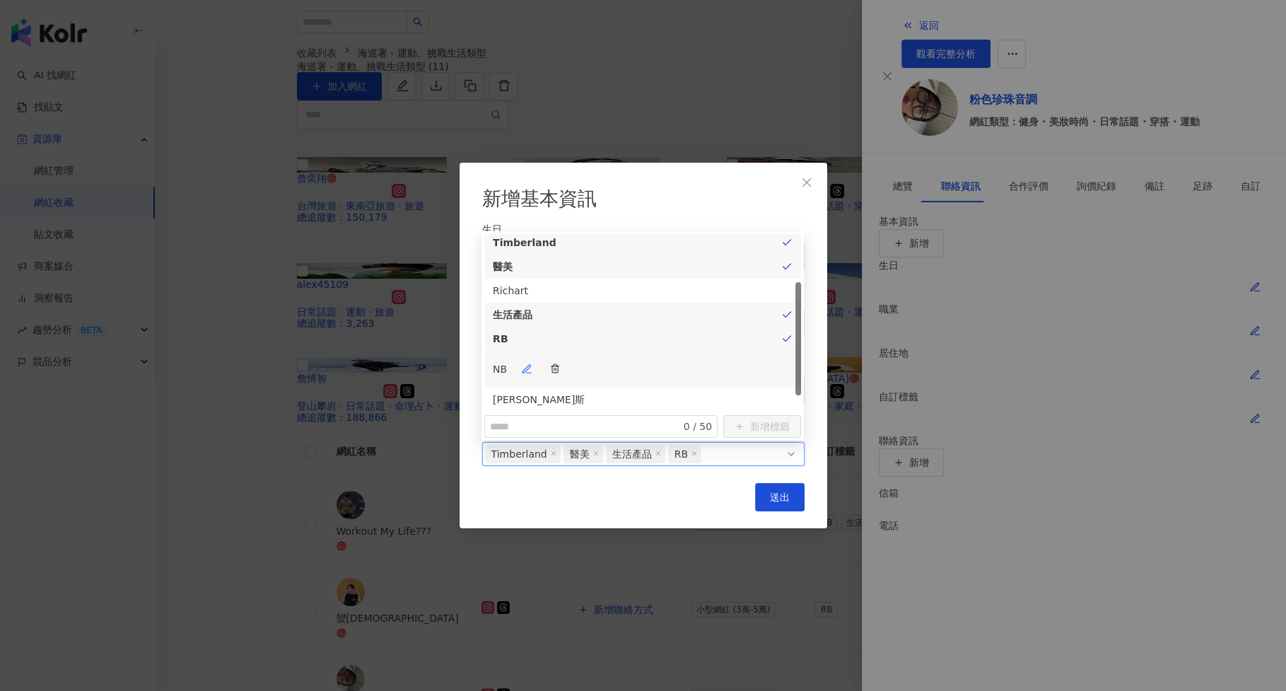
click at [730, 355] on div "NB" at bounding box center [643, 369] width 300 height 28
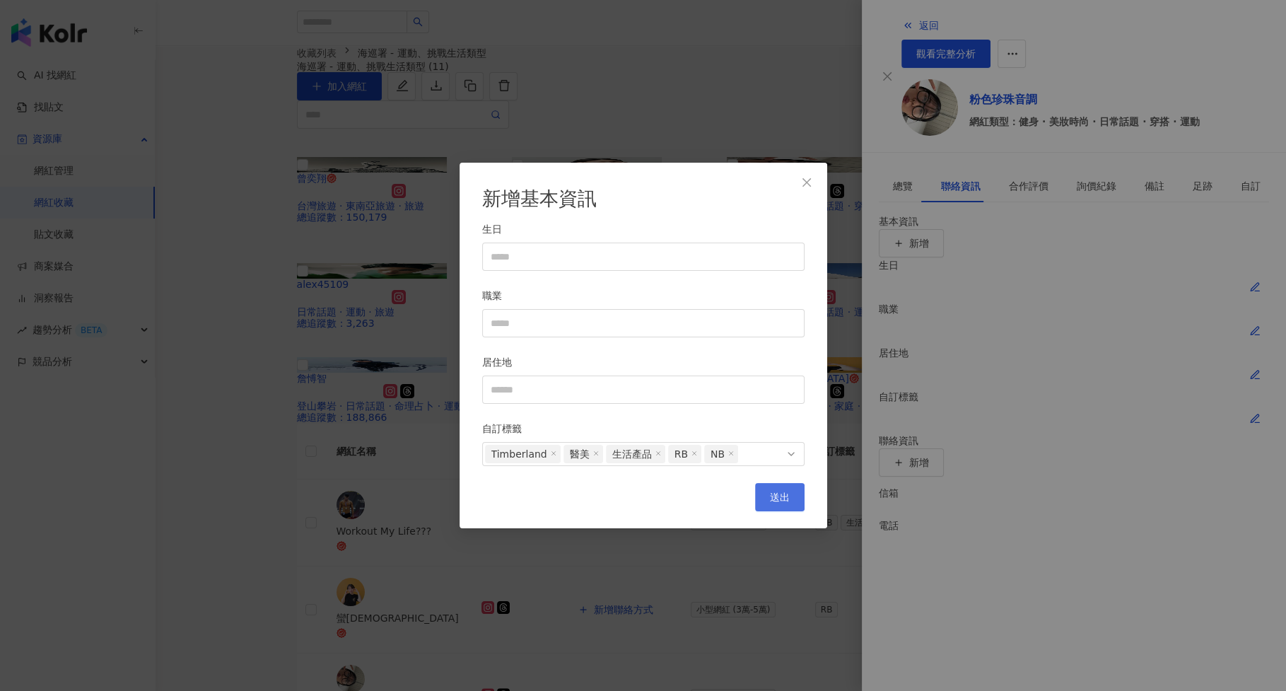
click at [781, 497] on span "送出" at bounding box center [780, 496] width 20 height 11
